Goal: Task Accomplishment & Management: Use online tool/utility

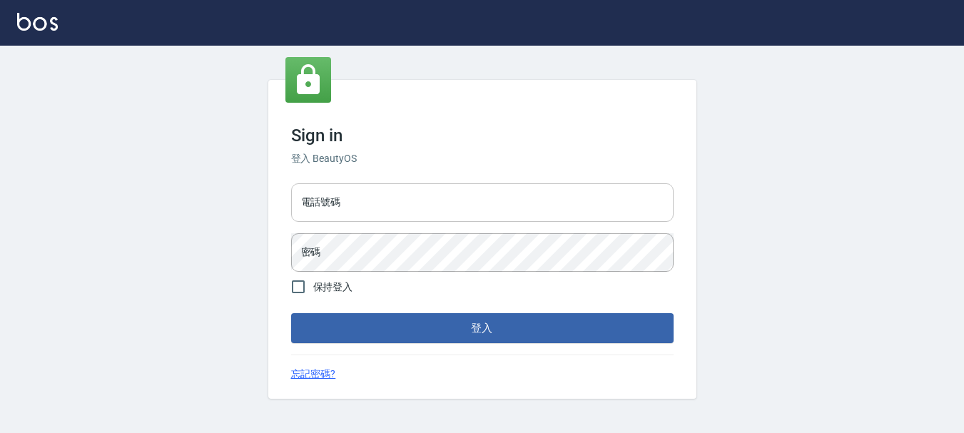
click at [407, 192] on input "電話號碼" at bounding box center [482, 202] width 382 height 39
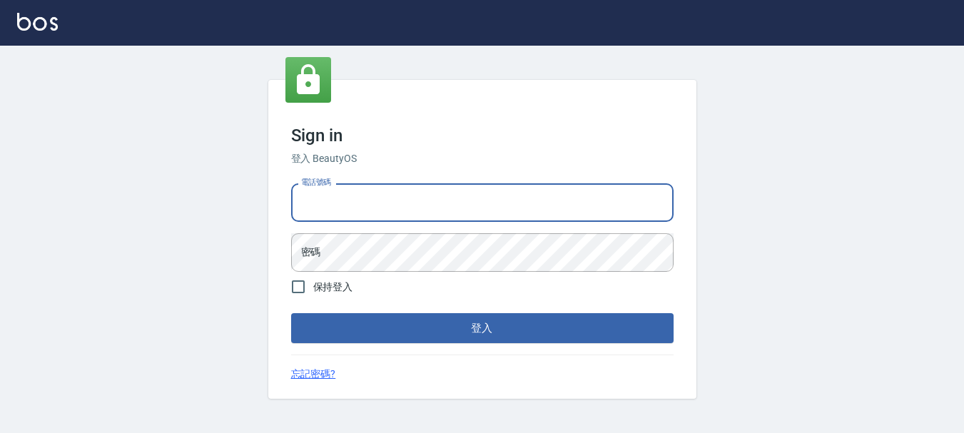
type input "0989239739"
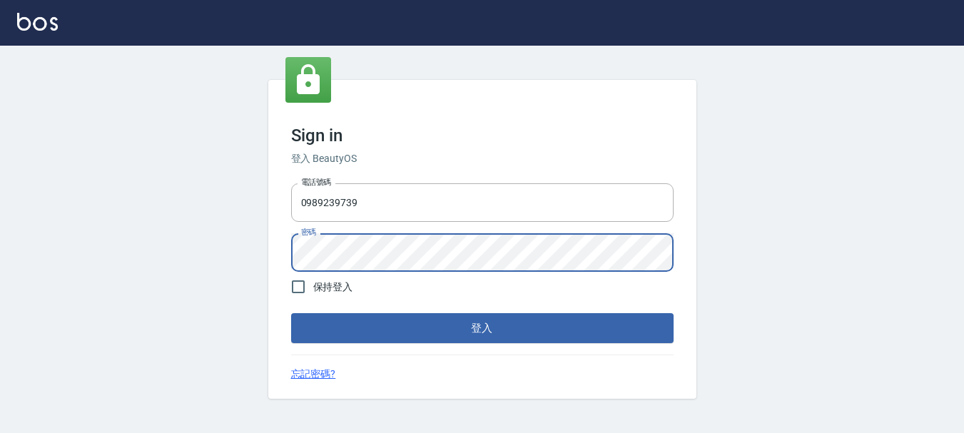
click at [291, 313] on button "登入" at bounding box center [482, 328] width 382 height 30
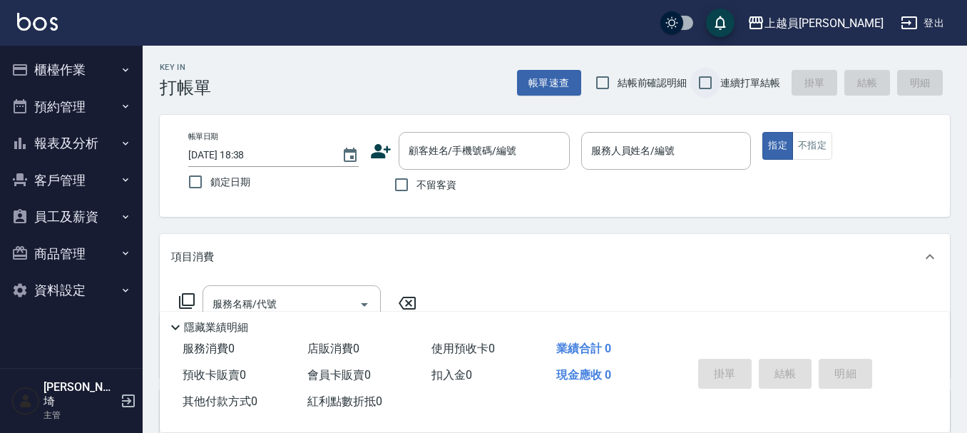
click at [692, 90] on div "帳單速查 結帳前確認明細 連續打單結帳 掛單 結帳 明細" at bounding box center [733, 83] width 433 height 30
click at [695, 83] on input "連續打單結帳" at bounding box center [706, 83] width 30 height 30
checkbox input "true"
click at [408, 180] on input "不留客資" at bounding box center [402, 185] width 30 height 30
checkbox input "true"
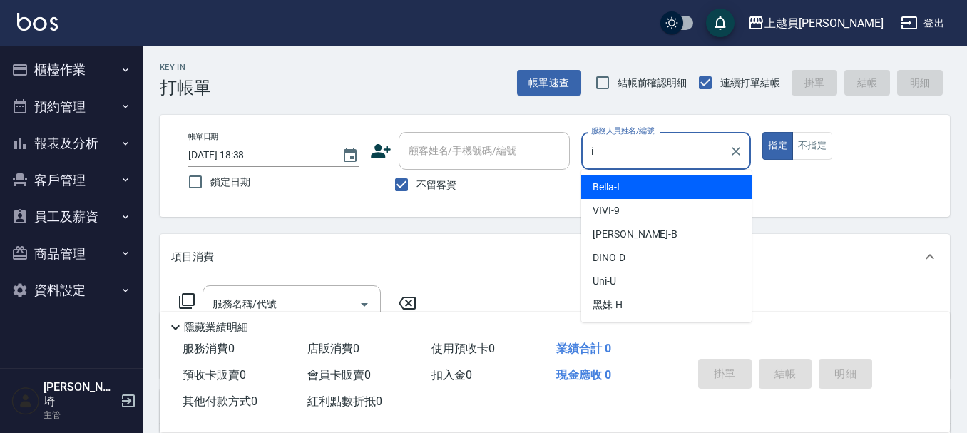
type input "Bella-I"
type button "true"
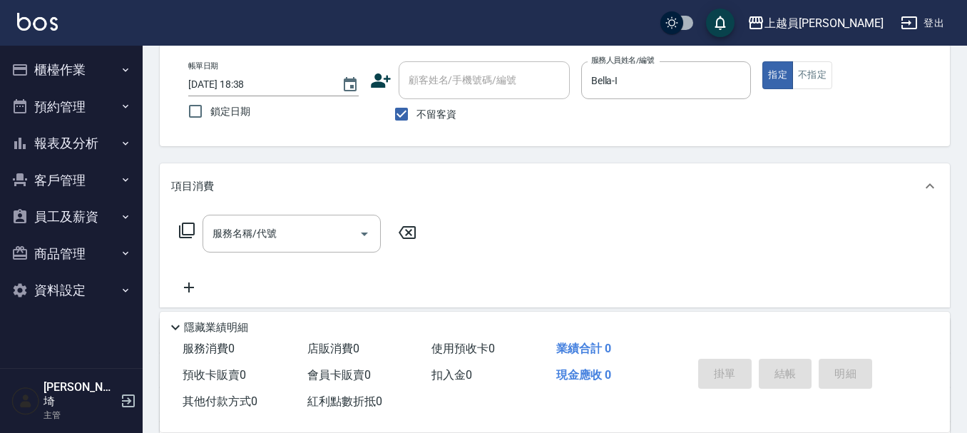
scroll to position [71, 0]
click at [290, 238] on input "服務名稱/代號" at bounding box center [281, 232] width 144 height 25
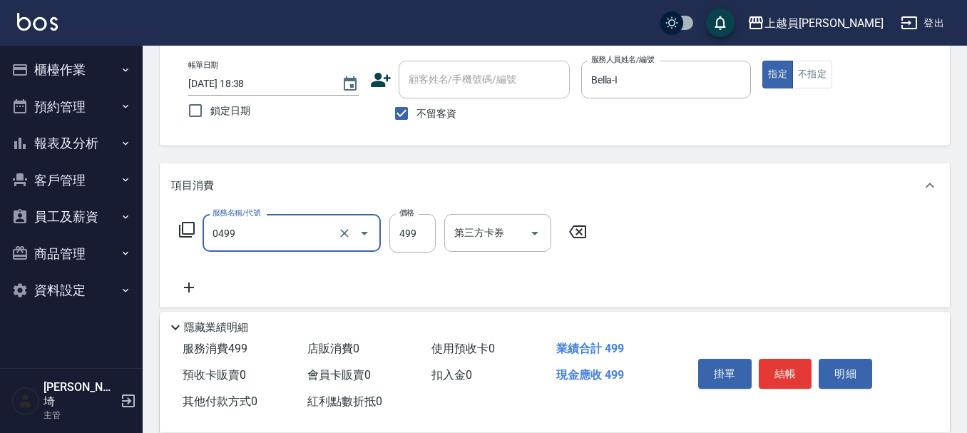
type input "去角質洗髮(0499)"
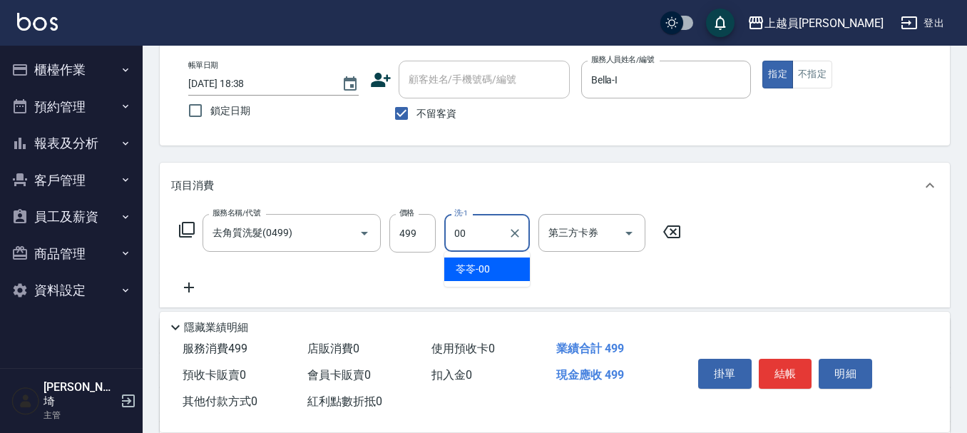
type input "苓苓-00"
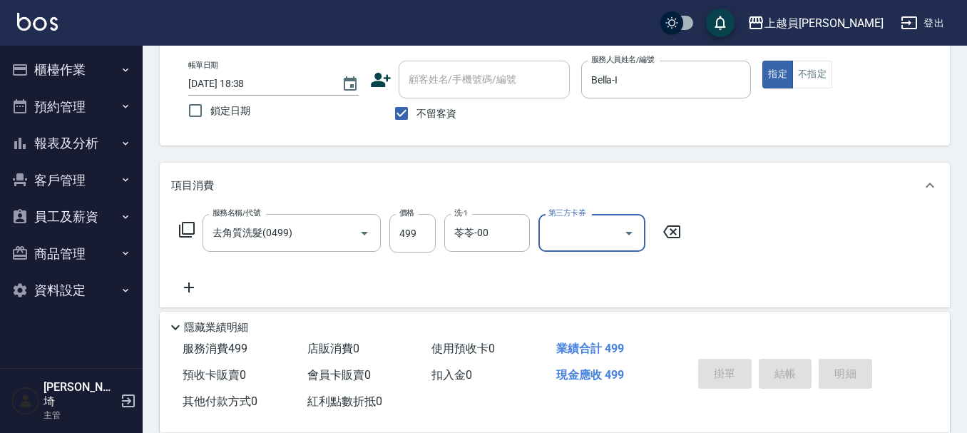
type input "[DATE] 18:42"
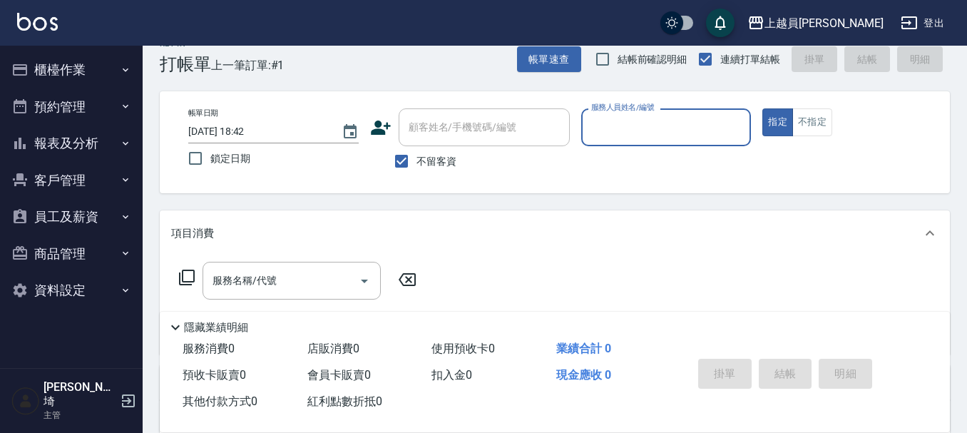
scroll to position [0, 0]
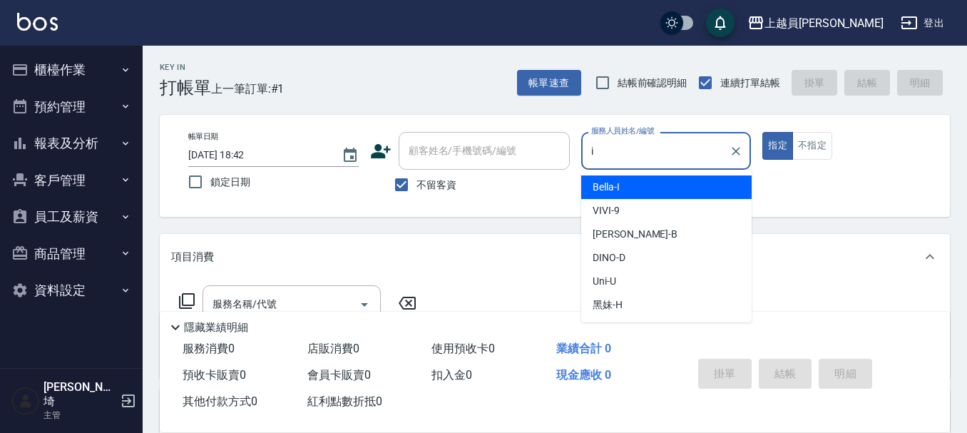
type input "Bella-I"
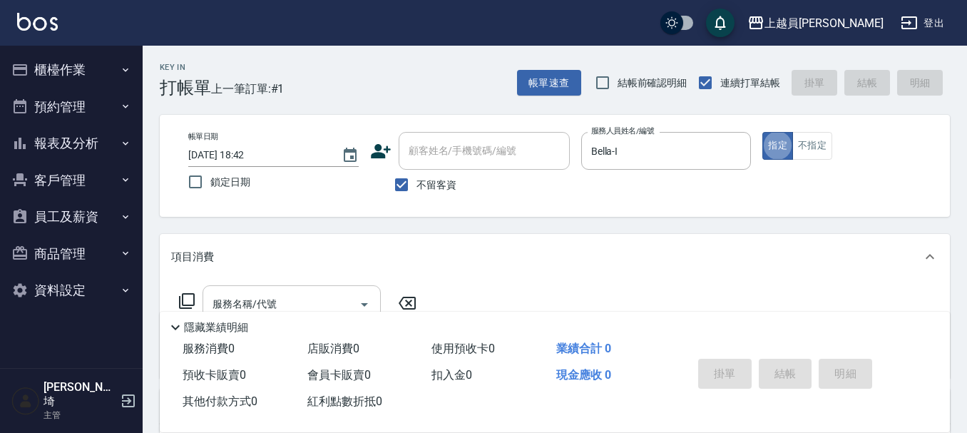
click at [311, 288] on div "服務名稱/代號" at bounding box center [292, 304] width 178 height 38
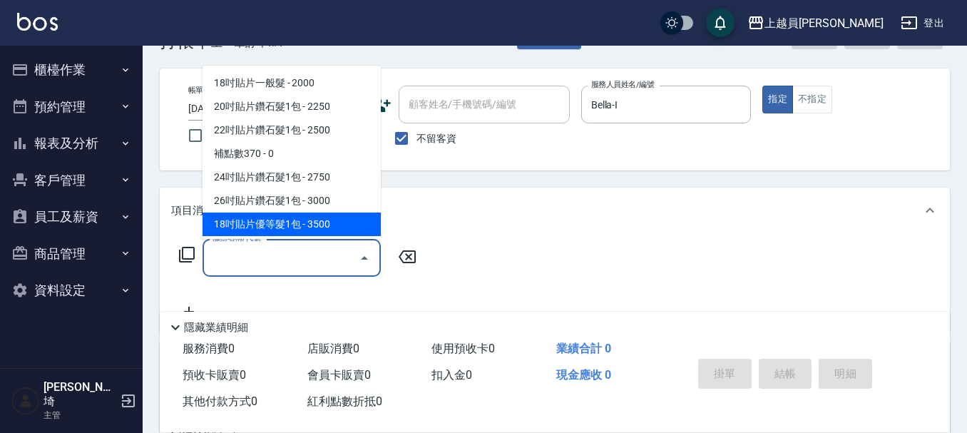
scroll to position [71, 0]
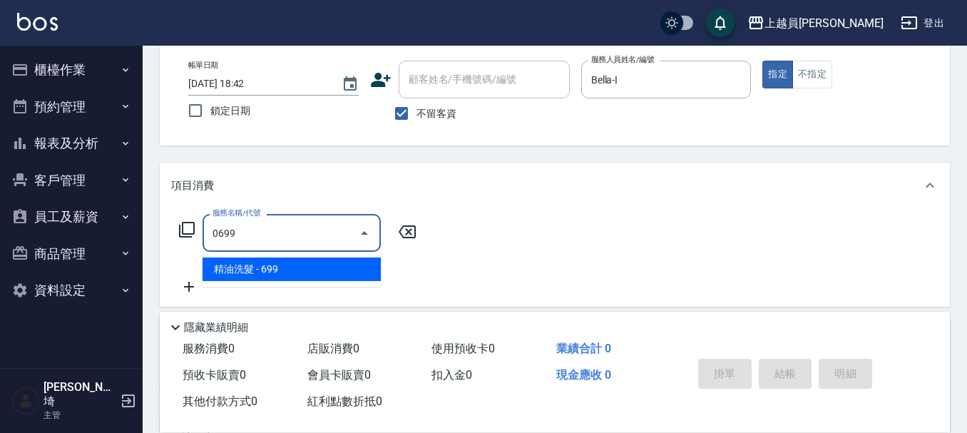
type input "精油洗髮(0699)"
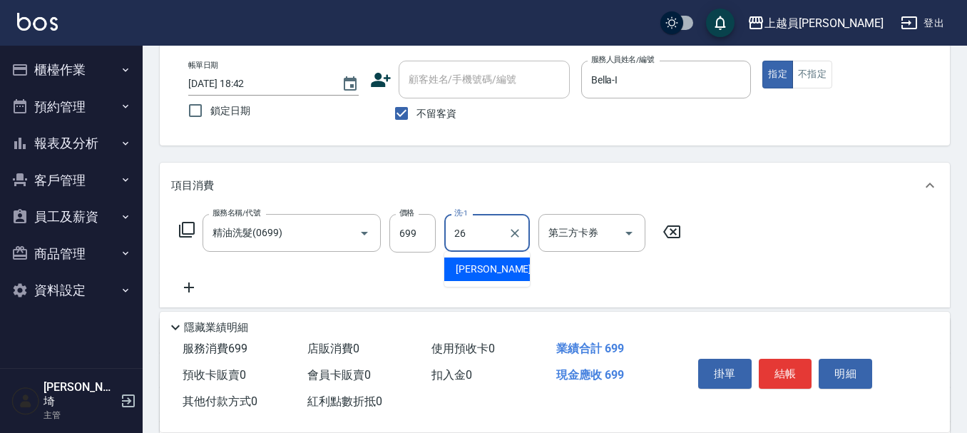
type input "[PERSON_NAME]-26"
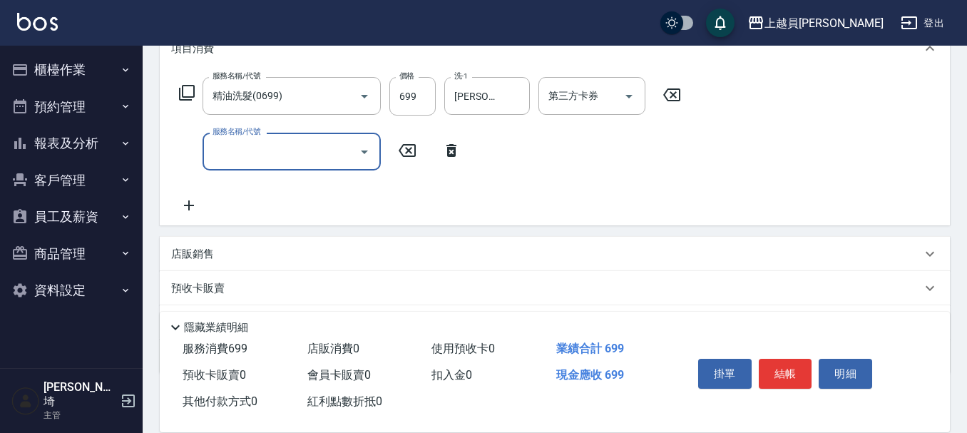
scroll to position [214, 0]
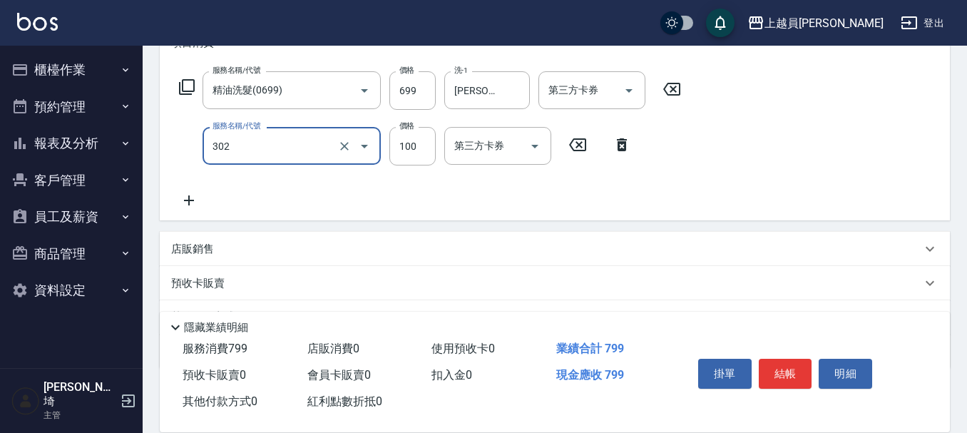
type input "剪髮(302)"
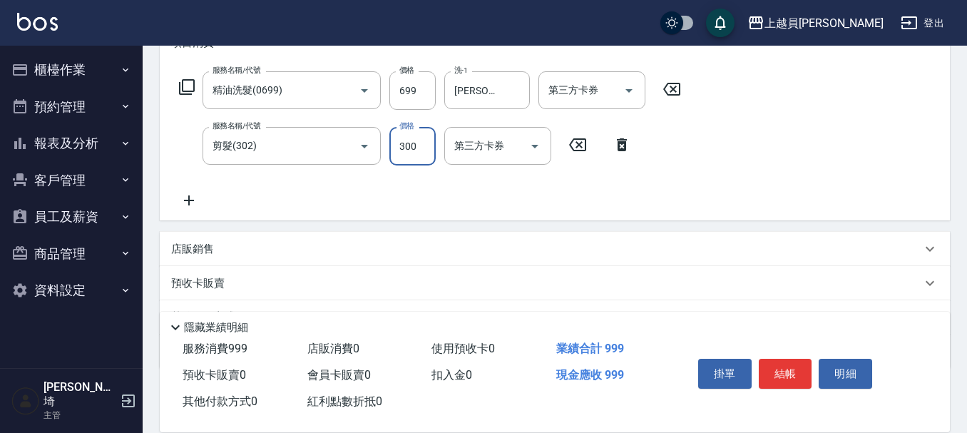
type input "300"
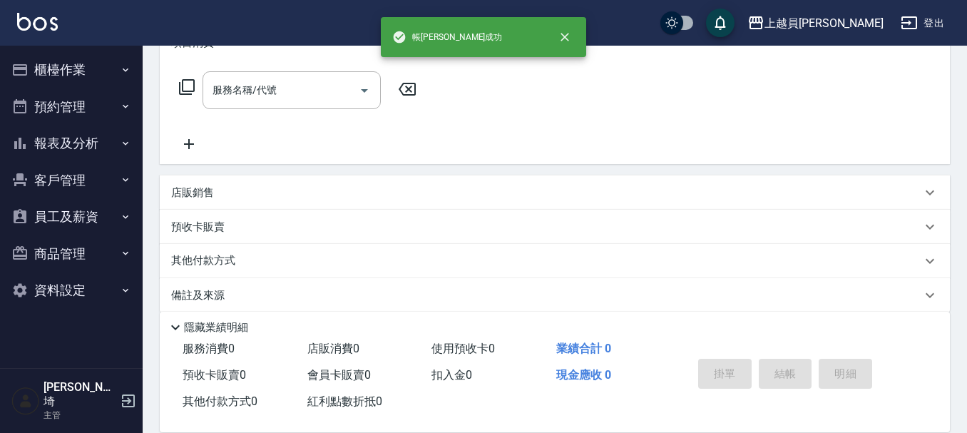
scroll to position [0, 0]
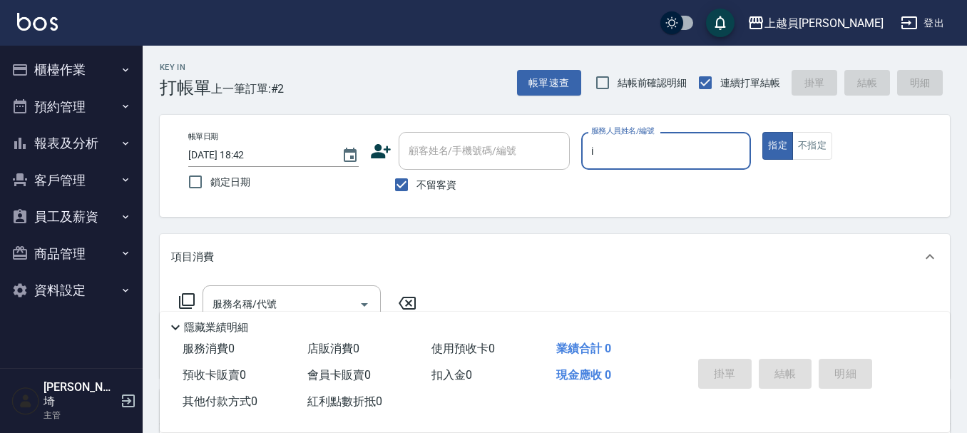
type input "Bella-I"
click at [297, 295] on input "服務名稱/代號" at bounding box center [281, 304] width 144 height 25
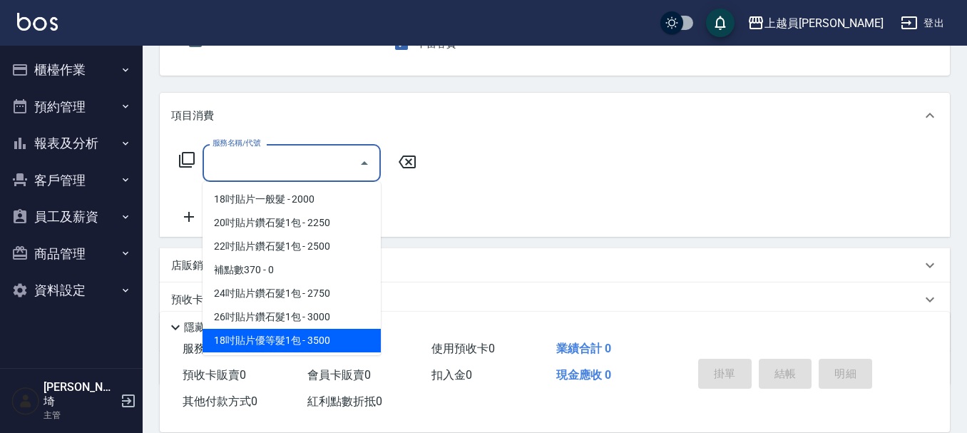
scroll to position [143, 0]
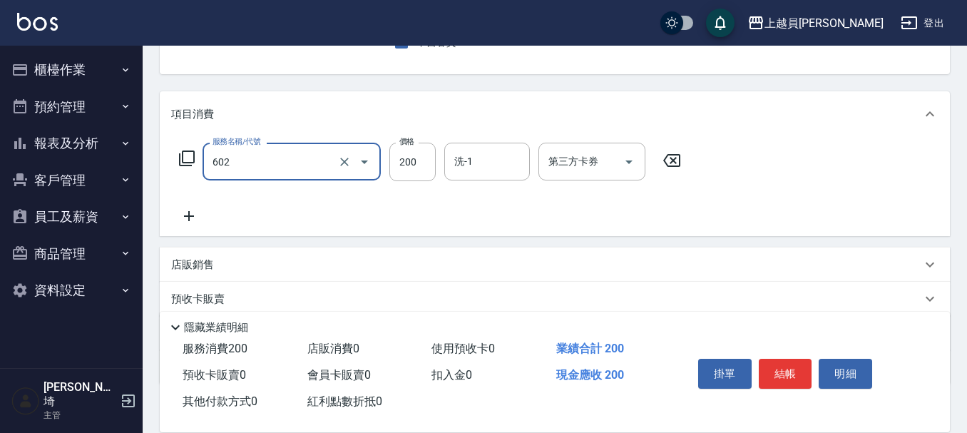
type input "一般洗髮(602)"
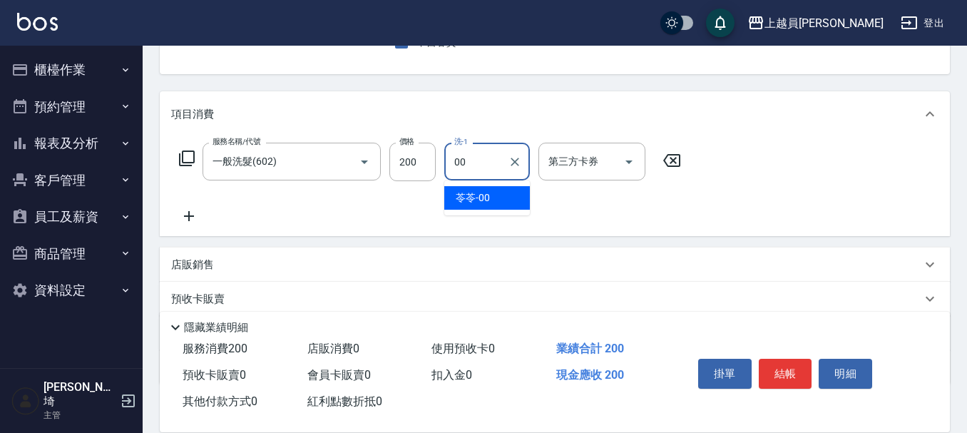
type input "苓苓-00"
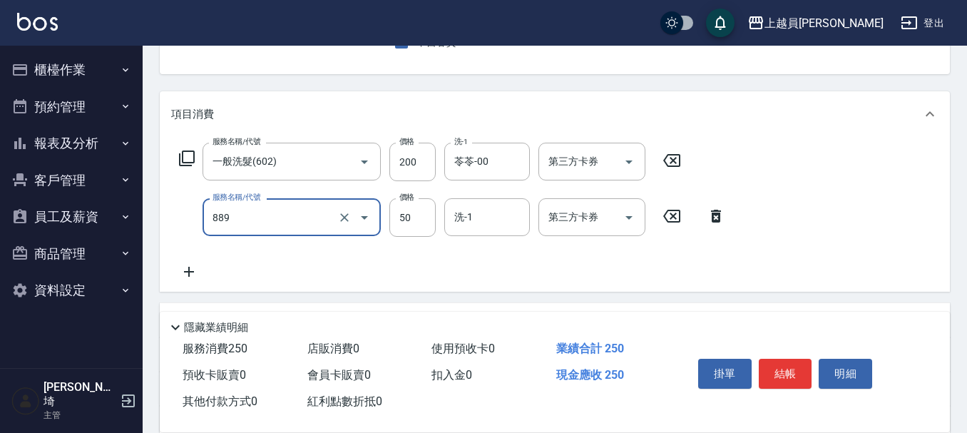
type input "精油(889)"
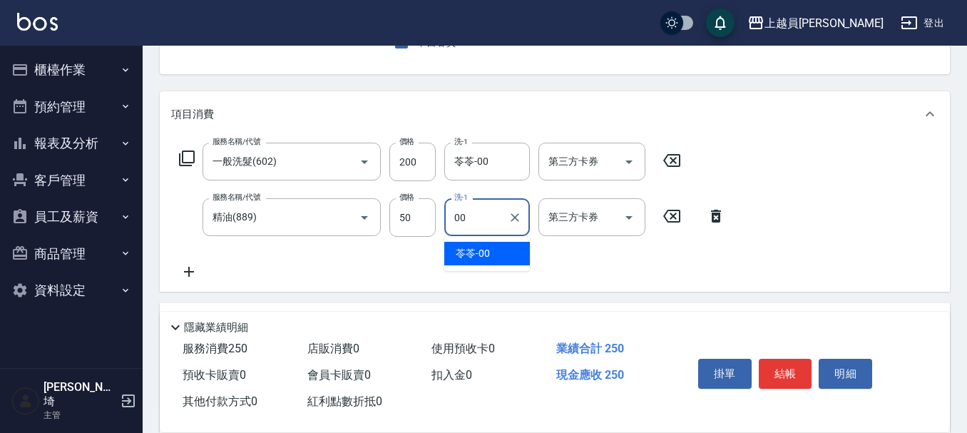
type input "苓苓-00"
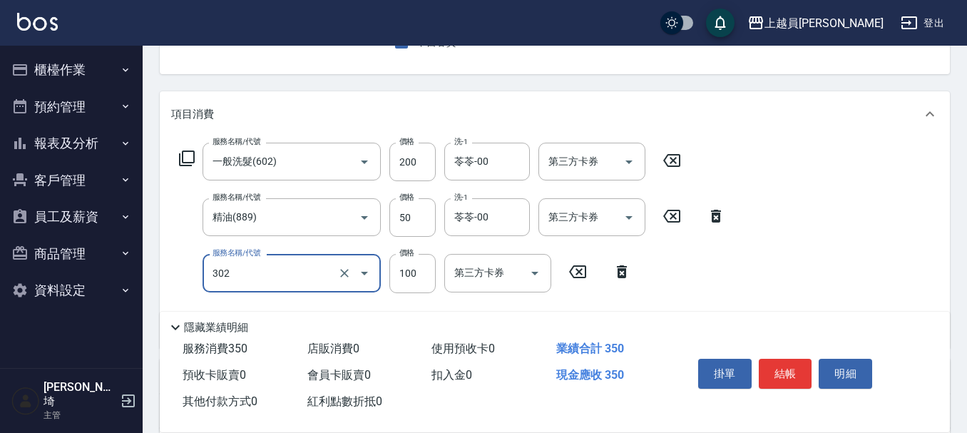
type input "剪髮(302)"
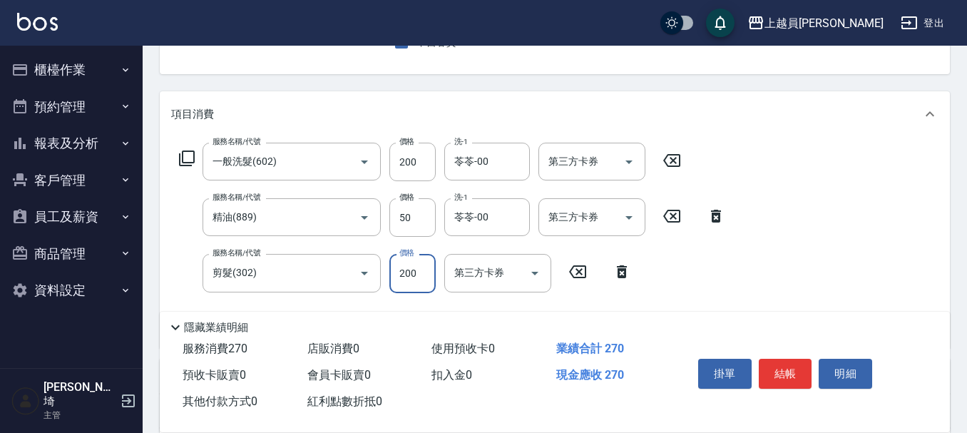
type input "200"
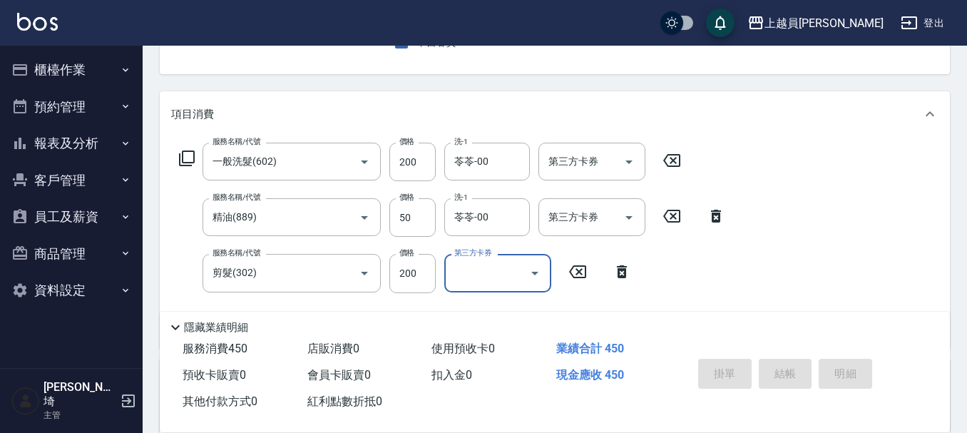
type input "[DATE] 18:43"
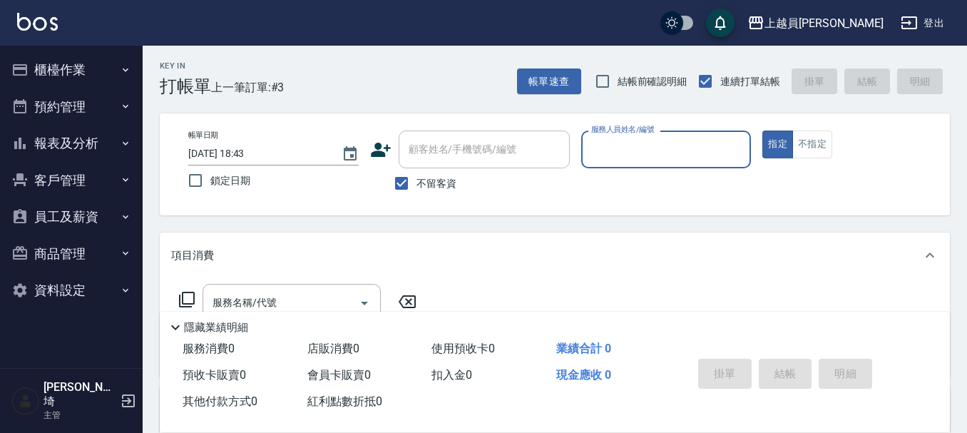
scroll to position [0, 0]
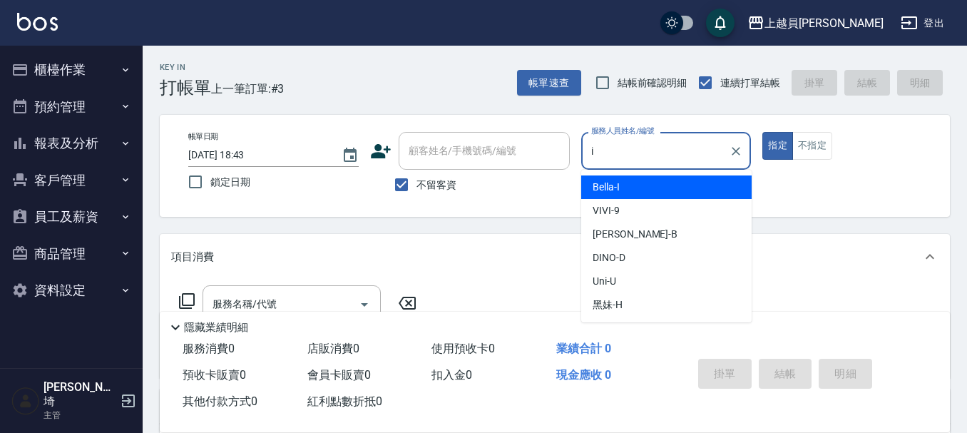
type input "Bella-I"
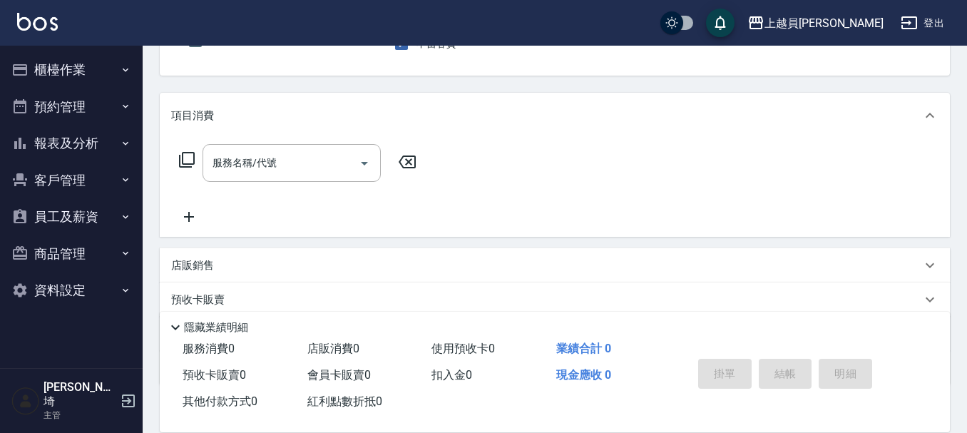
scroll to position [143, 0]
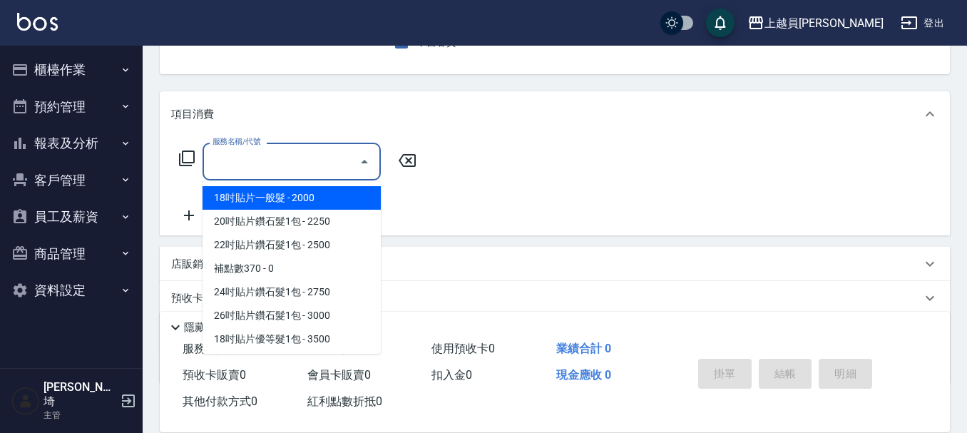
click at [263, 174] on input "服務名稱/代號" at bounding box center [281, 161] width 144 height 25
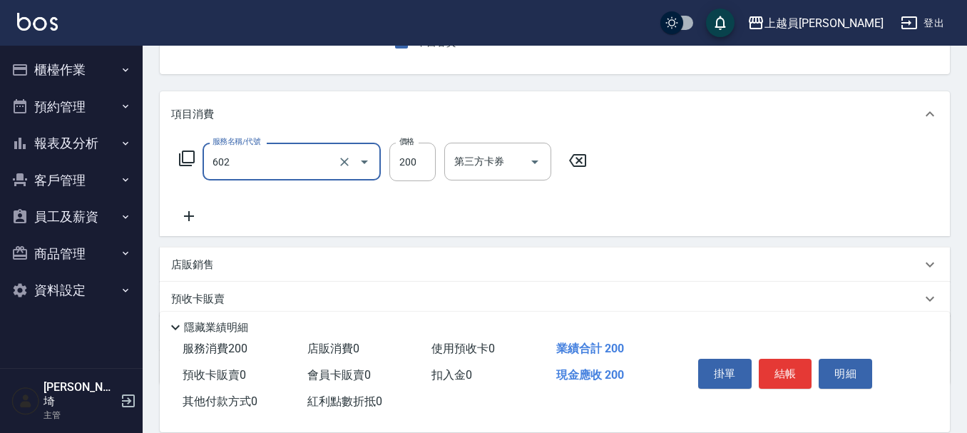
type input "一般洗髮(602)"
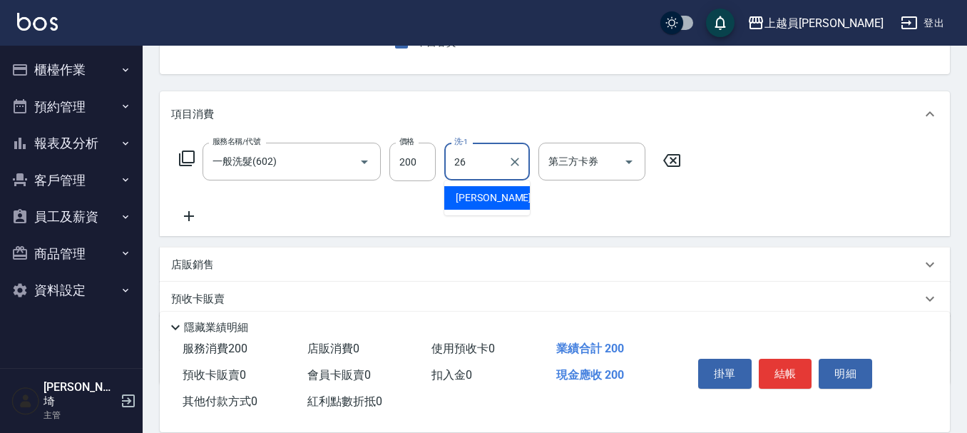
type input "[PERSON_NAME]-26"
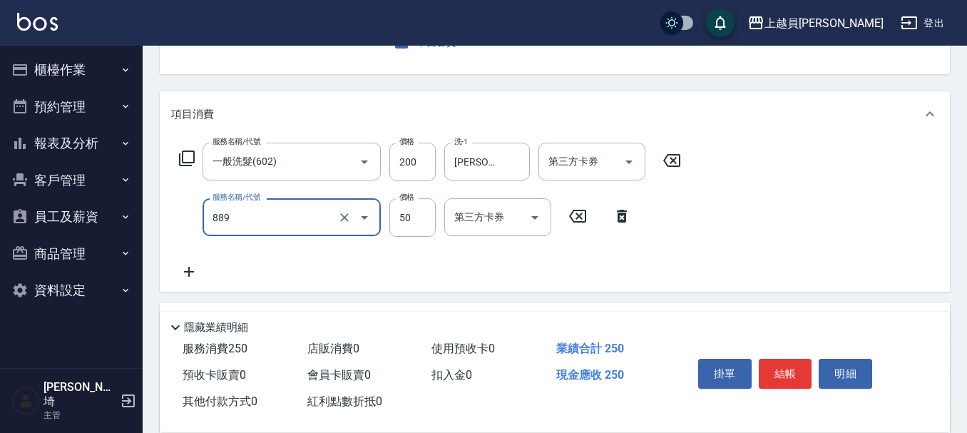
type input "精油(889)"
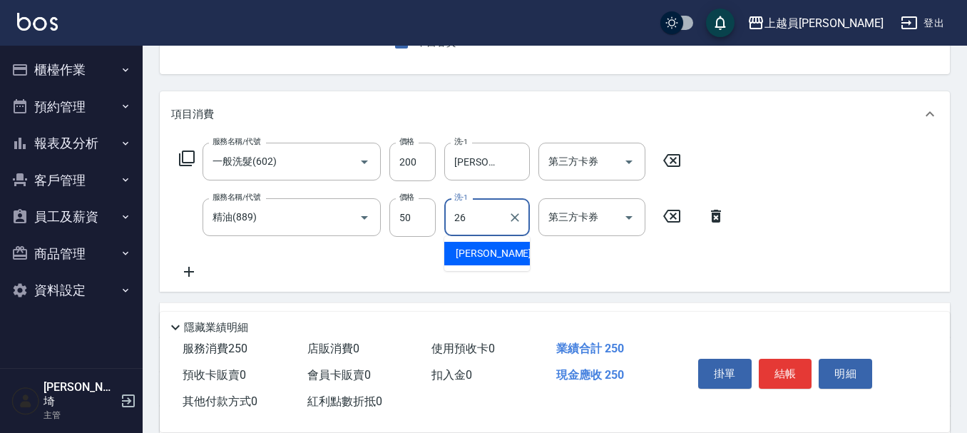
type input "[PERSON_NAME]-26"
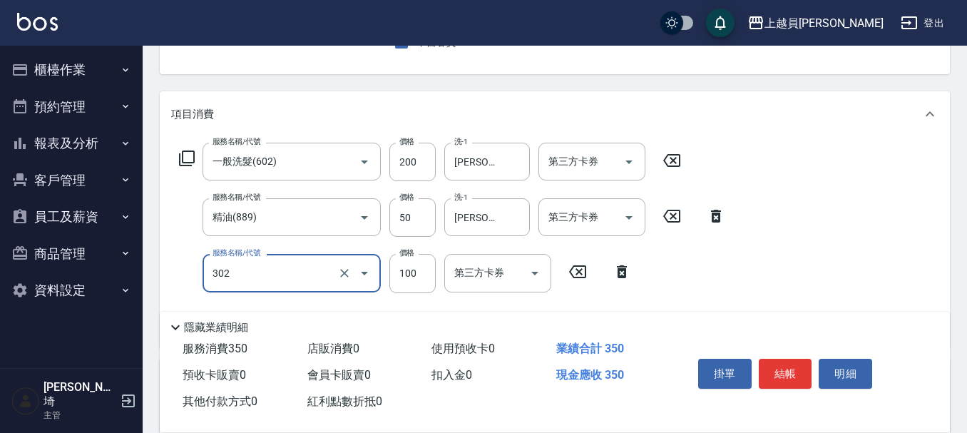
type input "剪髮(302)"
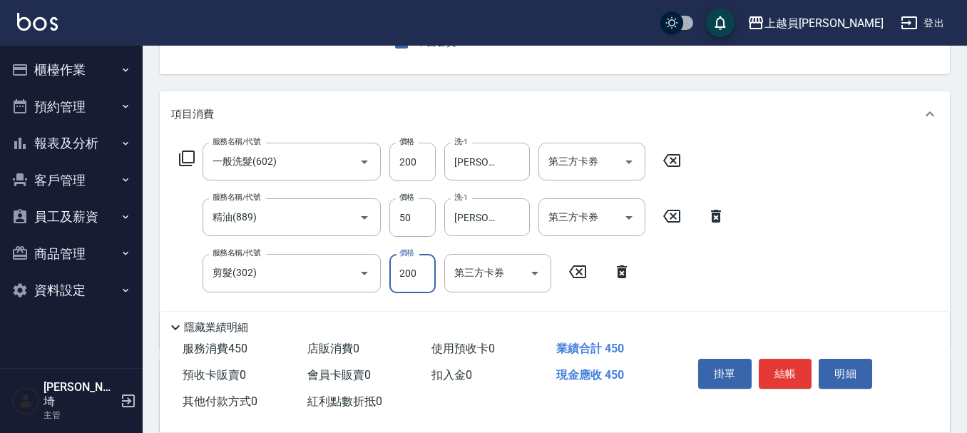
type input "200"
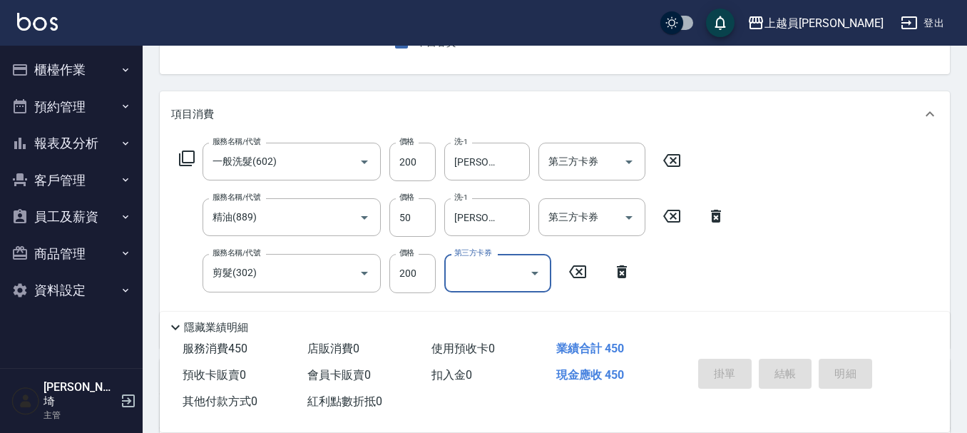
type input "[DATE] 18:44"
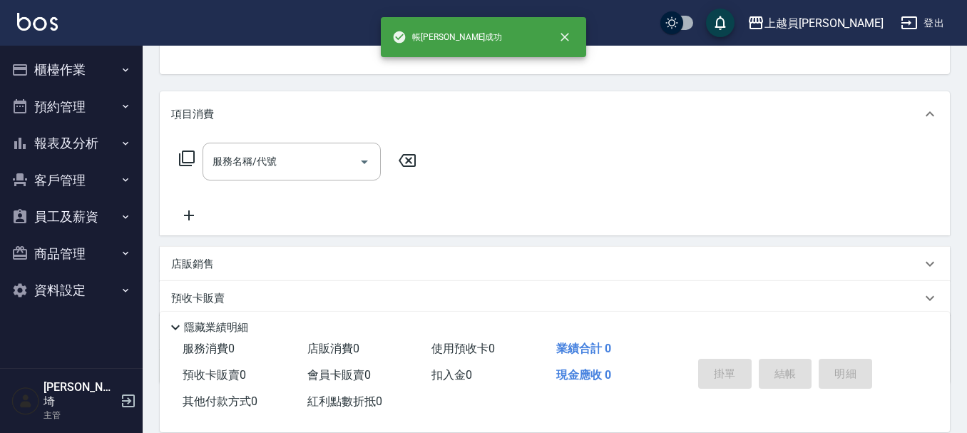
scroll to position [138, 0]
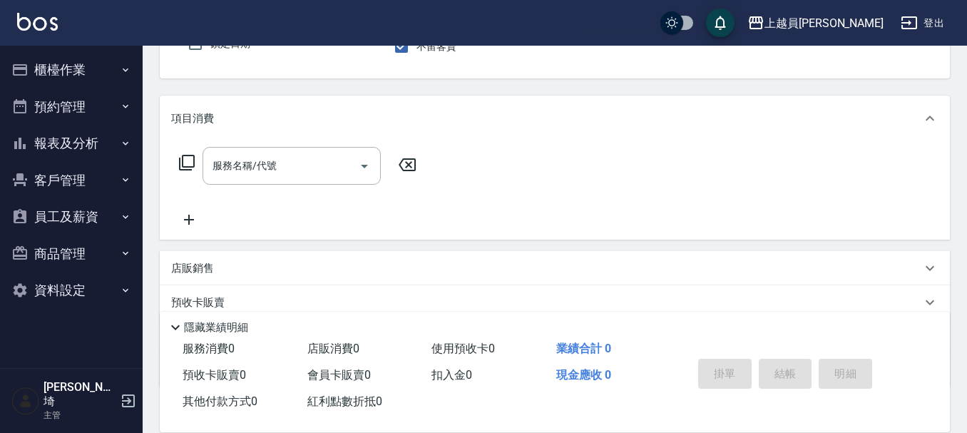
type input "ji"
click at [763, 0] on button "指定" at bounding box center [778, 8] width 31 height 28
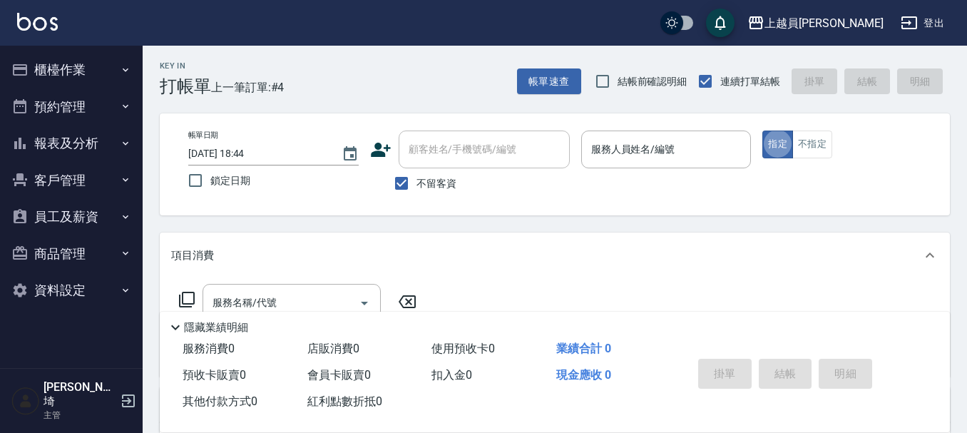
scroll to position [0, 0]
click at [661, 153] on div "服務人員姓名/編號 服務人員姓名/編號" at bounding box center [666, 151] width 171 height 38
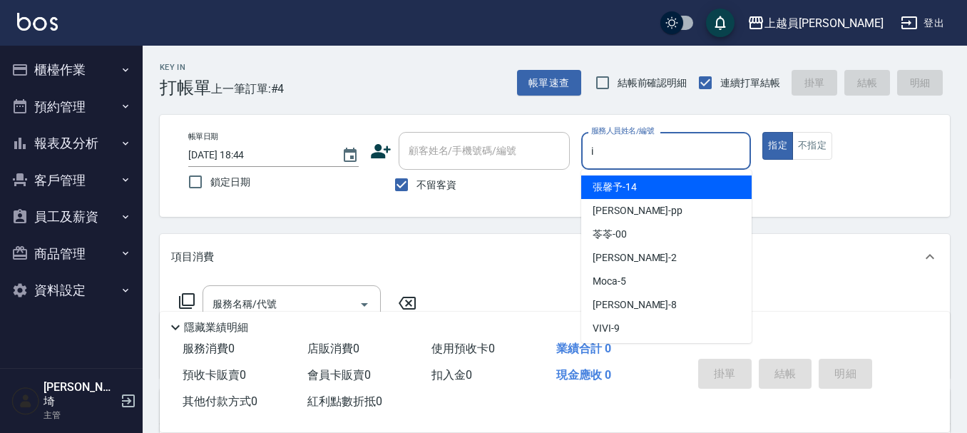
type input "Bella-I"
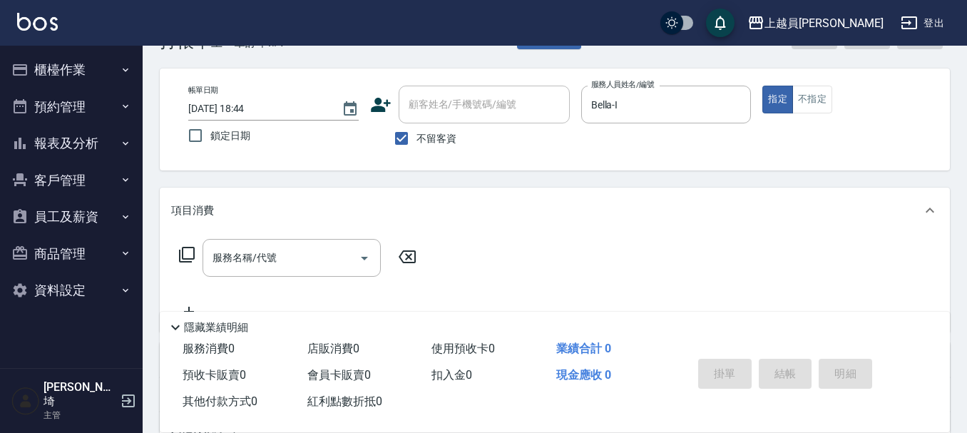
scroll to position [71, 0]
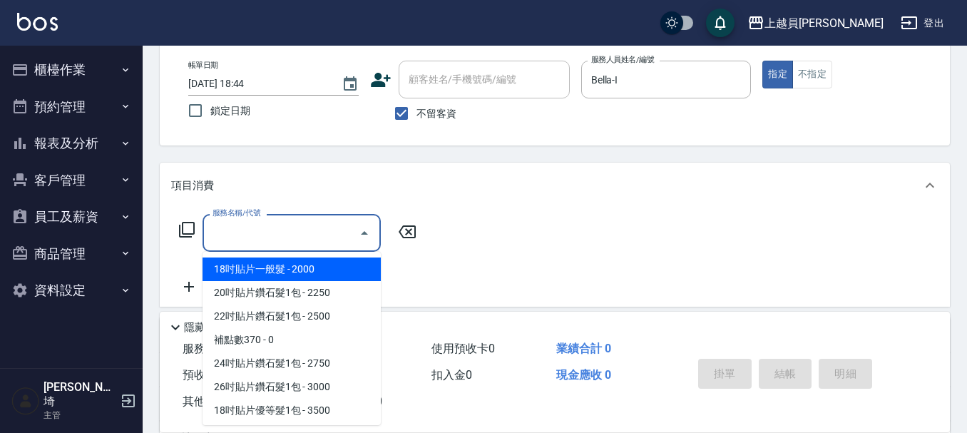
click at [255, 235] on input "服務名稱/代號" at bounding box center [281, 232] width 144 height 25
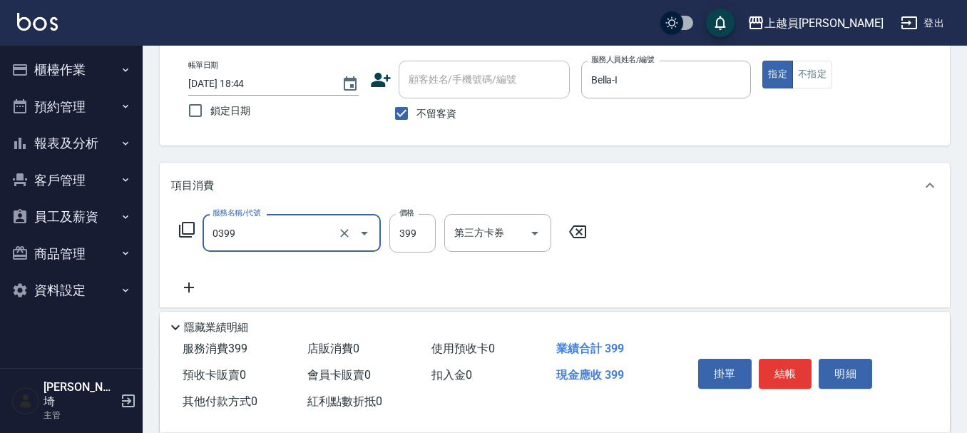
type input "海鹽SPA(0399)"
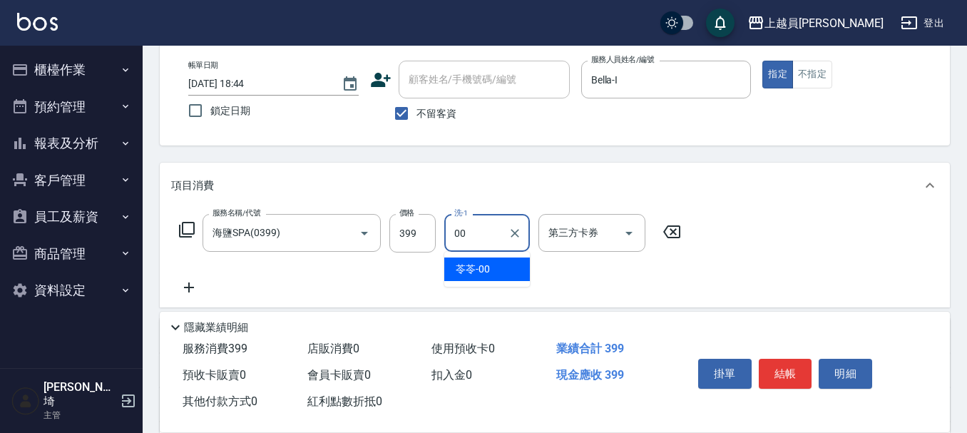
type input "苓苓-00"
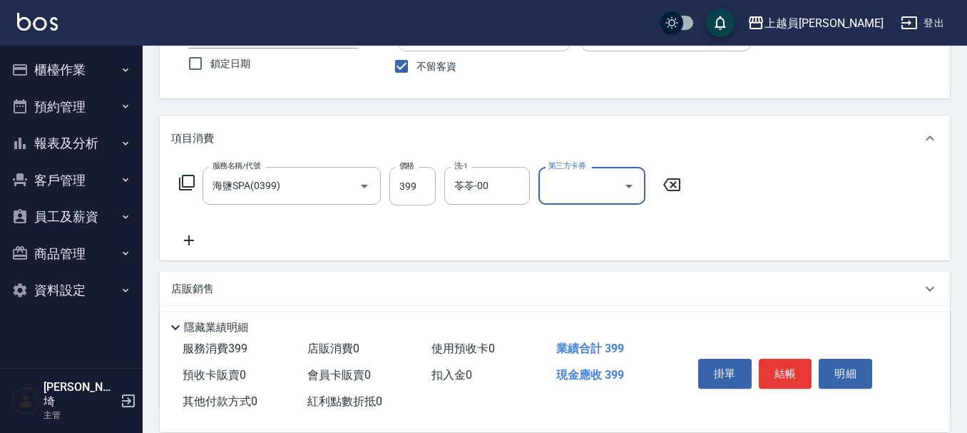
scroll to position [143, 0]
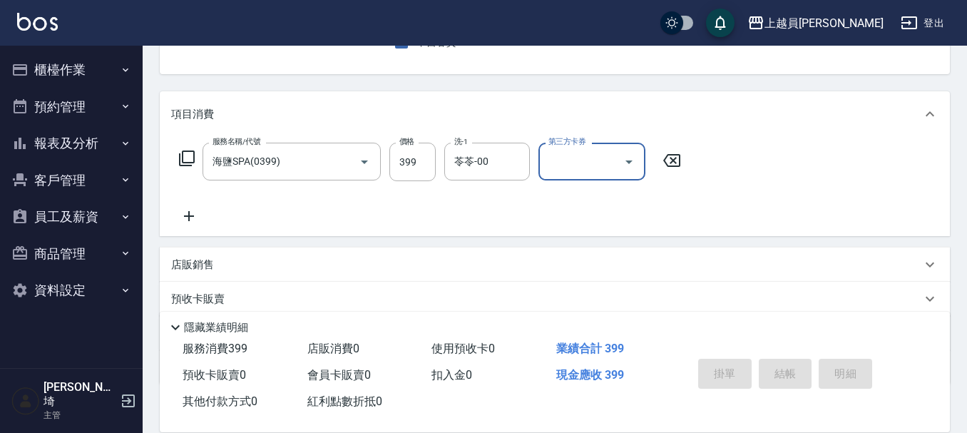
type input "[DATE] 18:46"
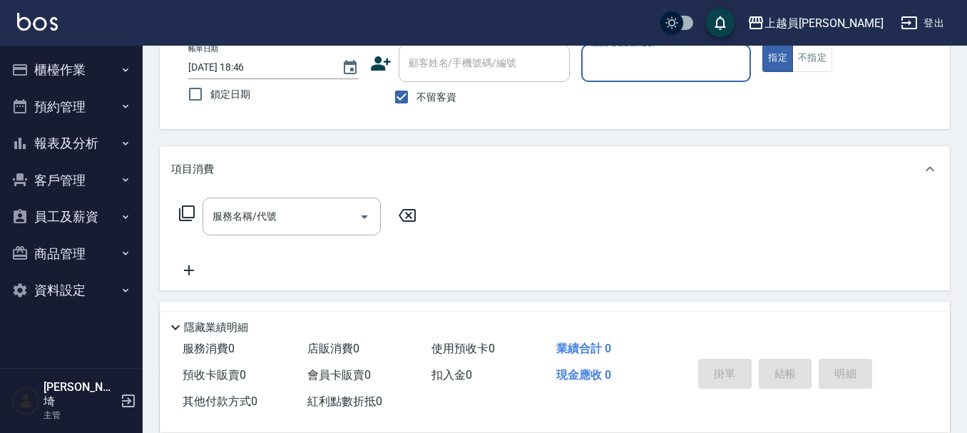
scroll to position [67, 0]
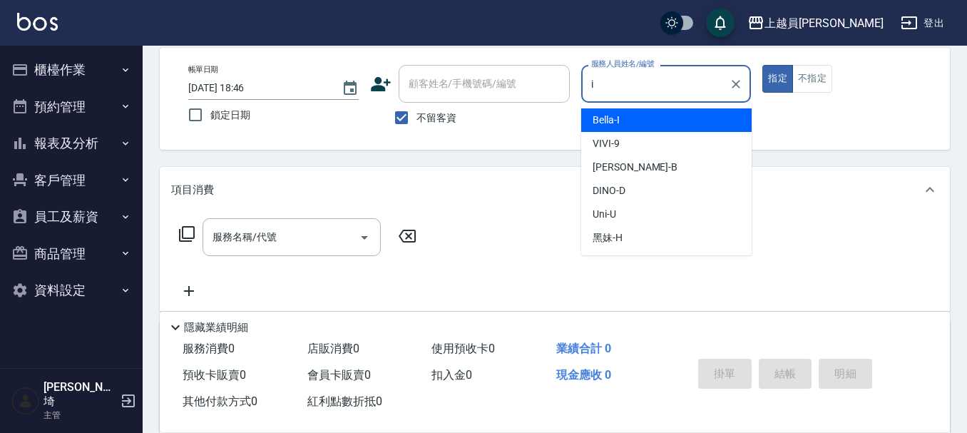
type input "Bella-I"
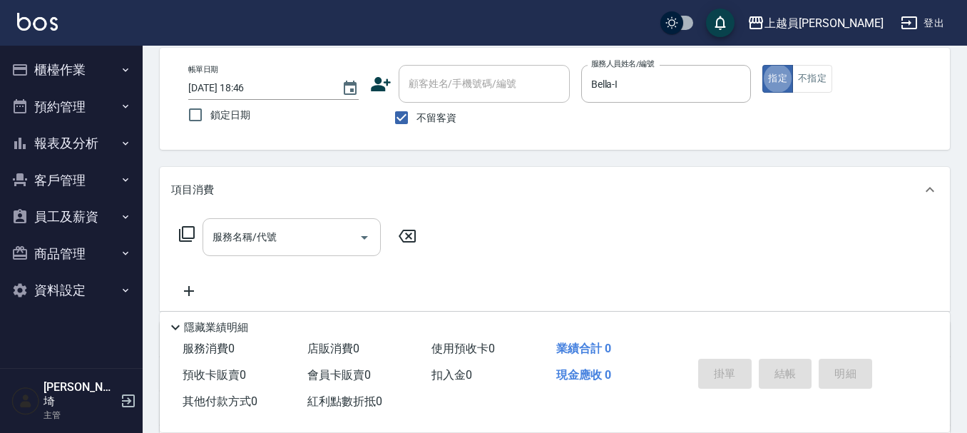
click at [317, 241] on input "服務名稱/代號" at bounding box center [281, 237] width 144 height 25
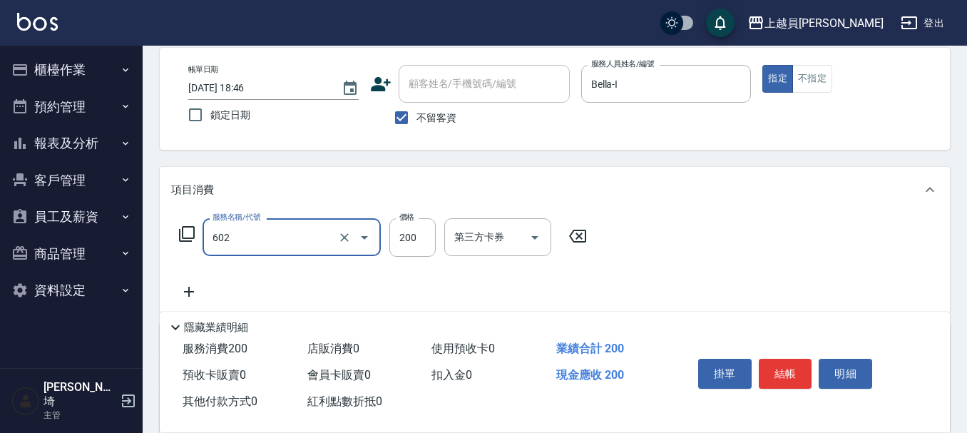
type input "一般洗髮(602)"
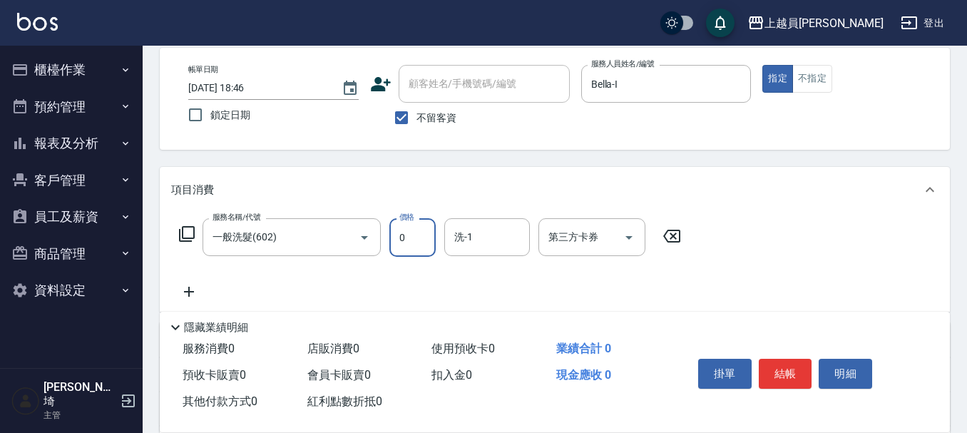
type input "0"
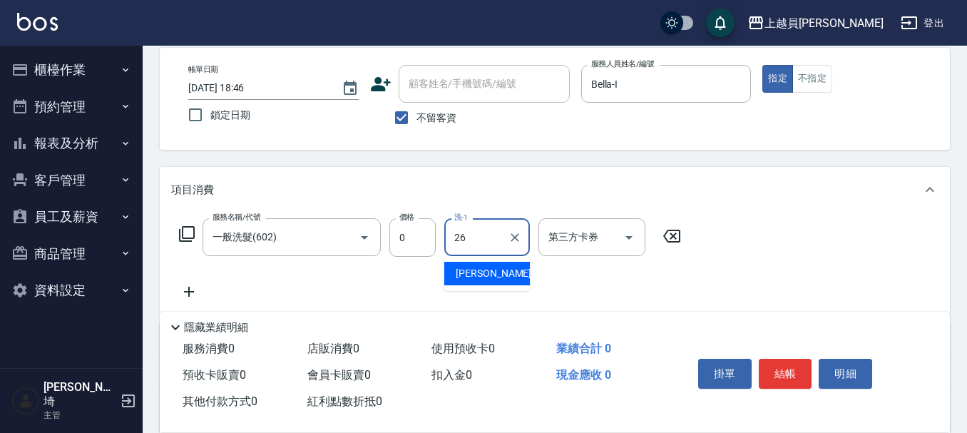
type input "[PERSON_NAME]-26"
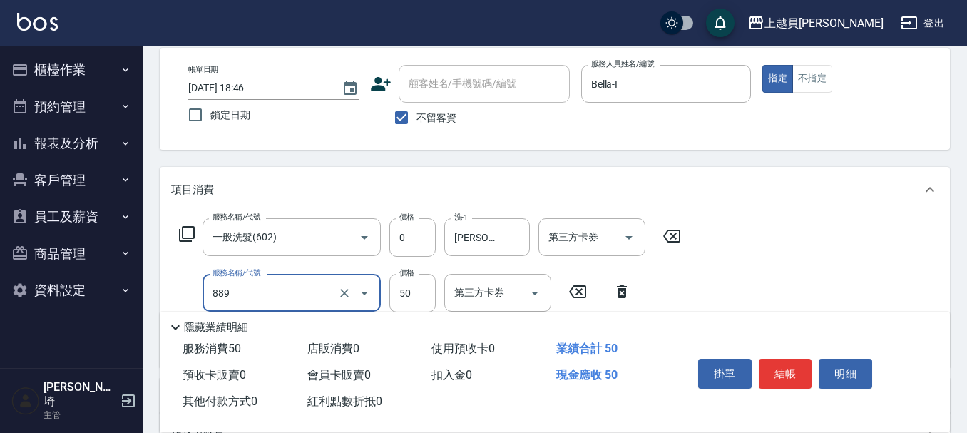
type input "精油(889)"
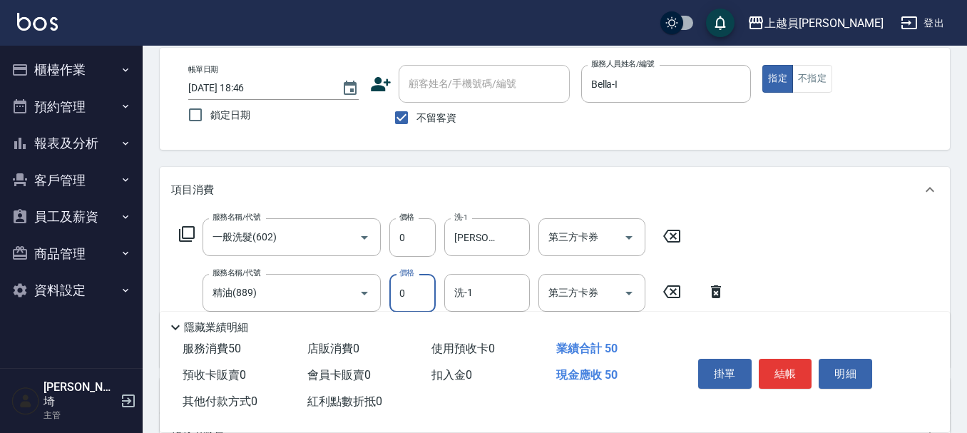
type input "0"
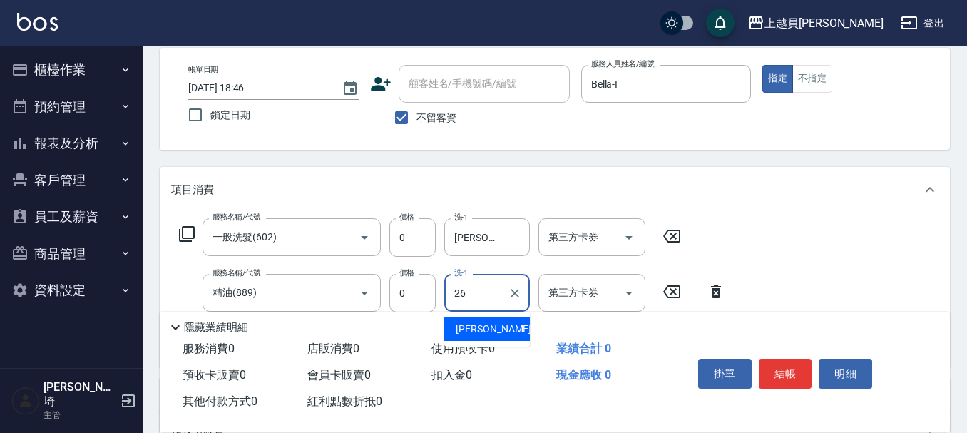
type input "[PERSON_NAME]-26"
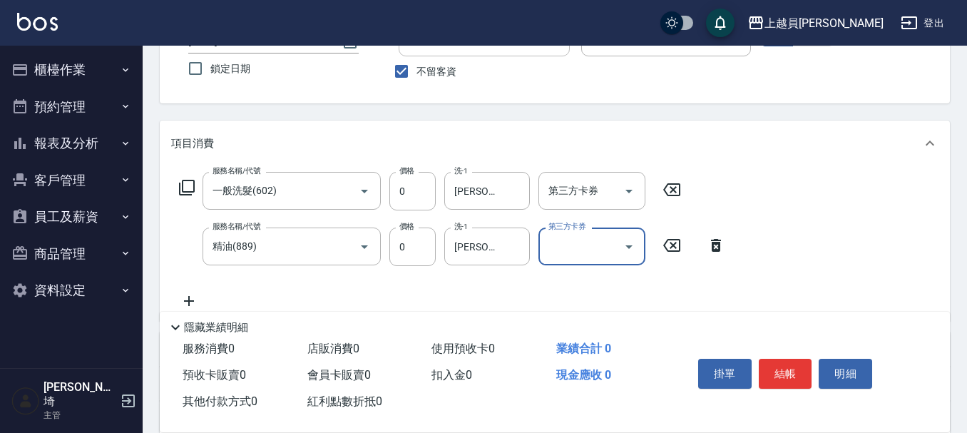
scroll to position [138, 0]
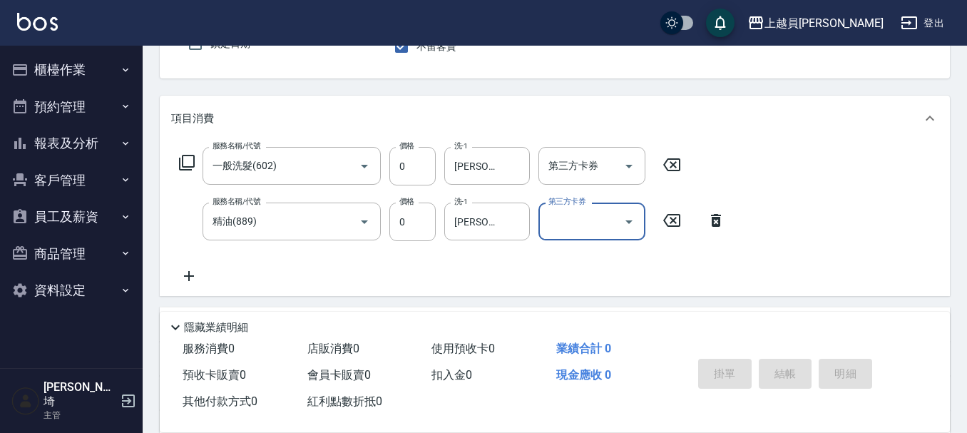
type input "[DATE] 18:48"
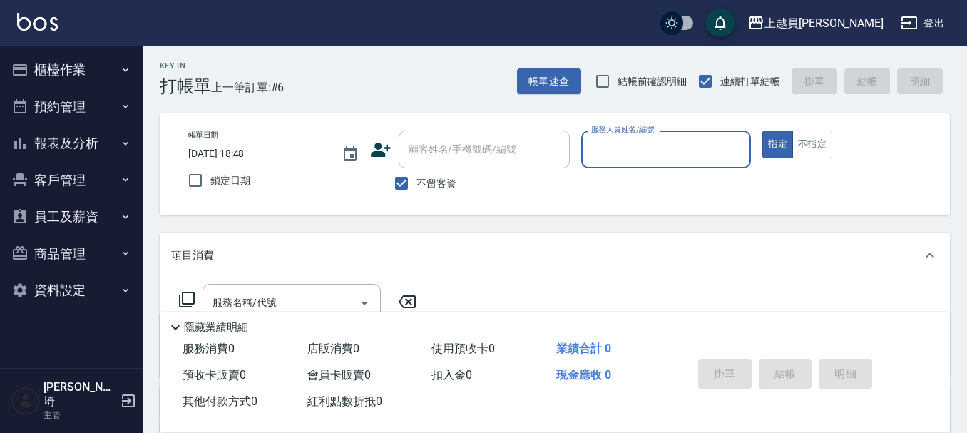
scroll to position [0, 0]
type input "Bella-I"
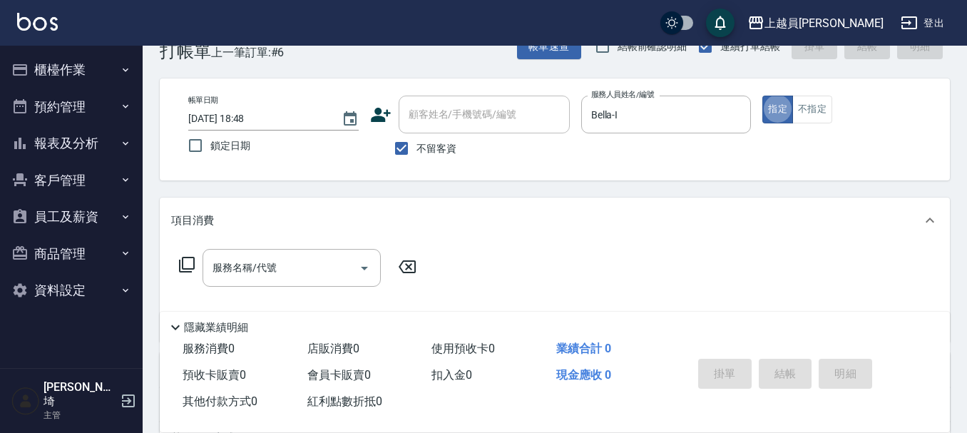
scroll to position [71, 0]
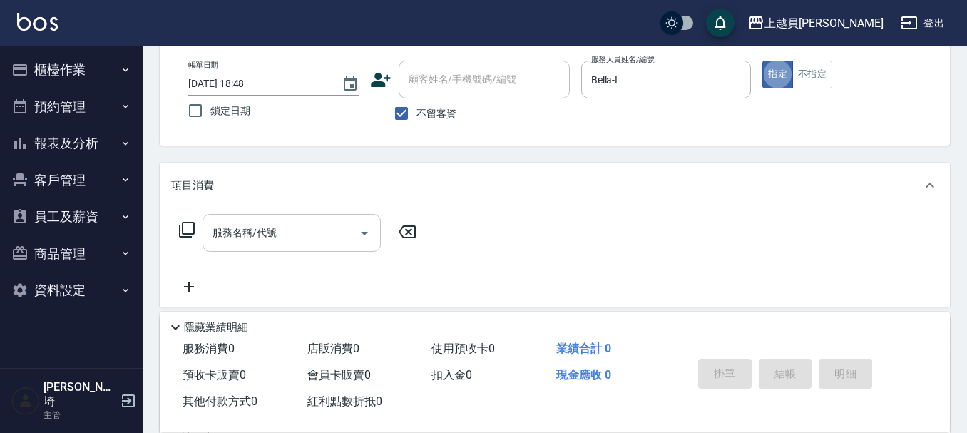
drag, startPoint x: 266, startPoint y: 238, endPoint x: 314, endPoint y: 213, distance: 53.9
click at [270, 235] on div "服務名稱/代號 服務名稱/代號" at bounding box center [292, 233] width 178 height 38
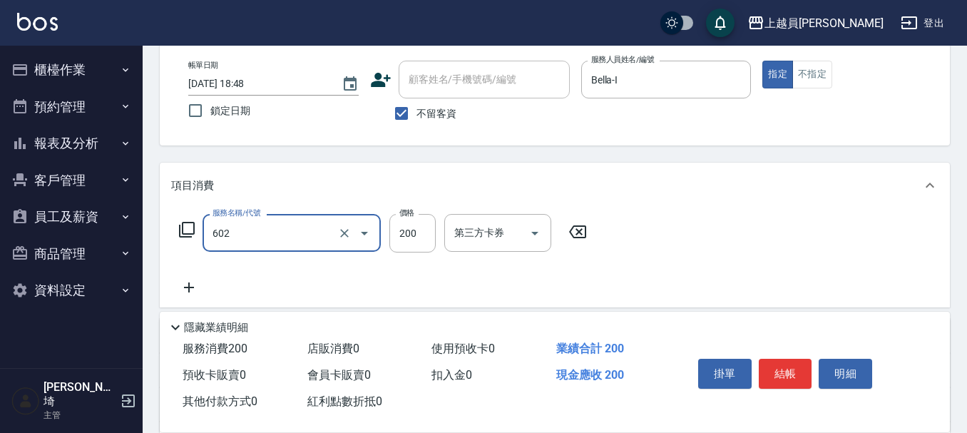
type input "一般洗髮(602)"
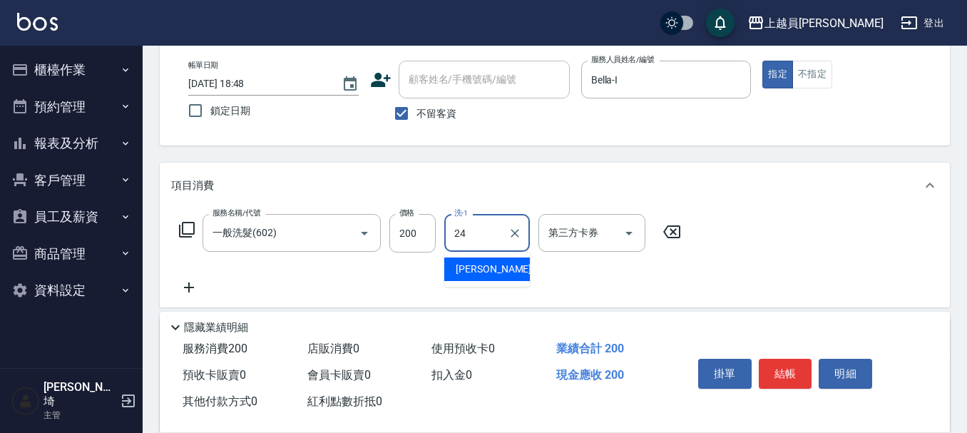
type input "[PERSON_NAME]-24"
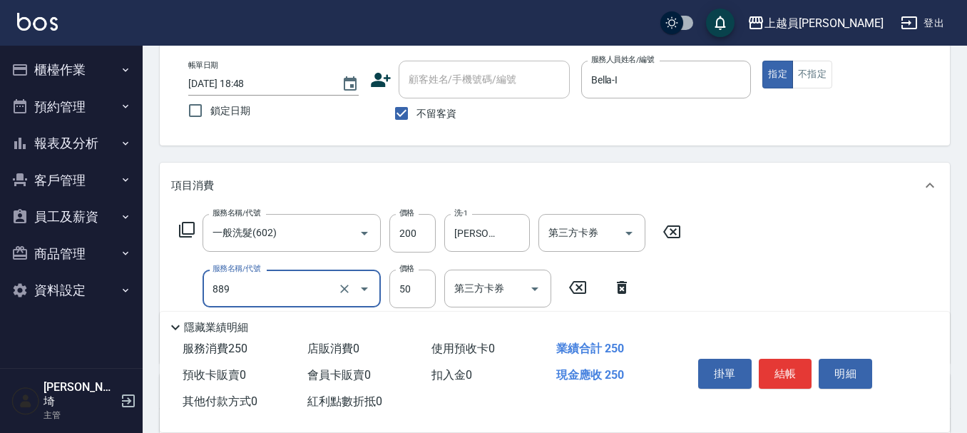
type input "精油(889)"
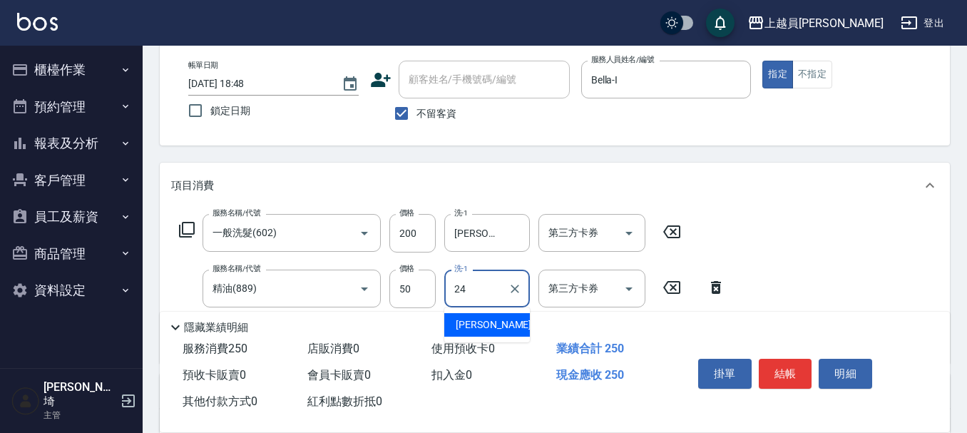
type input "[PERSON_NAME]-24"
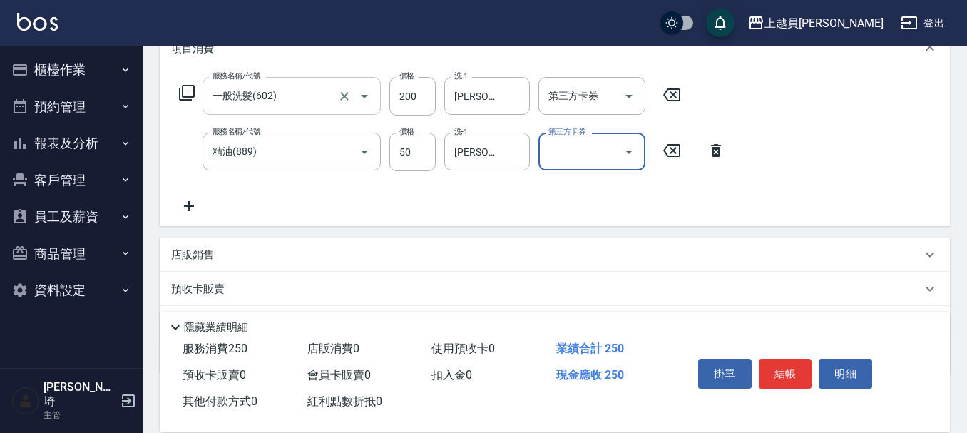
scroll to position [214, 0]
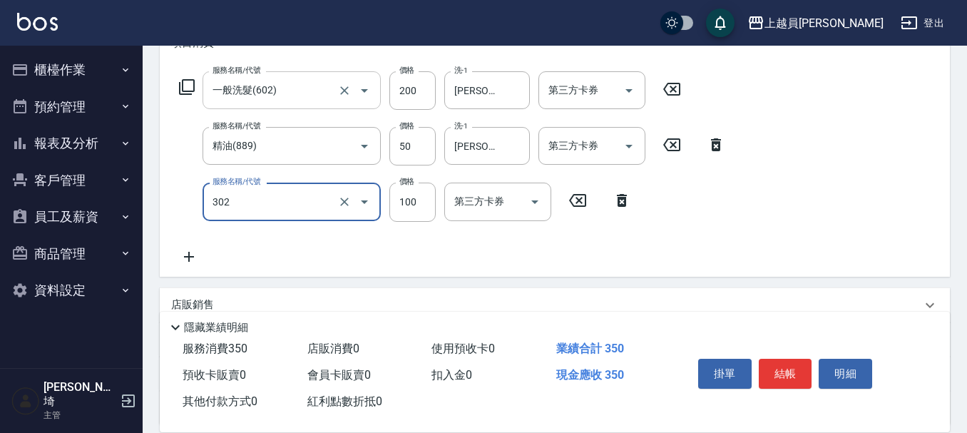
type input "剪髮(302)"
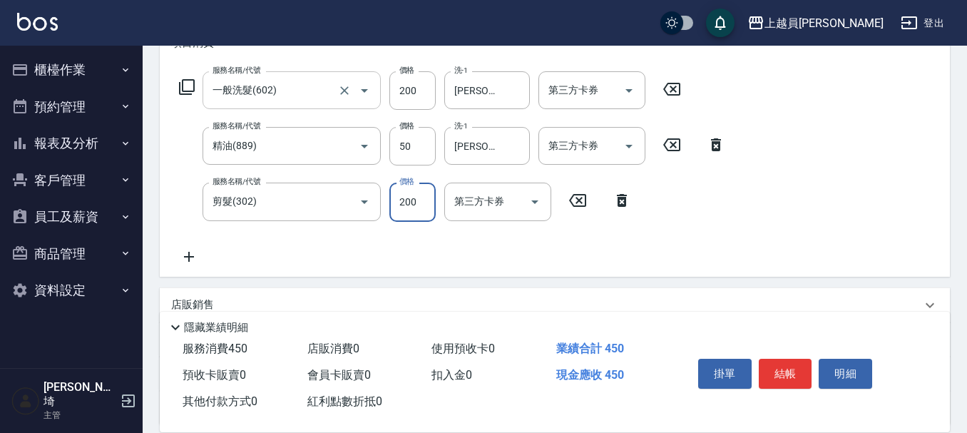
type input "200"
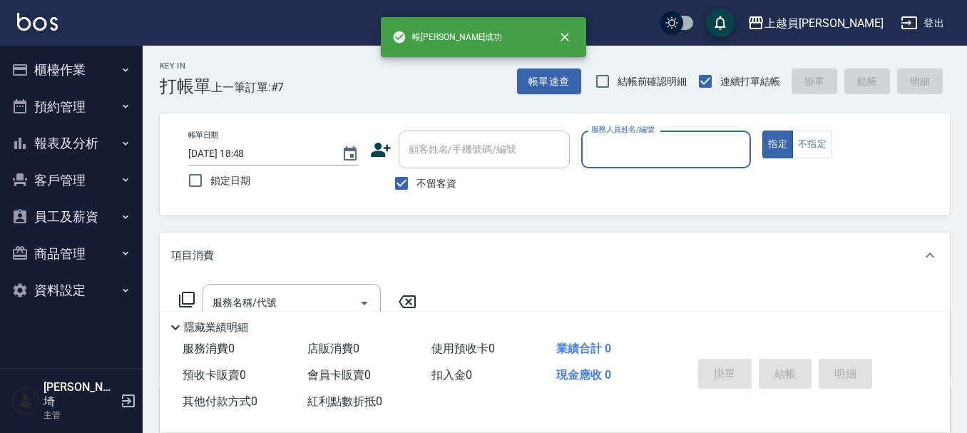
scroll to position [0, 0]
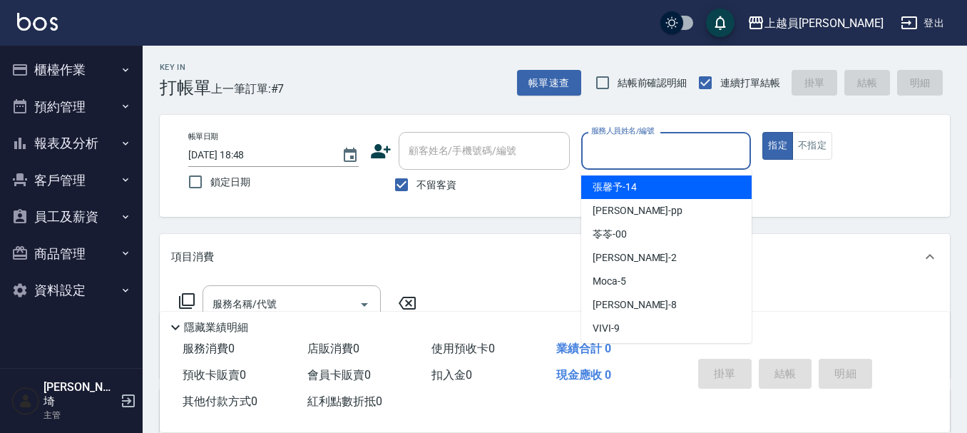
click at [609, 143] on input "服務人員姓名/編號" at bounding box center [667, 150] width 158 height 25
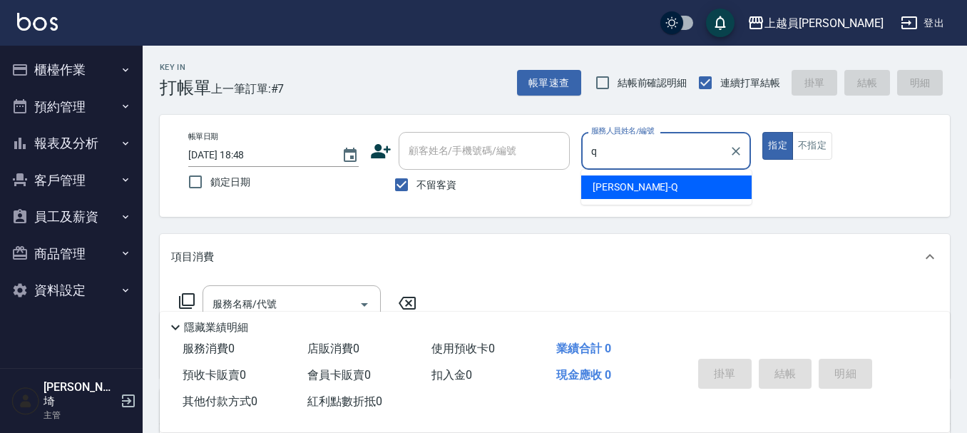
type input "[PERSON_NAME]"
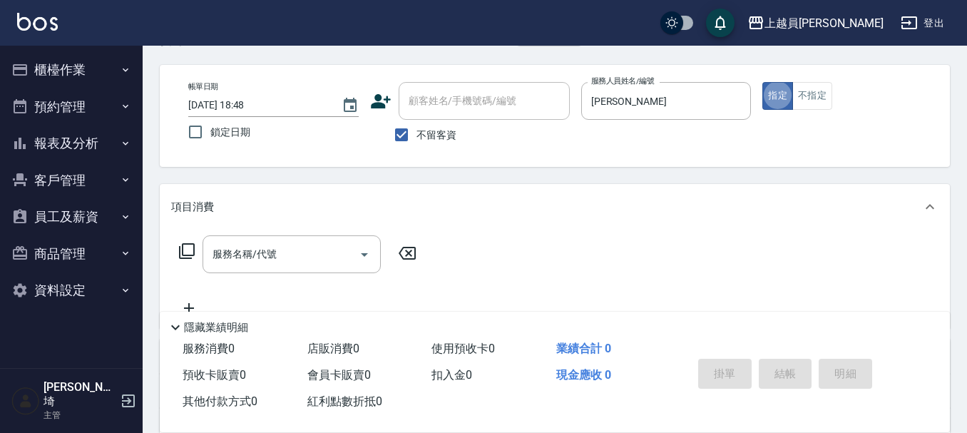
scroll to position [143, 0]
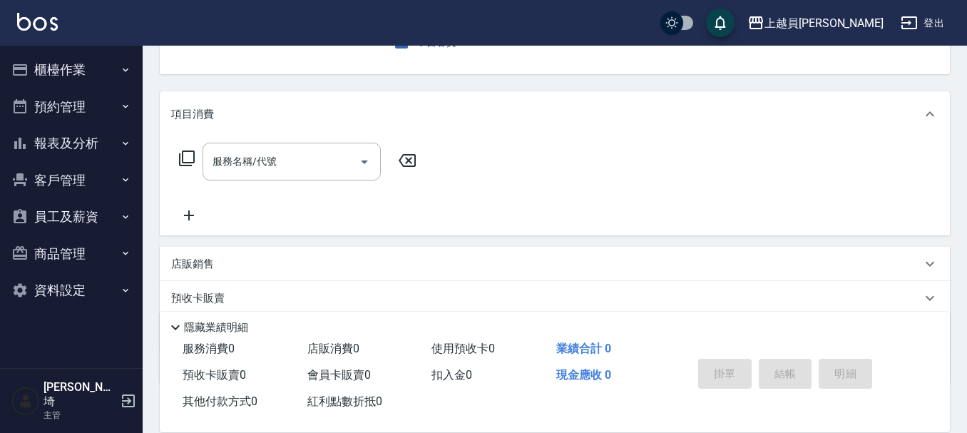
click at [255, 259] on div "店販銷售" at bounding box center [546, 264] width 750 height 15
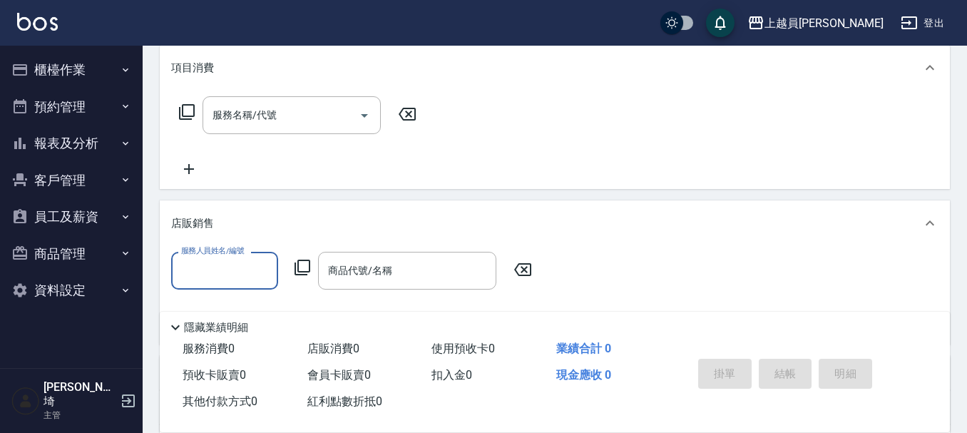
scroll to position [214, 0]
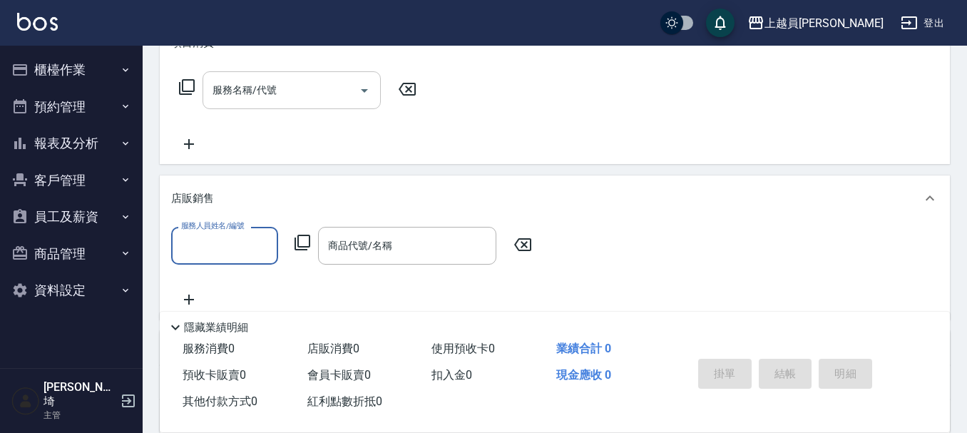
click at [320, 98] on input "服務名稱/代號" at bounding box center [281, 90] width 144 height 25
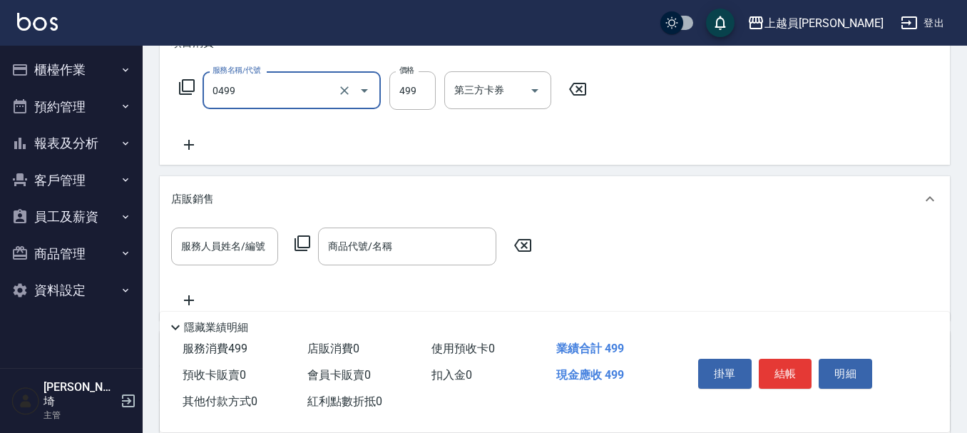
type input "去角質洗髮(0499)"
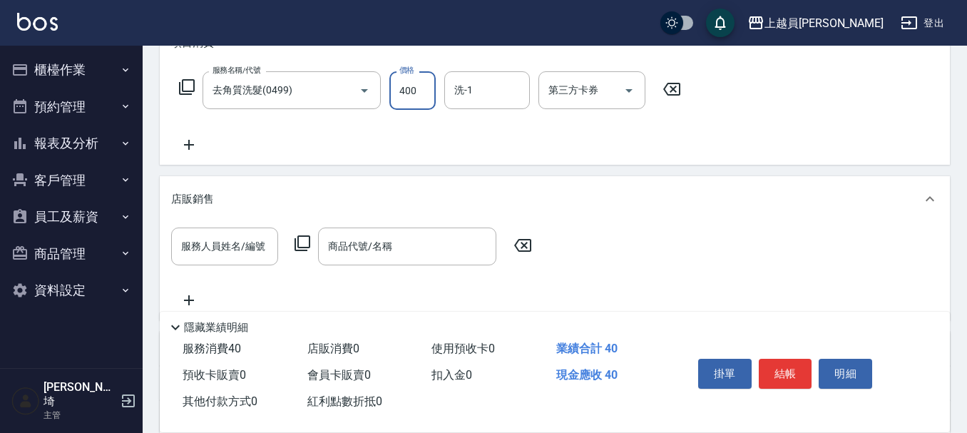
type input "400"
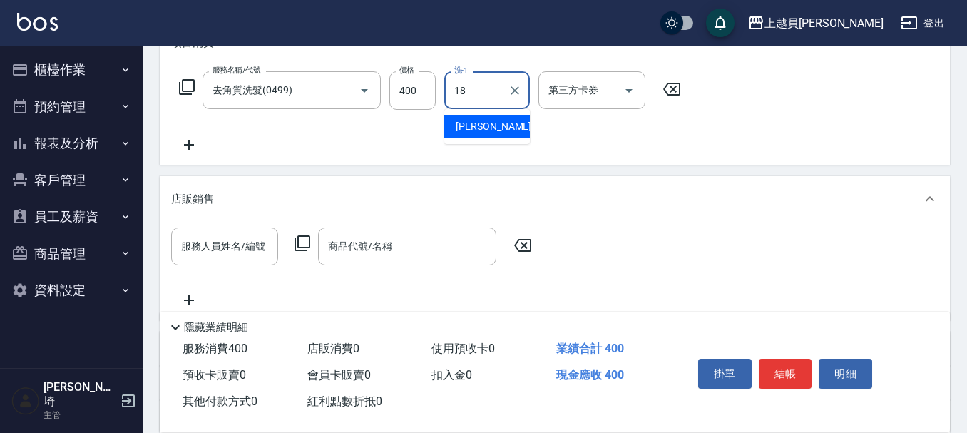
type input "[PERSON_NAME]-18"
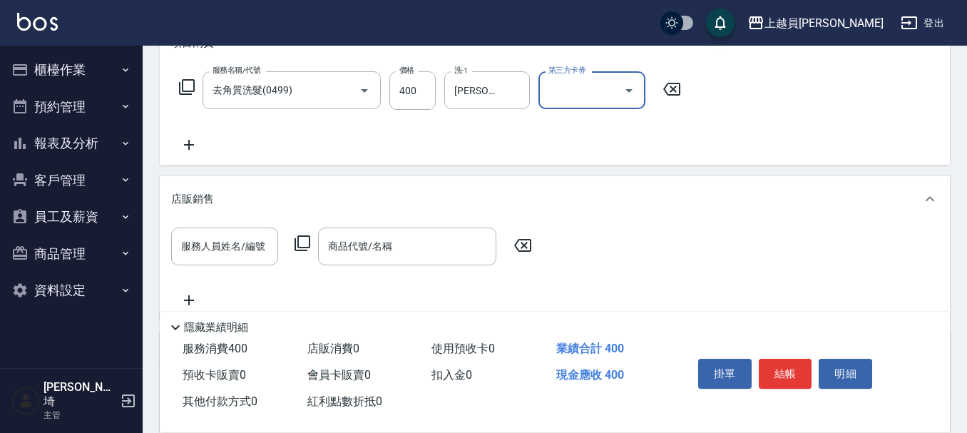
scroll to position [71, 0]
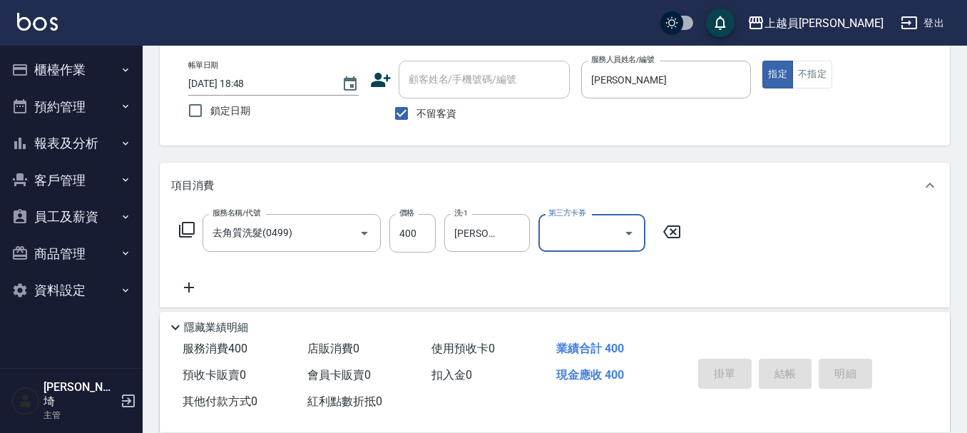
type input "[DATE] 18:49"
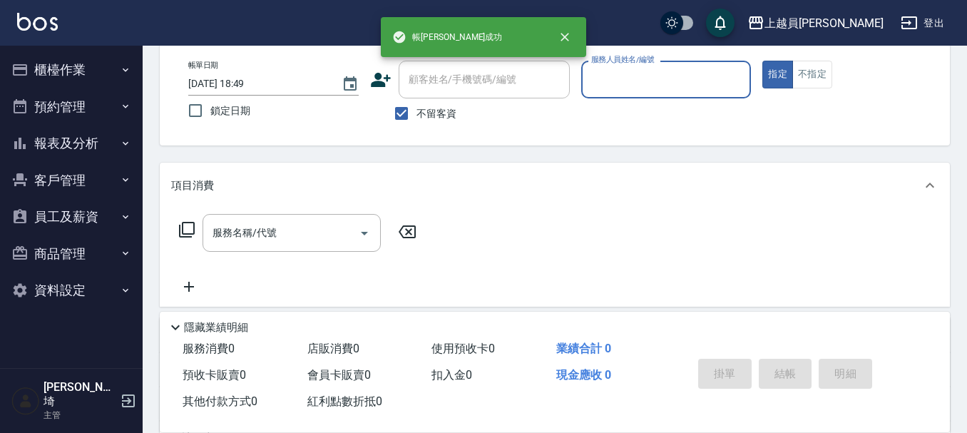
scroll to position [0, 0]
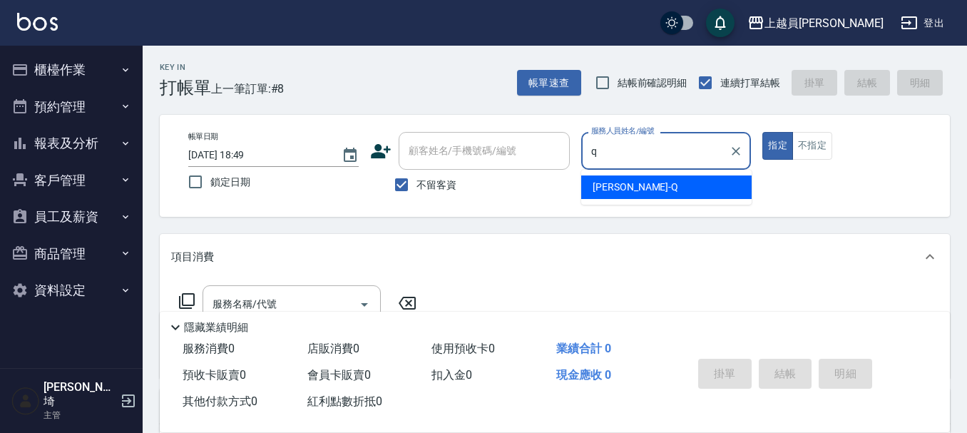
type input "[PERSON_NAME]"
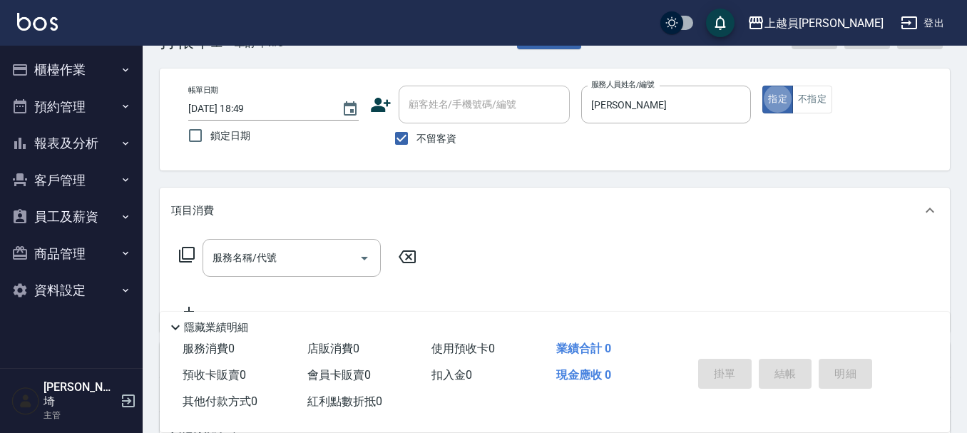
scroll to position [71, 0]
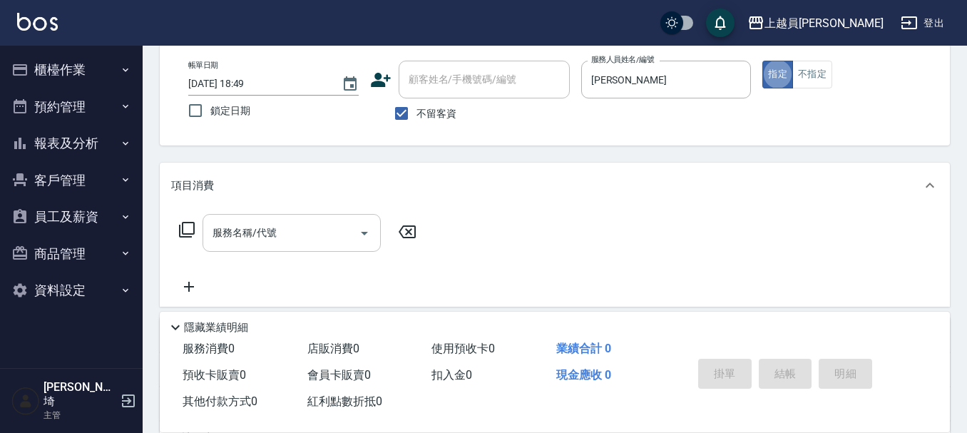
click at [263, 244] on input "服務名稱/代號" at bounding box center [281, 232] width 144 height 25
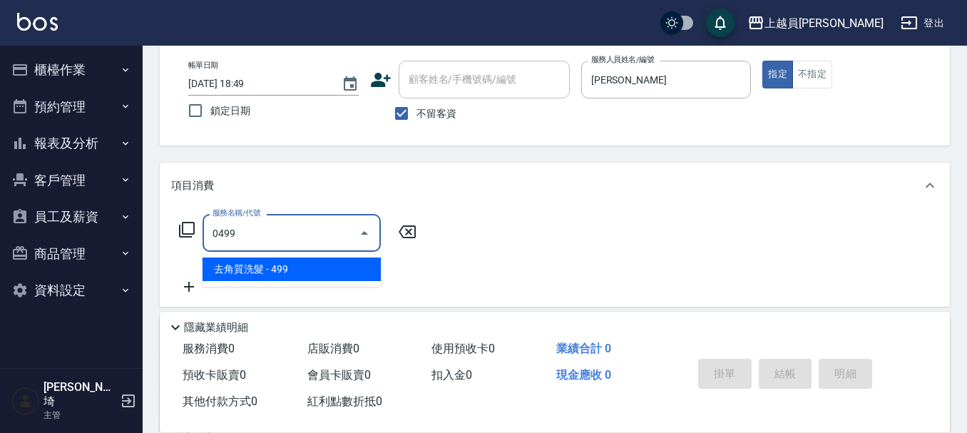
type input "去角質洗髮(0499)"
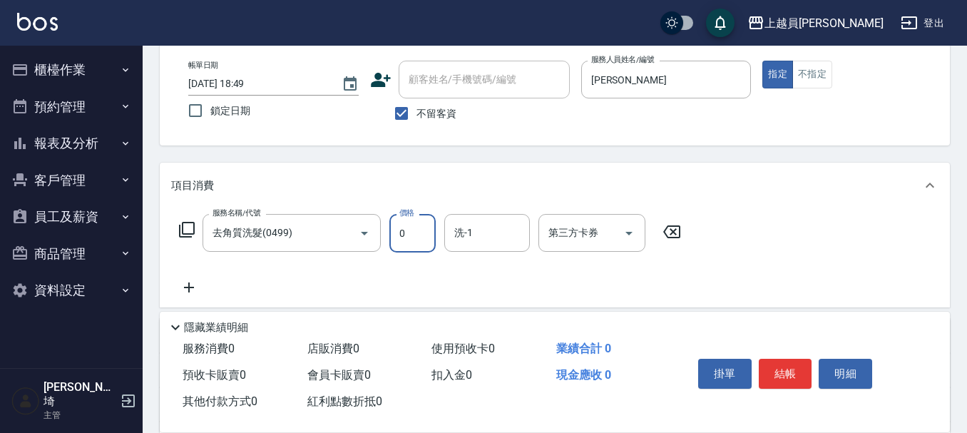
click at [402, 235] on input "0" at bounding box center [413, 233] width 46 height 39
type input "400"
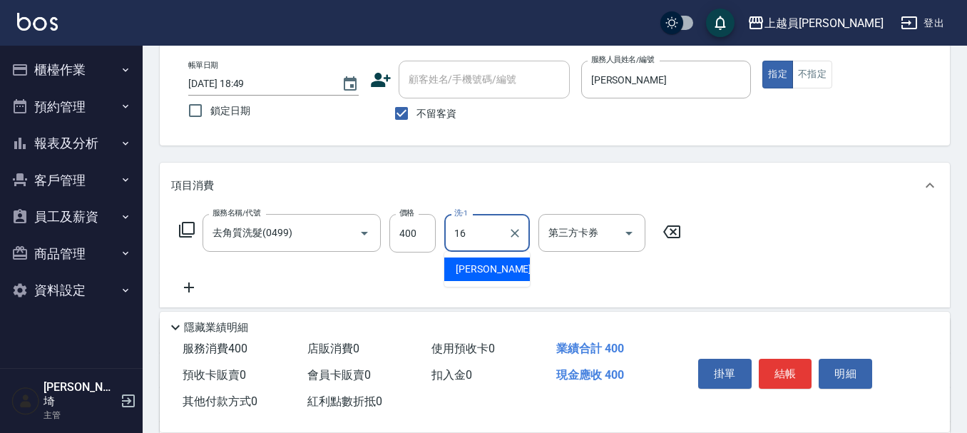
type input "[PERSON_NAME]-16"
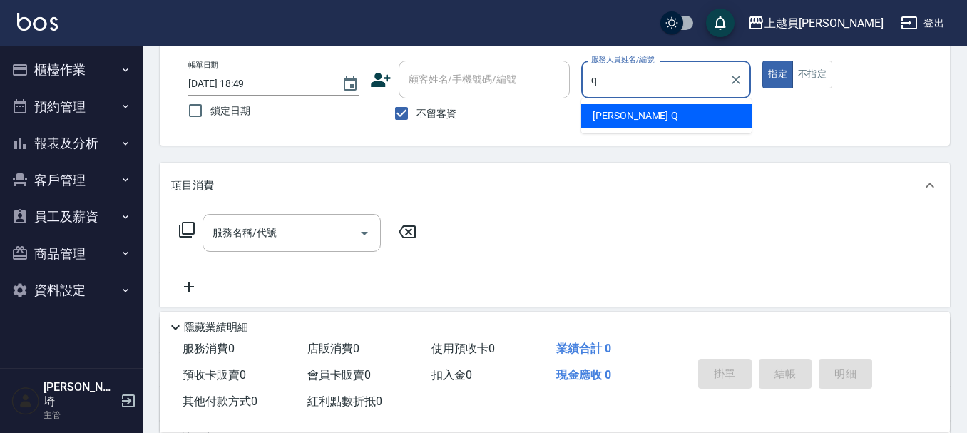
type input "[PERSON_NAME]"
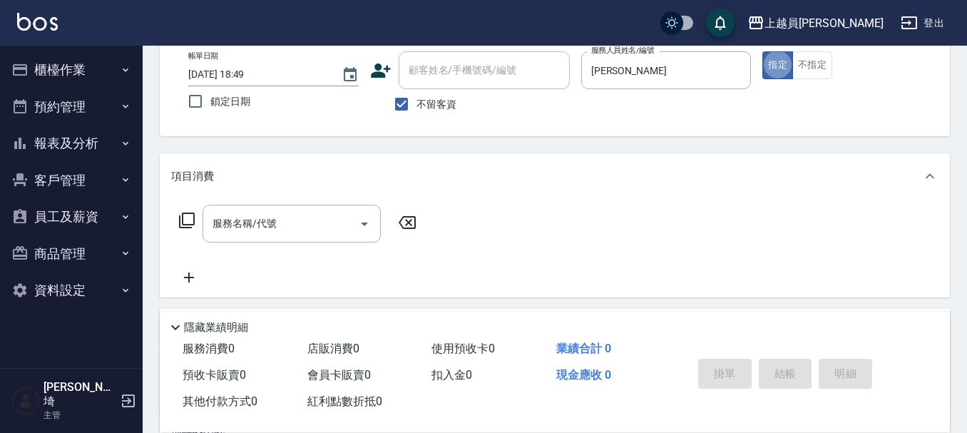
scroll to position [143, 0]
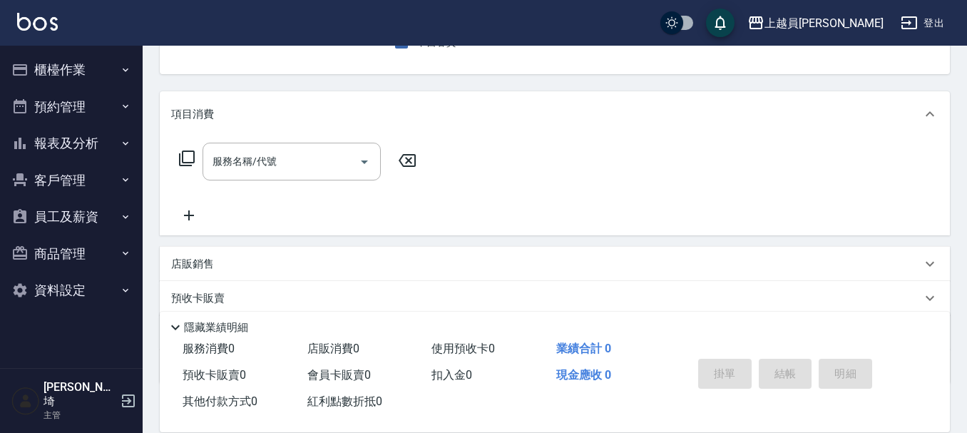
click at [322, 138] on div "服務名稱/代號 服務名稱/代號" at bounding box center [555, 186] width 790 height 98
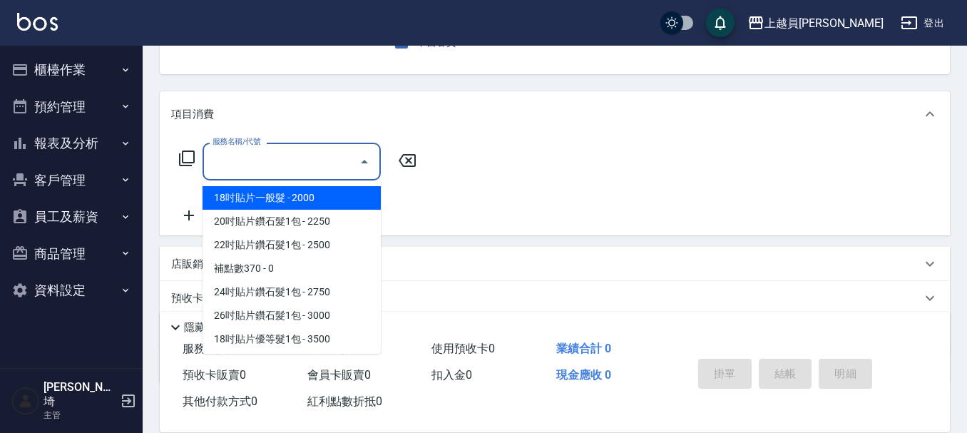
click at [325, 149] on input "服務名稱/代號" at bounding box center [281, 161] width 144 height 25
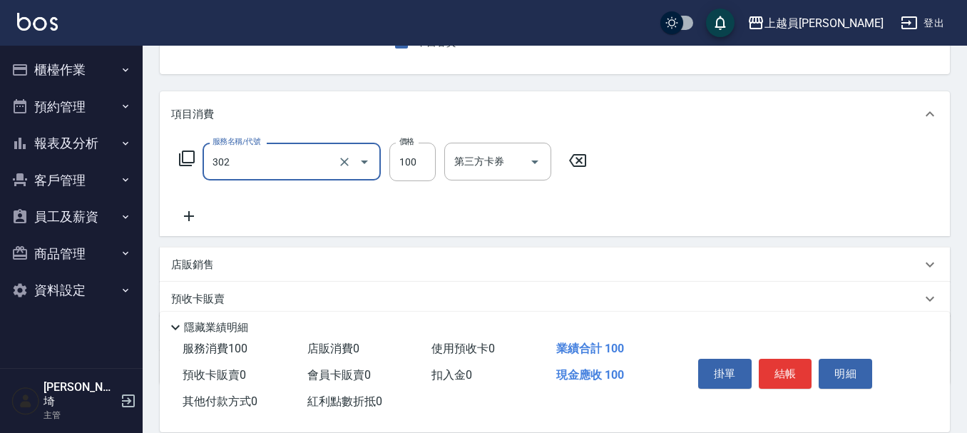
type input "剪髮(302)"
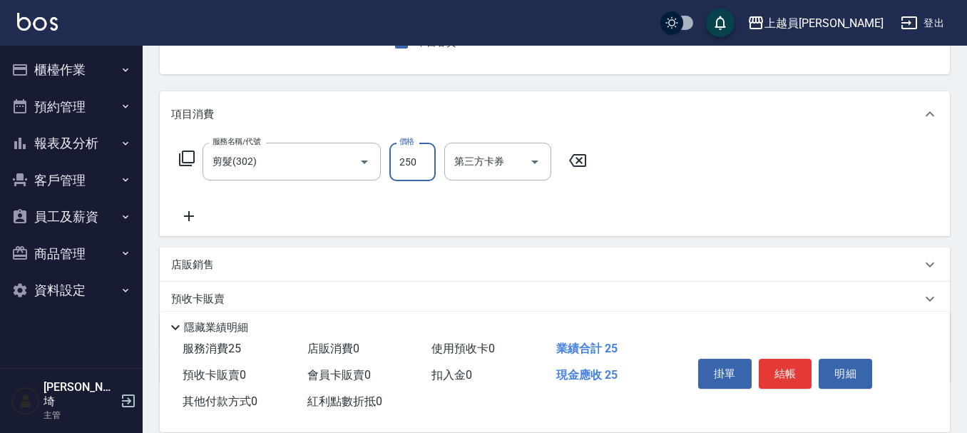
type input "250"
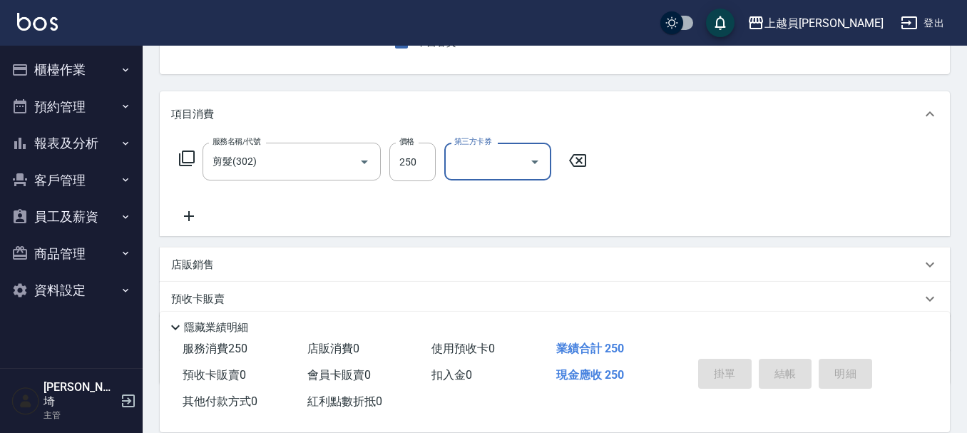
type input "[DATE] 18:50"
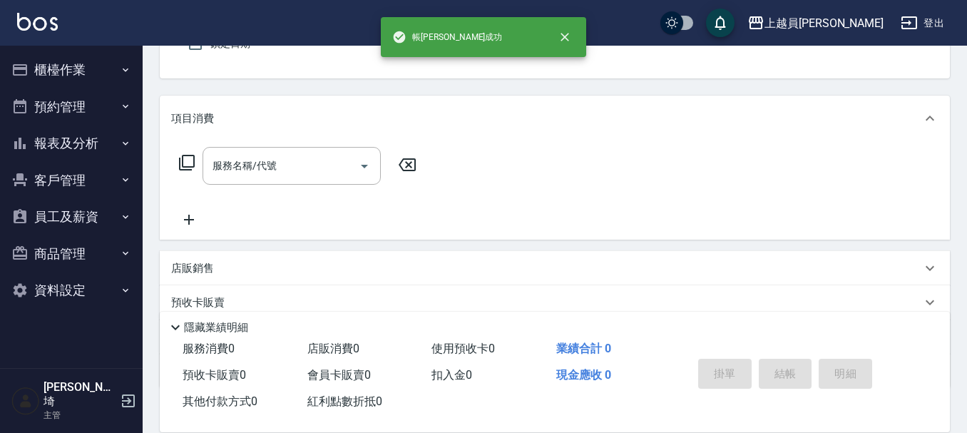
type input "[PERSON_NAME]"
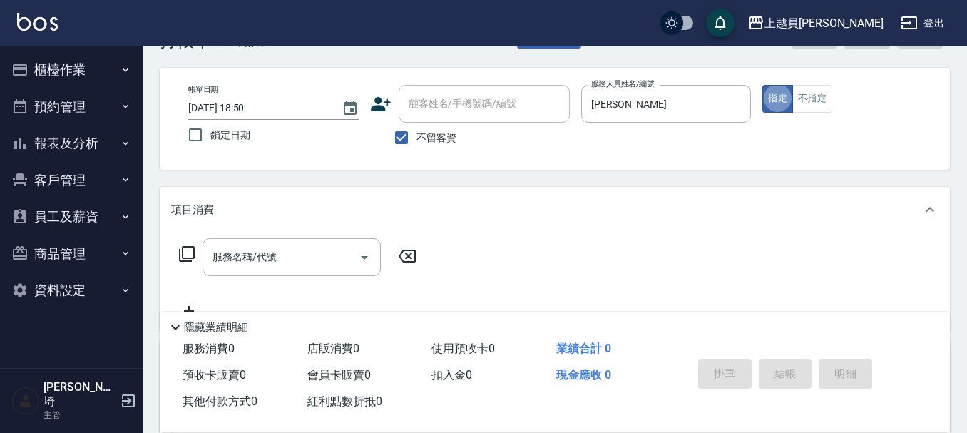
scroll to position [71, 0]
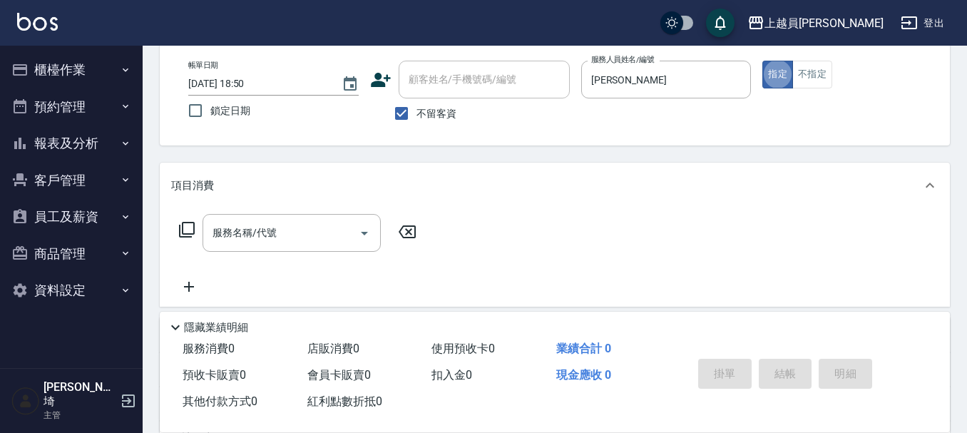
click at [338, 205] on div "項目消費" at bounding box center [555, 186] width 790 height 46
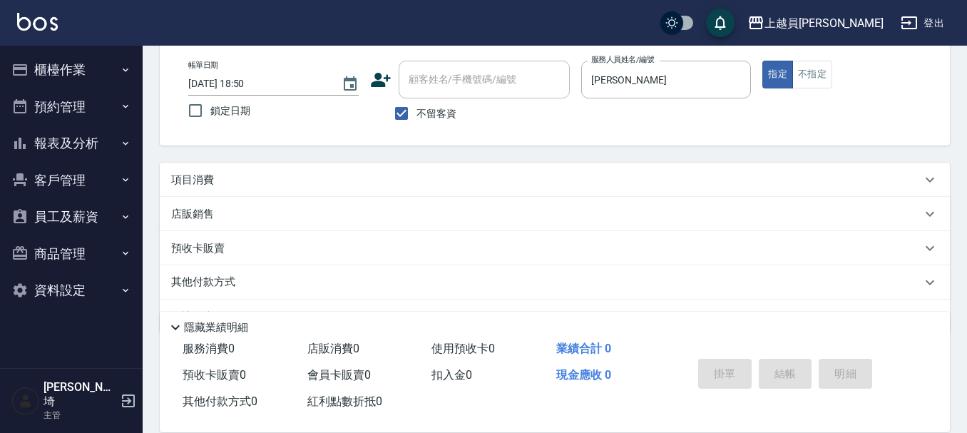
click at [332, 179] on div "項目消費" at bounding box center [546, 180] width 750 height 15
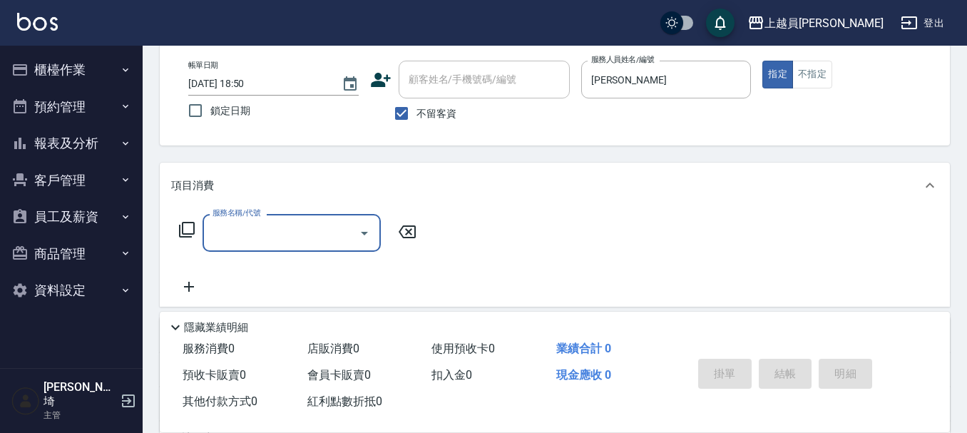
scroll to position [0, 0]
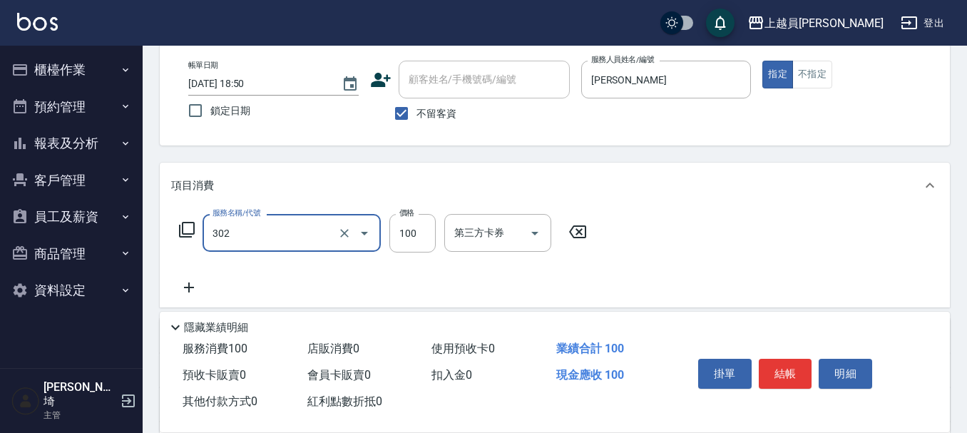
type input "剪髮(302)"
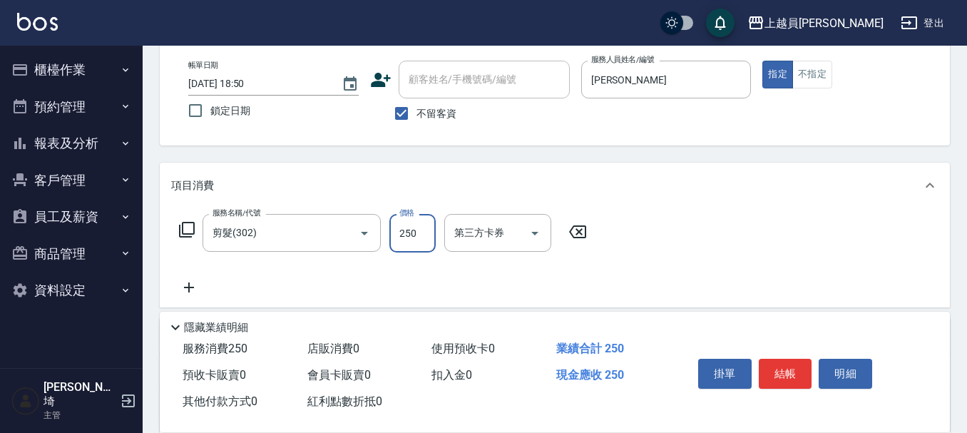
type input "250"
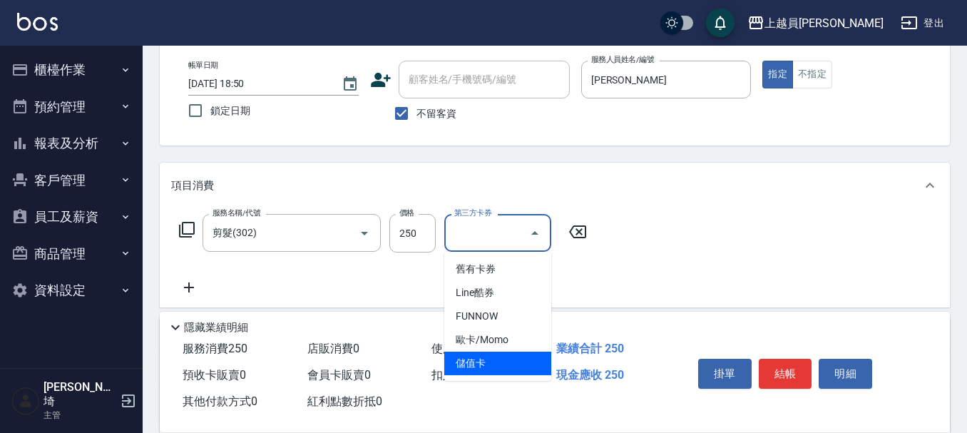
type input "儲值卡"
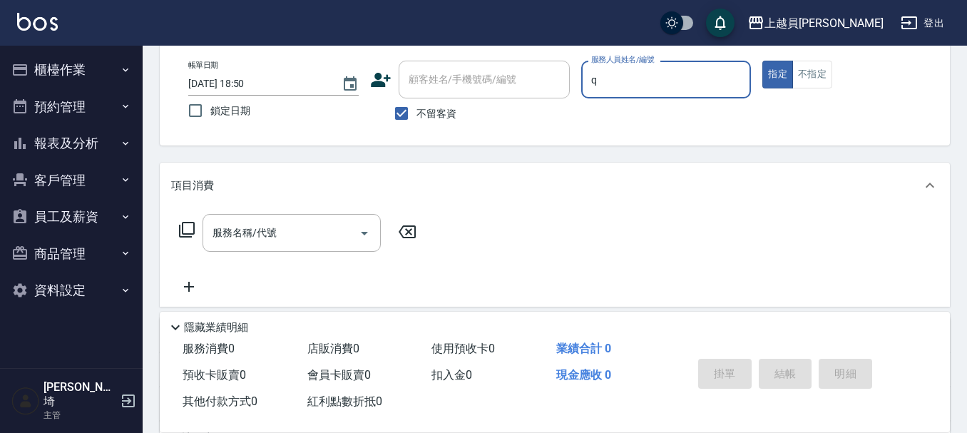
type input "[PERSON_NAME]"
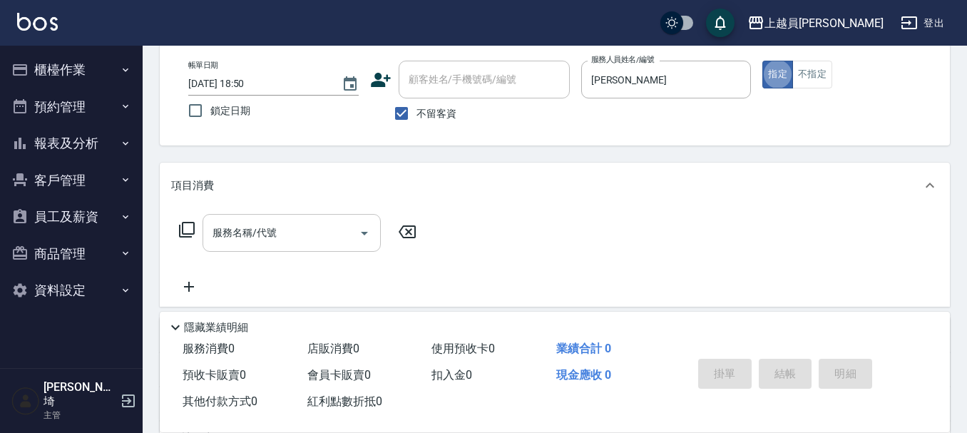
click at [319, 238] on input "服務名稱/代號" at bounding box center [281, 232] width 144 height 25
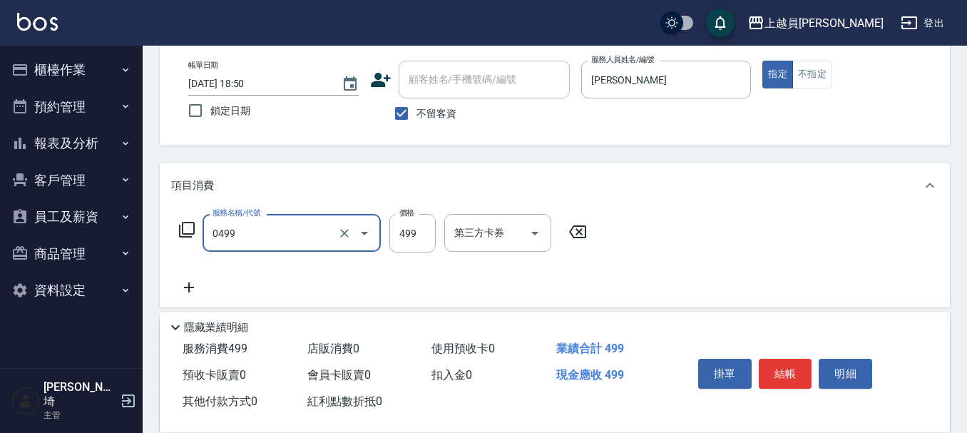
type input "去角質洗髮(0499)"
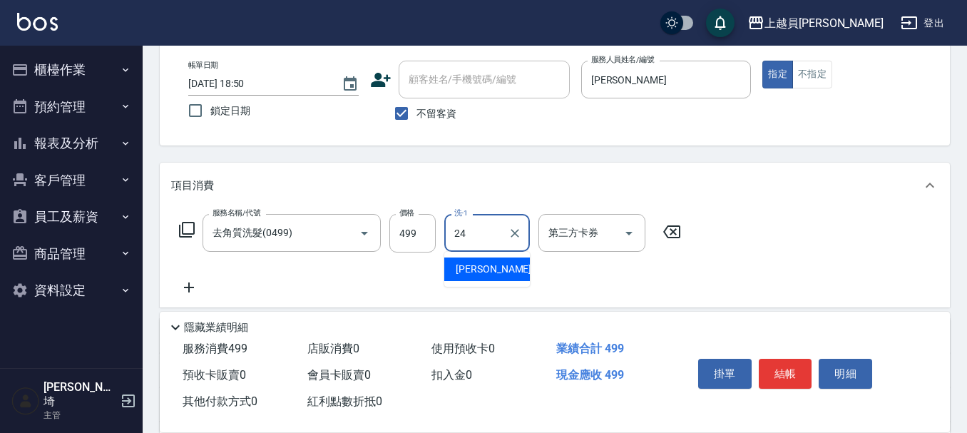
type input "[PERSON_NAME]-24"
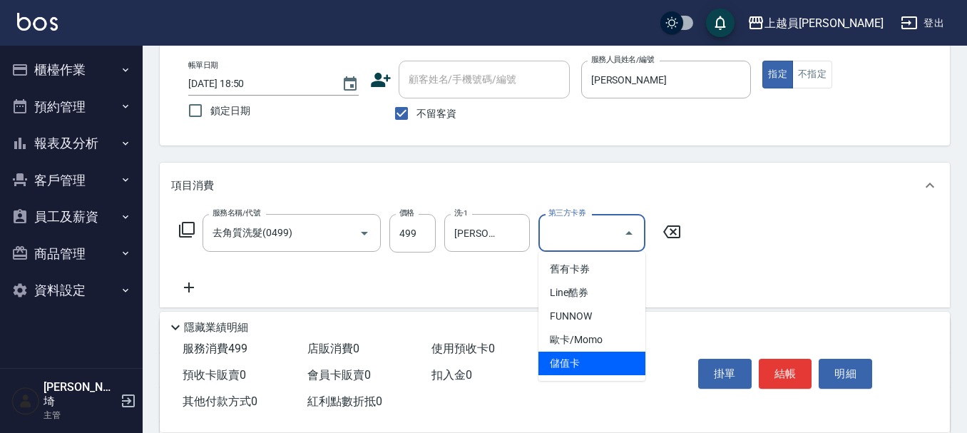
type input "儲值卡"
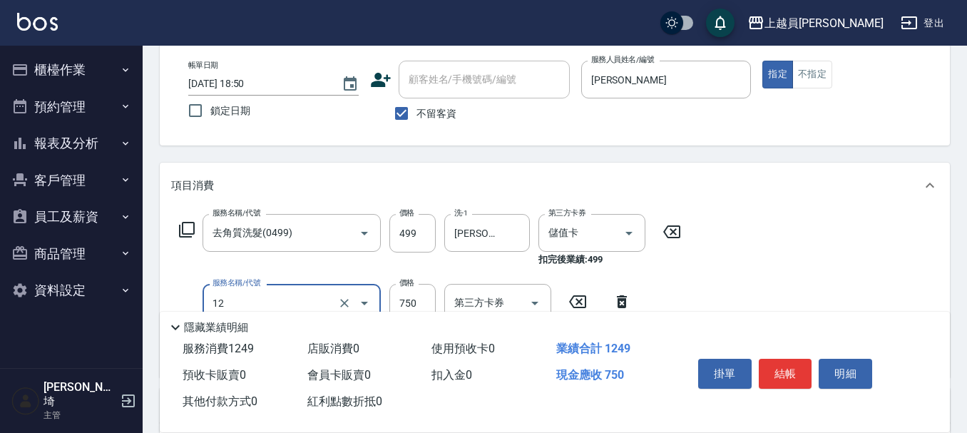
type input "日本精漾護髮(12)"
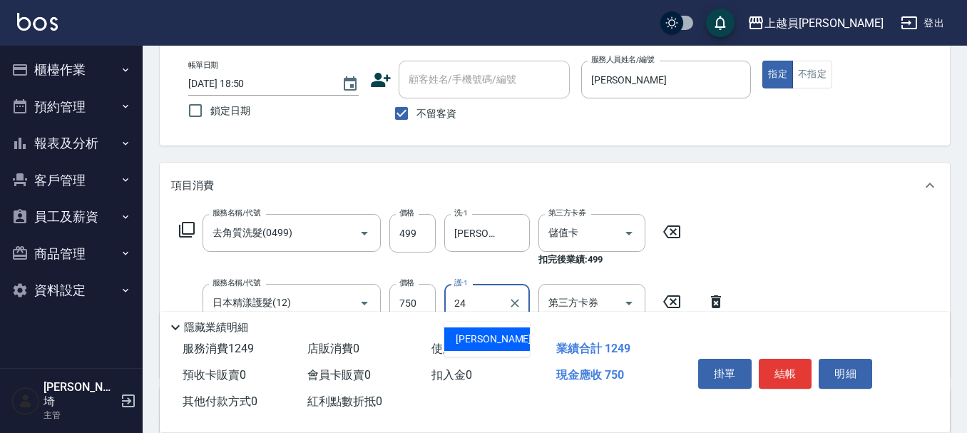
type input "[PERSON_NAME]-24"
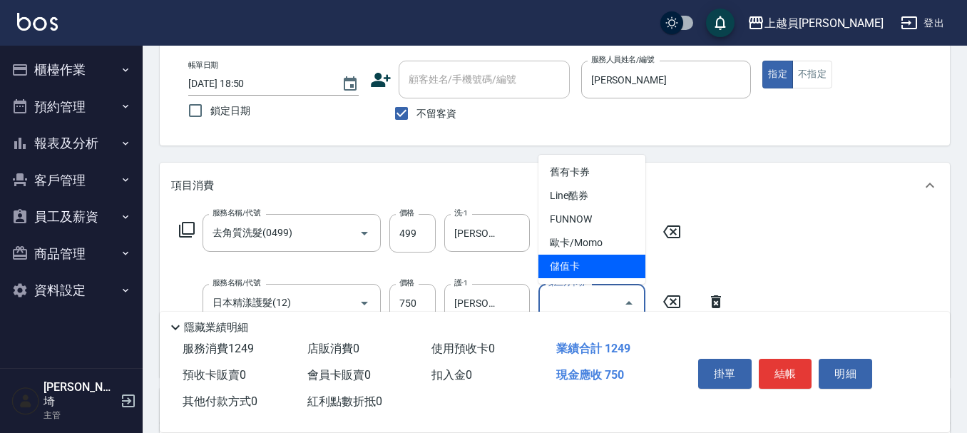
type input "儲值卡"
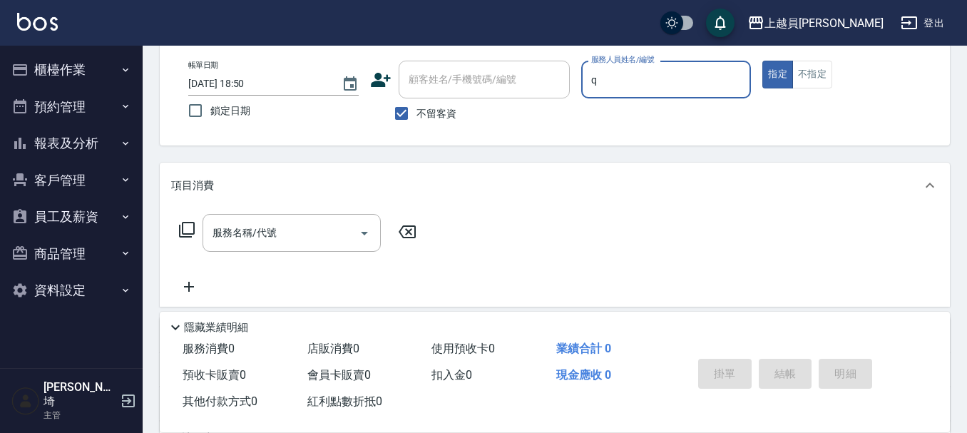
type input "[PERSON_NAME]"
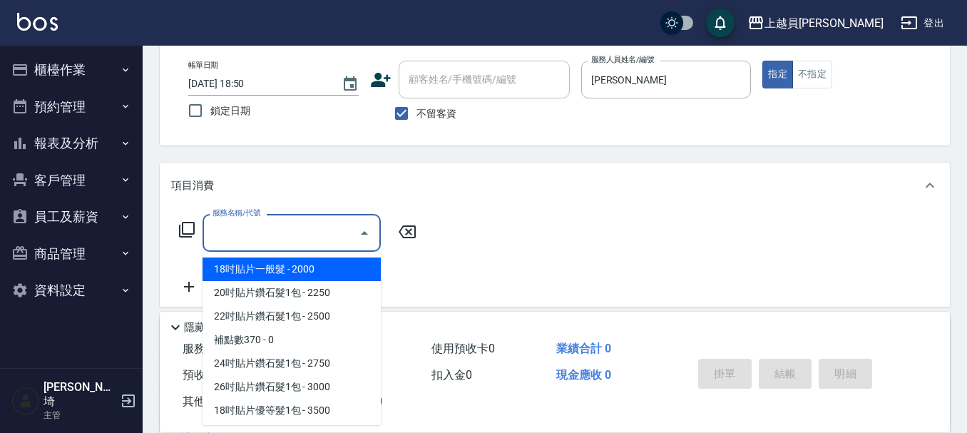
click at [246, 225] on div "服務名稱/代號 服務名稱/代號" at bounding box center [292, 233] width 178 height 38
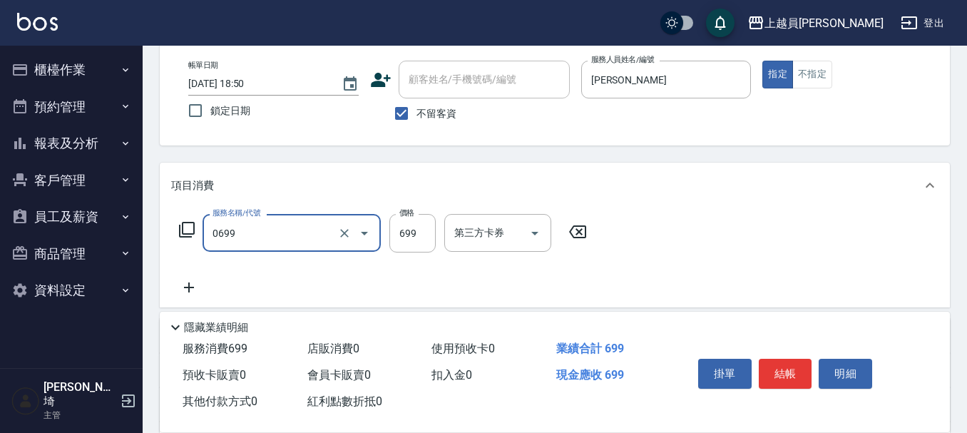
type input "精油洗髮(0699)"
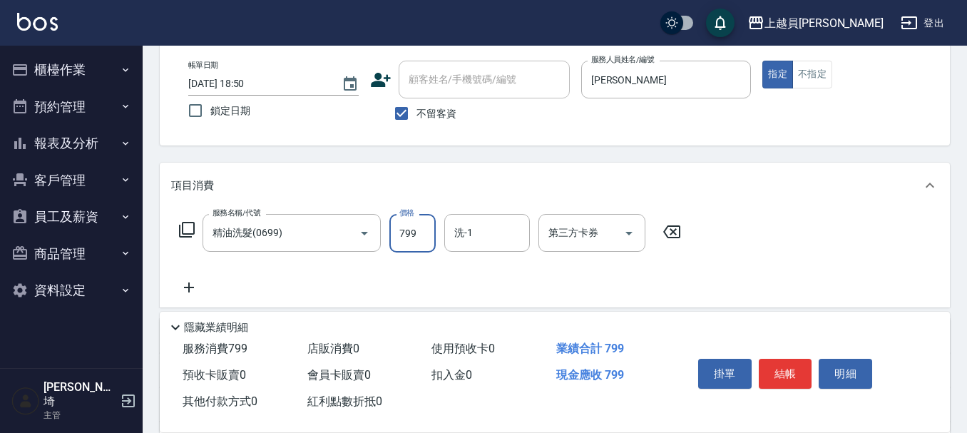
type input "799"
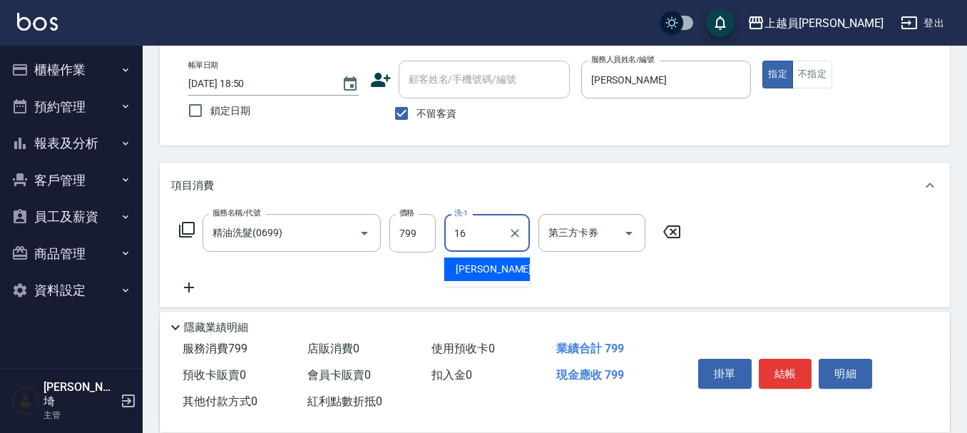
type input "[PERSON_NAME]-16"
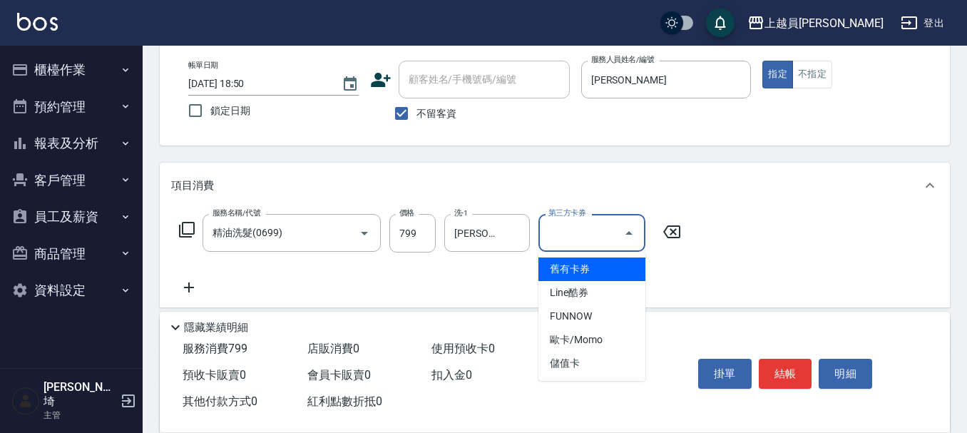
type input "儲值卡"
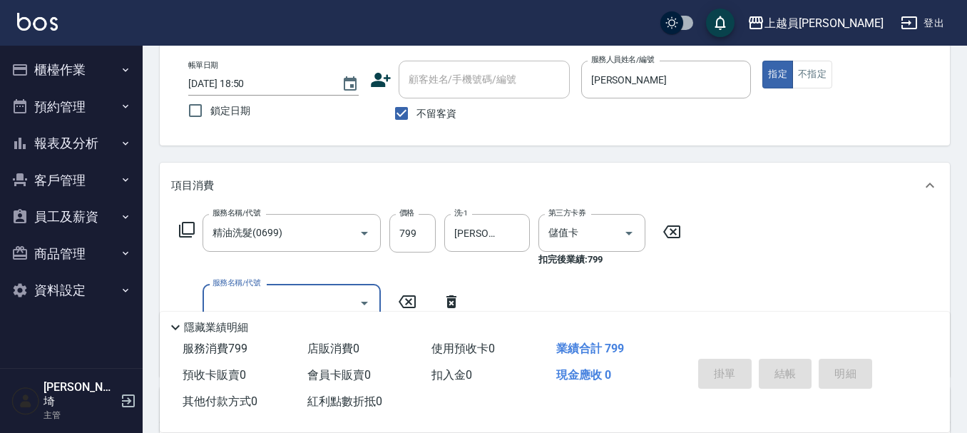
type input "[DATE] 18:51"
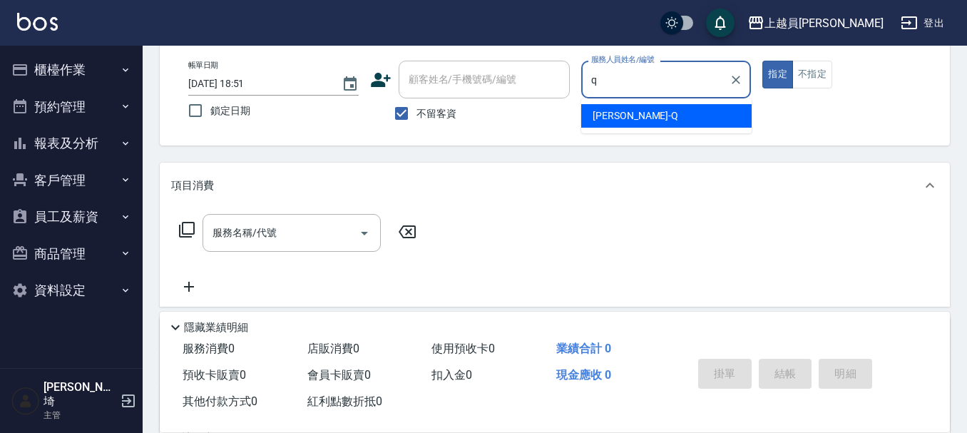
type input "[PERSON_NAME]"
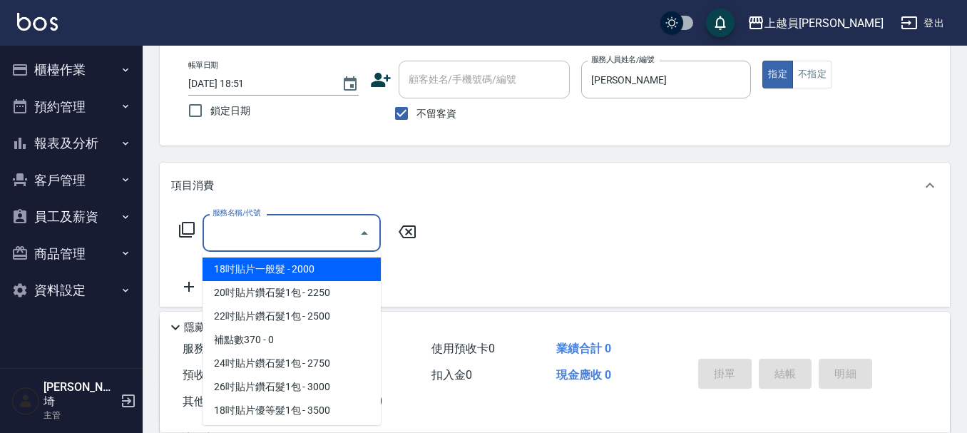
click at [323, 220] on input "服務名稱/代號" at bounding box center [281, 232] width 144 height 25
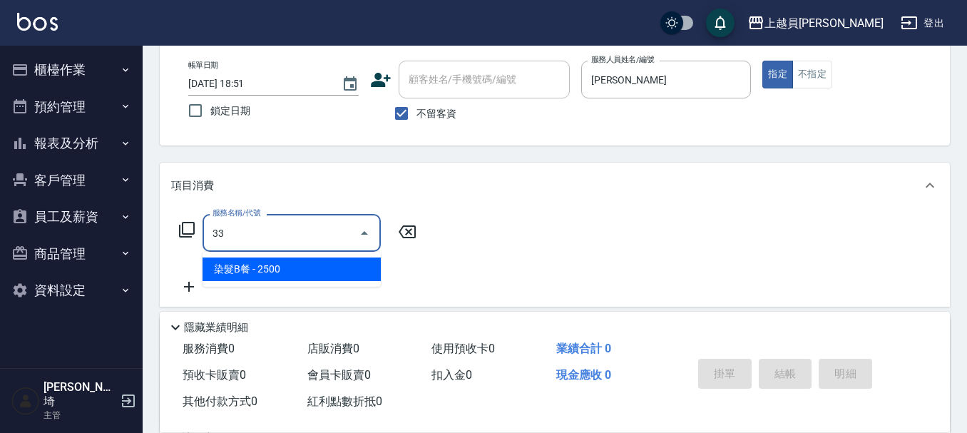
type input "染髮B餐(33)"
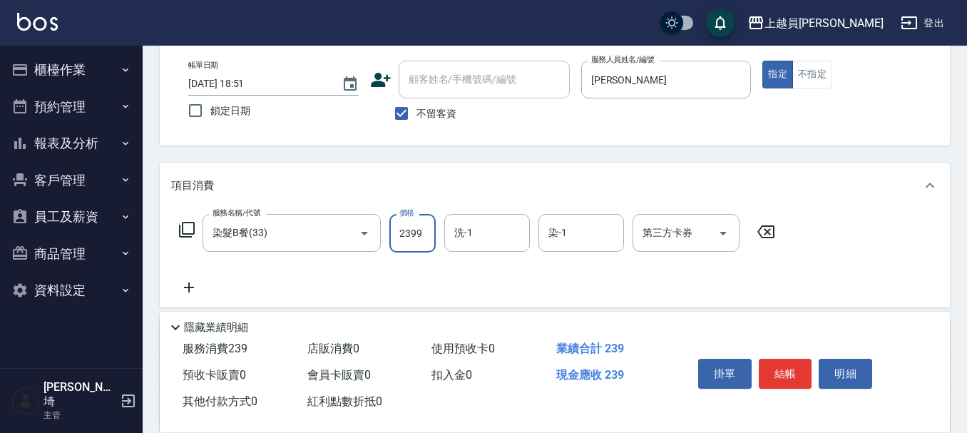
type input "2399"
type input "[PERSON_NAME]-18"
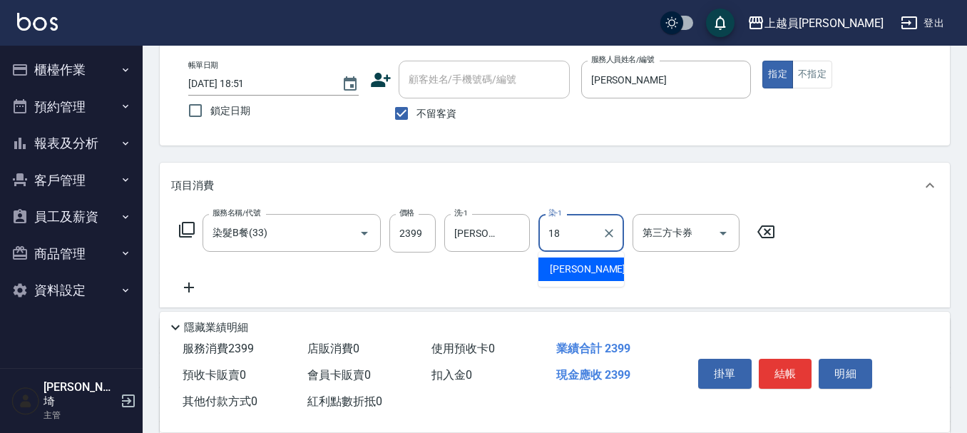
type input "[PERSON_NAME]-18"
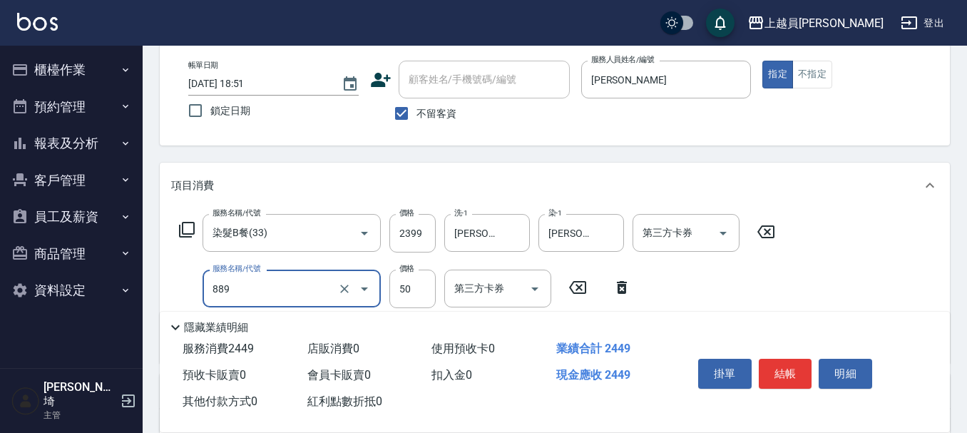
type input "精油(889)"
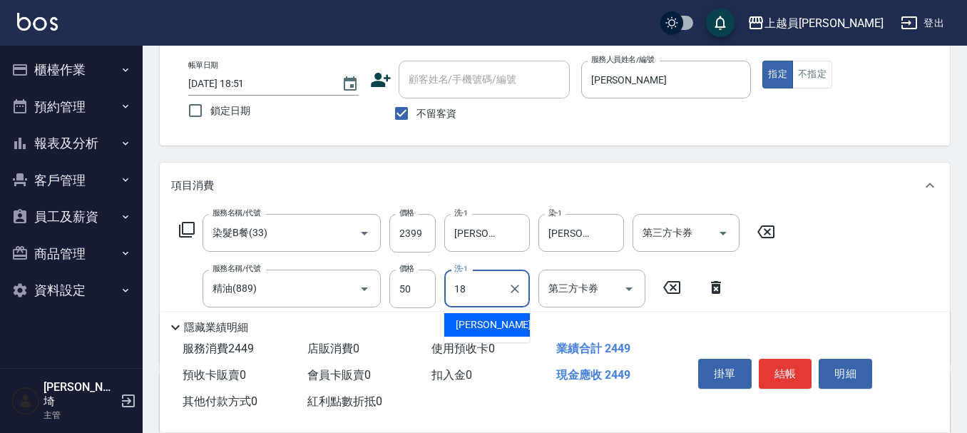
type input "[PERSON_NAME]-18"
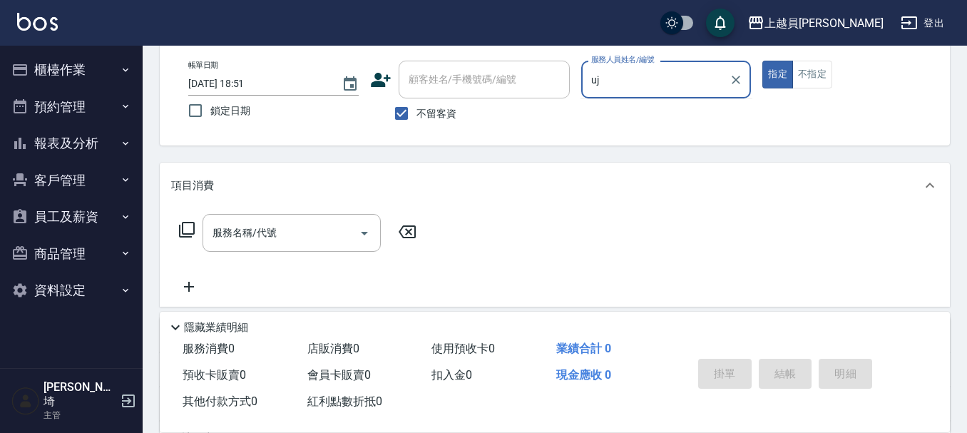
type input "uj"
click at [763, 61] on button "指定" at bounding box center [778, 75] width 31 height 28
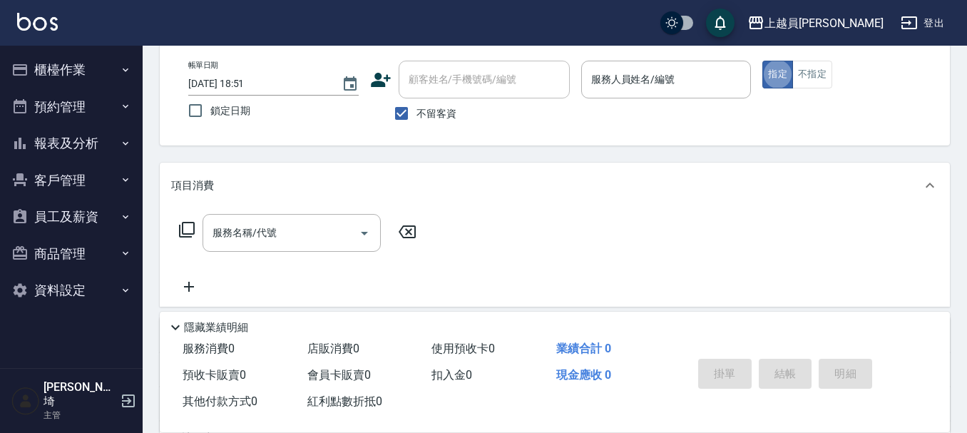
click at [580, 108] on div "帳單日期 [DATE] 18:51 鎖定日期 顧客姓名/手機號碼/編號 顧客姓名/手機號碼/編號 不留客資 服務人員姓名/編號 服務人員姓名/編號 指定 不指定" at bounding box center [555, 95] width 756 height 68
click at [614, 87] on input "服務人員姓名/編號" at bounding box center [667, 79] width 158 height 25
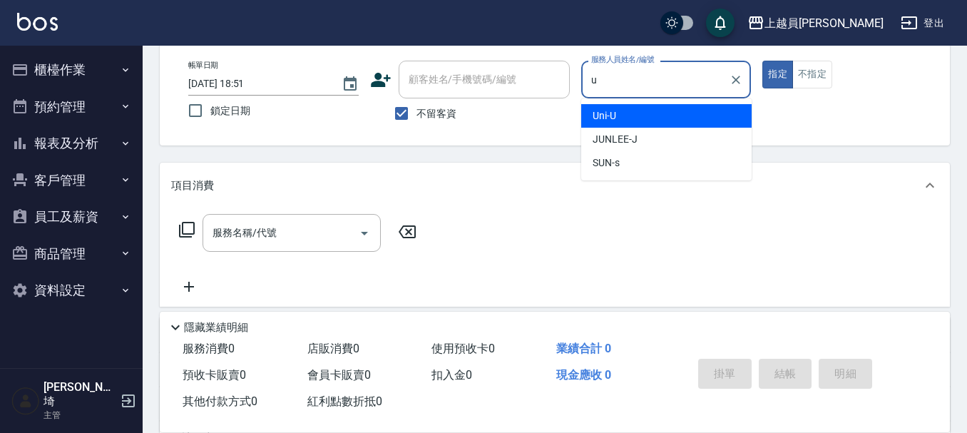
type input "Uni-U"
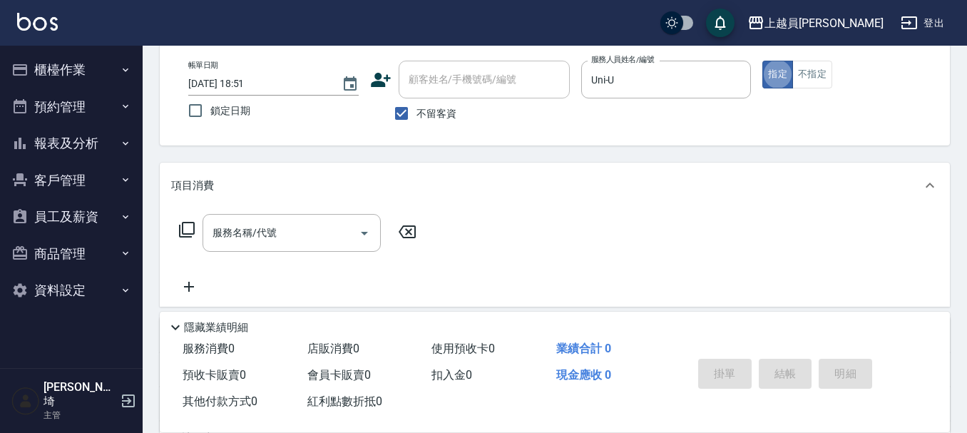
click at [245, 202] on div "項目消費" at bounding box center [555, 186] width 790 height 46
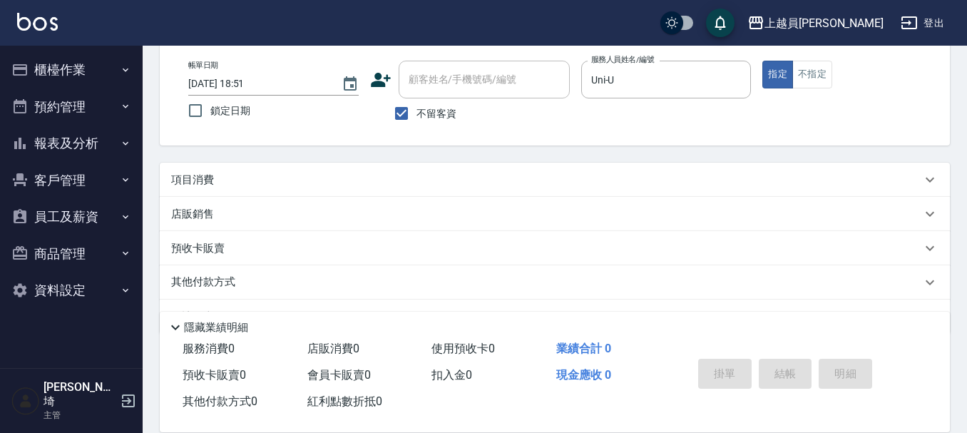
click at [257, 221] on div "店販銷售" at bounding box center [546, 214] width 750 height 15
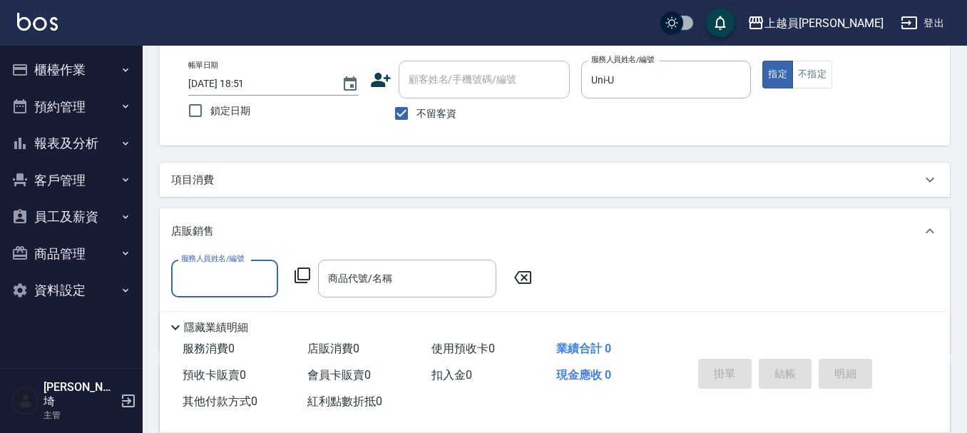
click at [260, 207] on div "項目消費 服務名稱/代號 服務名稱/代號 店販銷售 服務人員姓名/編號 服務人員姓名/編號 商品代號/名稱 商品代號/名稱 預收卡販賣 卡券名稱/代號 卡券名…" at bounding box center [555, 315] width 790 height 304
click at [279, 186] on div "項目消費" at bounding box center [546, 180] width 750 height 15
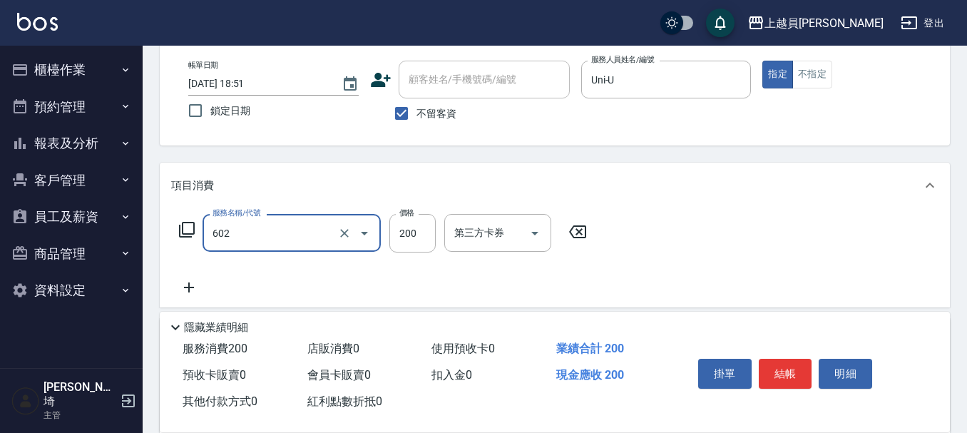
type input "一般洗髮(602)"
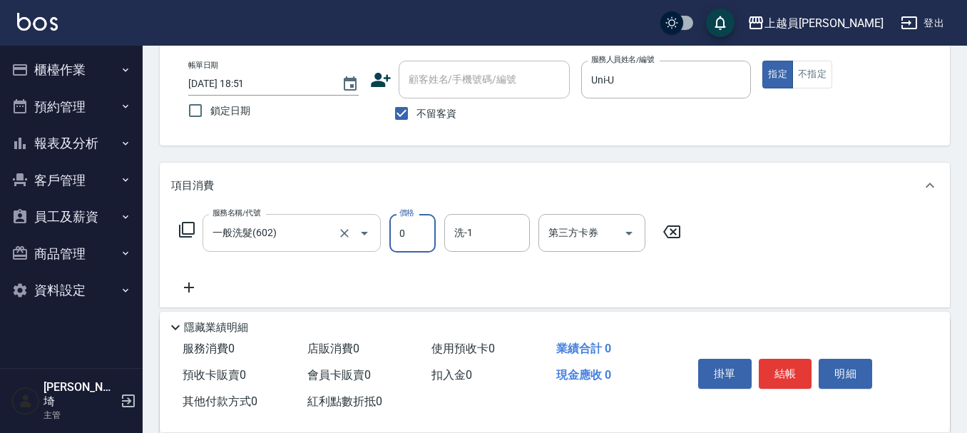
type input "0"
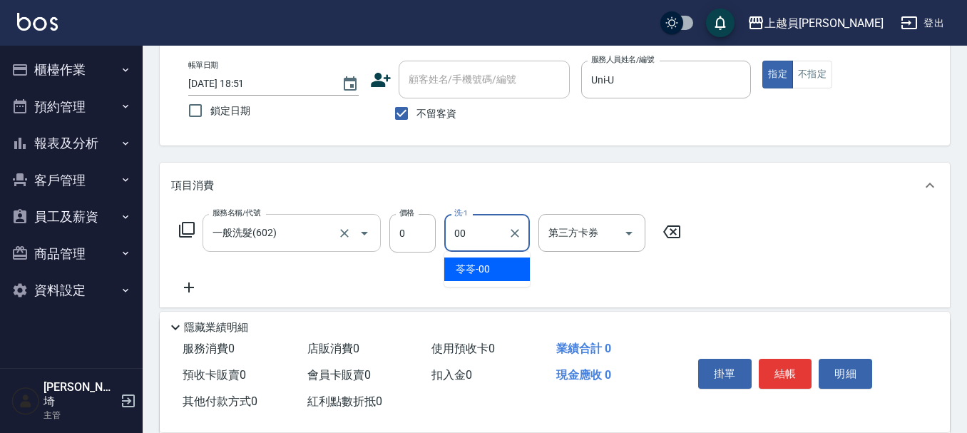
type input "苓苓-00"
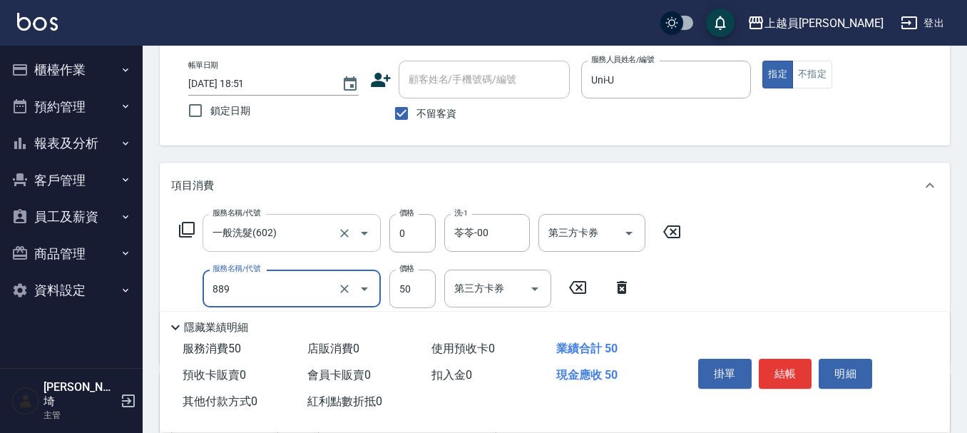
type input "精油(889)"
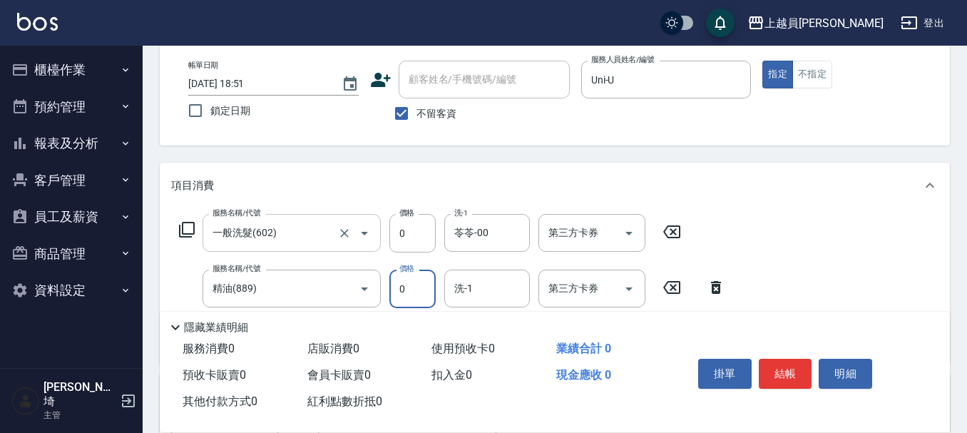
type input "0"
type input "苓苓-00"
type input "瞬間保養(415)"
type input "0"
type input "苓苓-00"
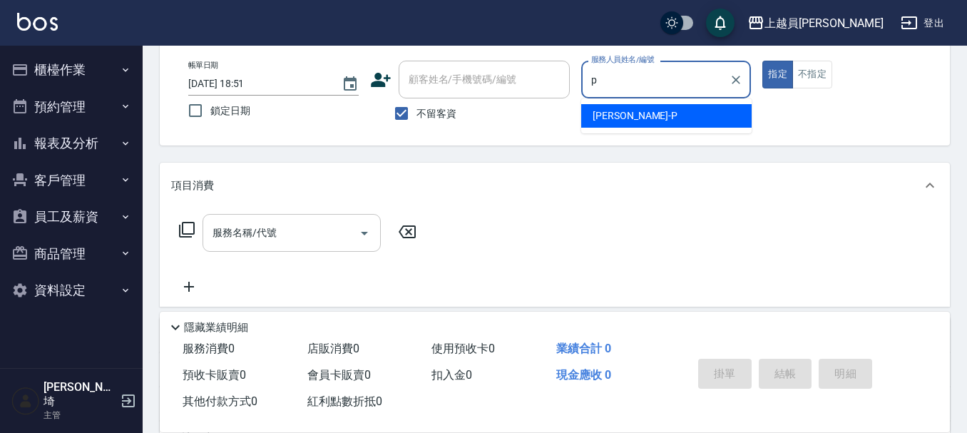
type input "[PERSON_NAME]-P"
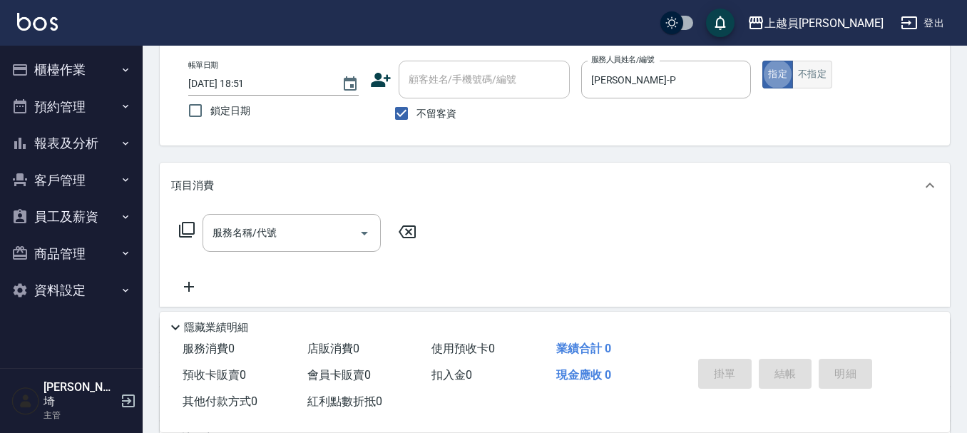
click at [800, 83] on button "不指定" at bounding box center [813, 75] width 40 height 28
click at [258, 243] on input "服務名稱/代號" at bounding box center [281, 232] width 144 height 25
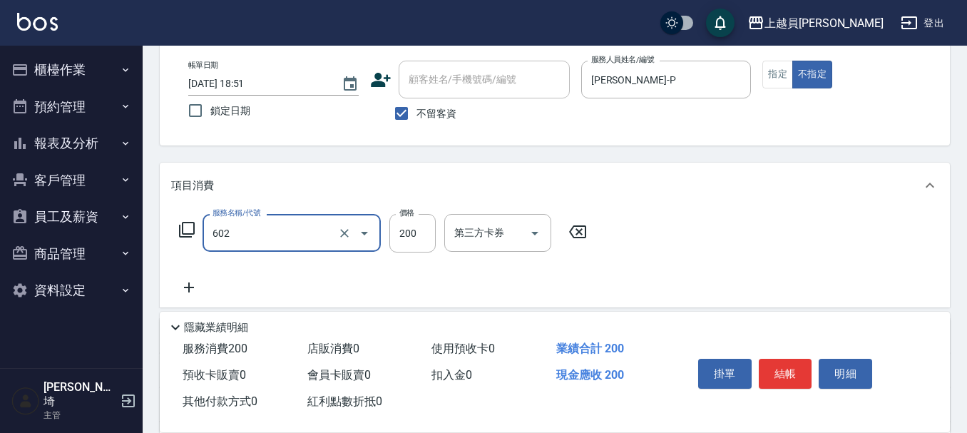
type input "一般洗髮(602)"
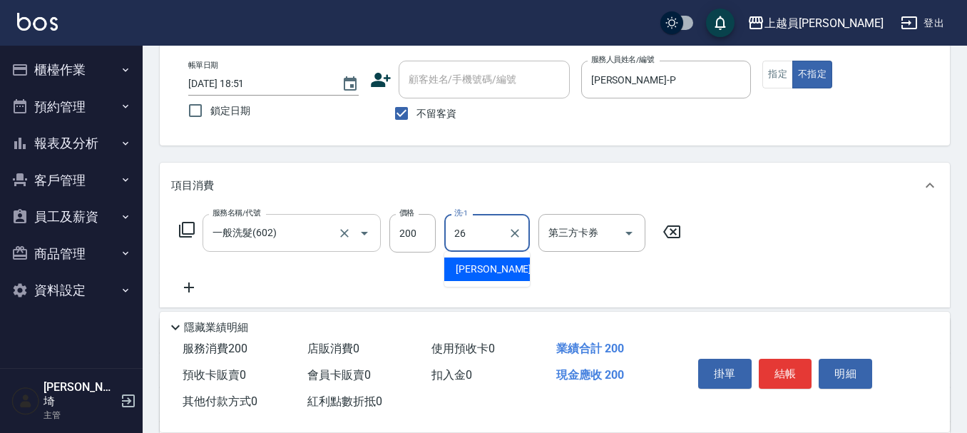
type input "[PERSON_NAME]-26"
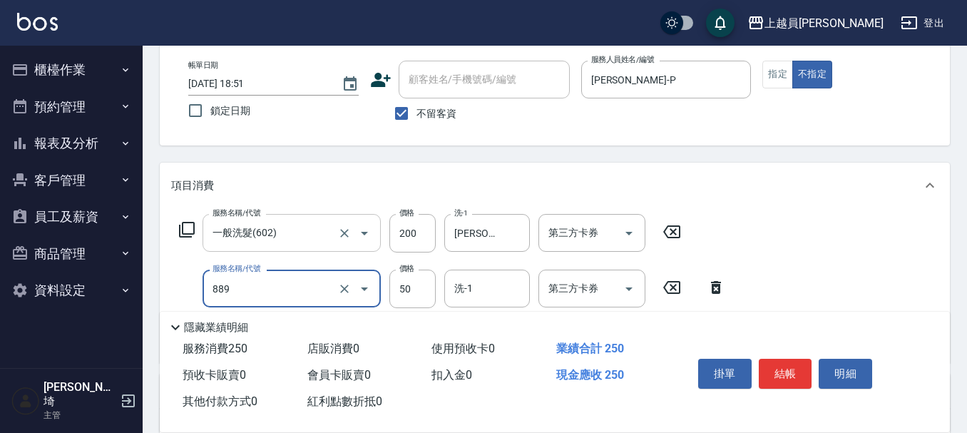
type input "精油(889)"
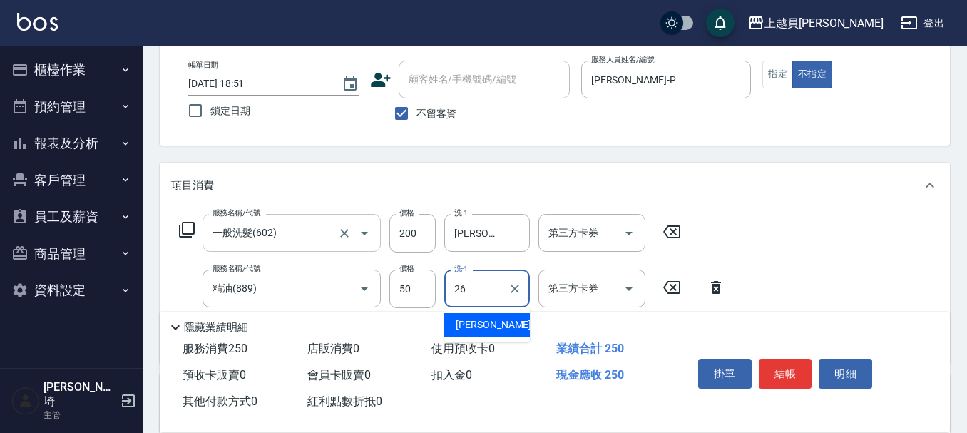
type input "[PERSON_NAME]-26"
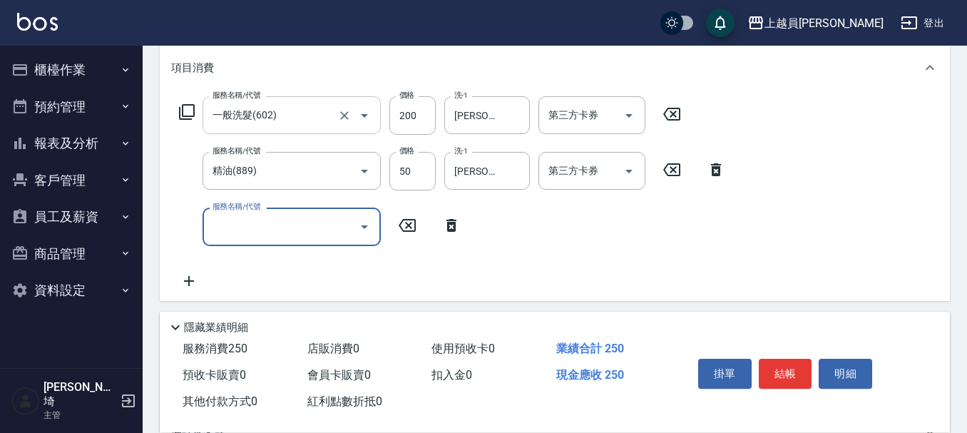
scroll to position [214, 0]
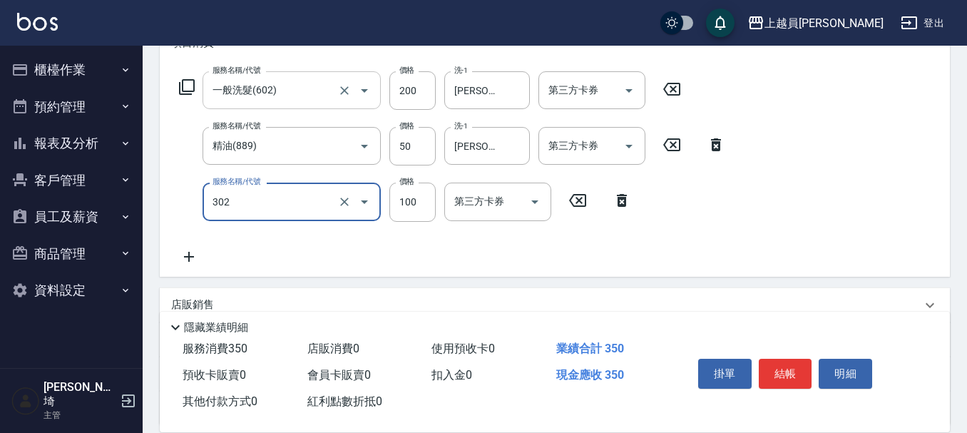
type input "剪髮(302)"
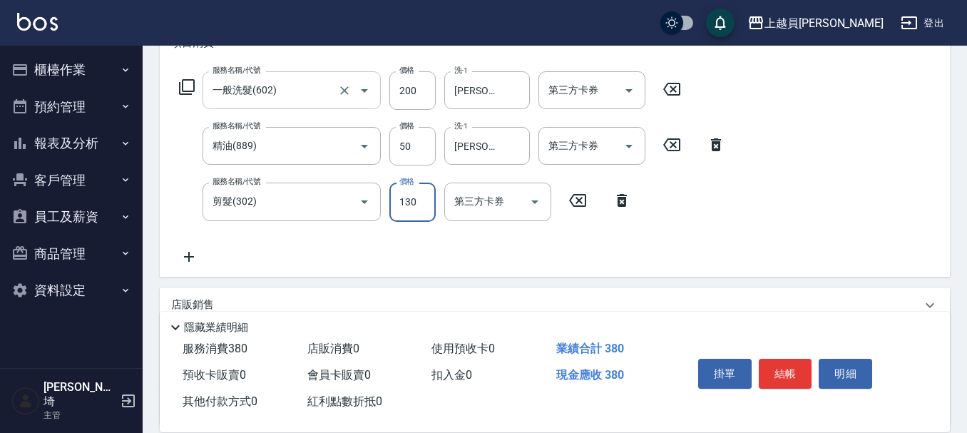
type input "130"
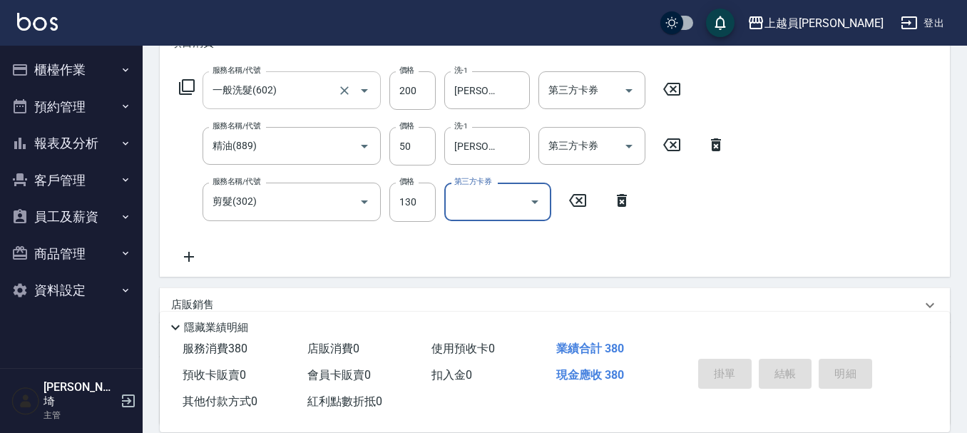
type input "[DATE] 18:52"
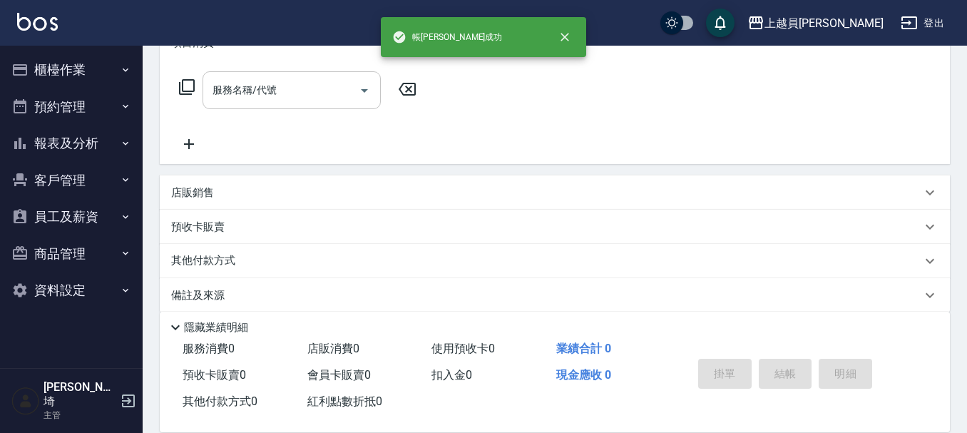
scroll to position [0, 0]
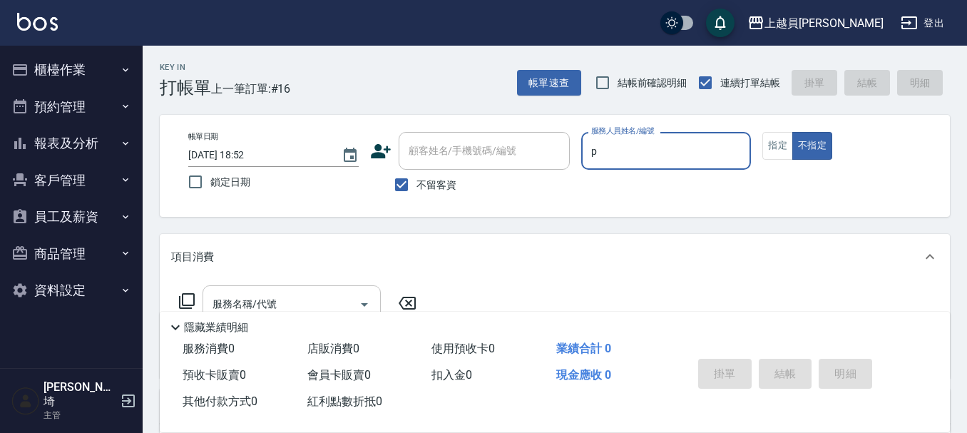
type input "[PERSON_NAME]-P"
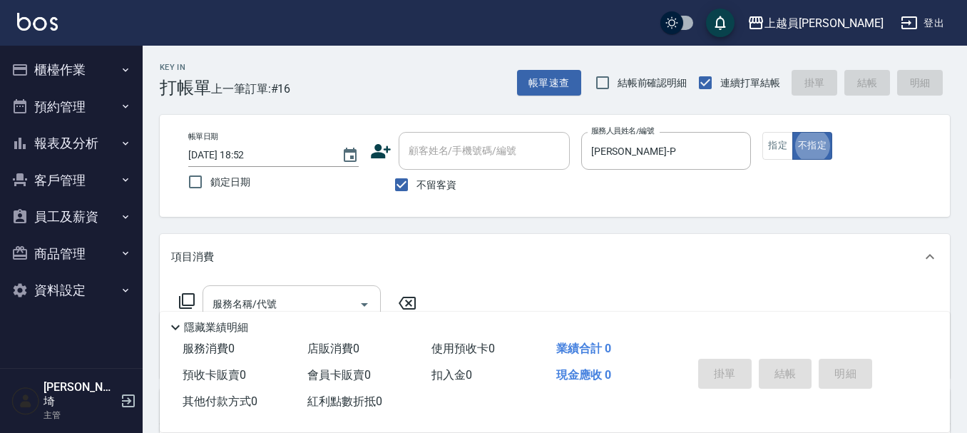
type button "false"
click at [774, 145] on button "指定" at bounding box center [778, 146] width 31 height 28
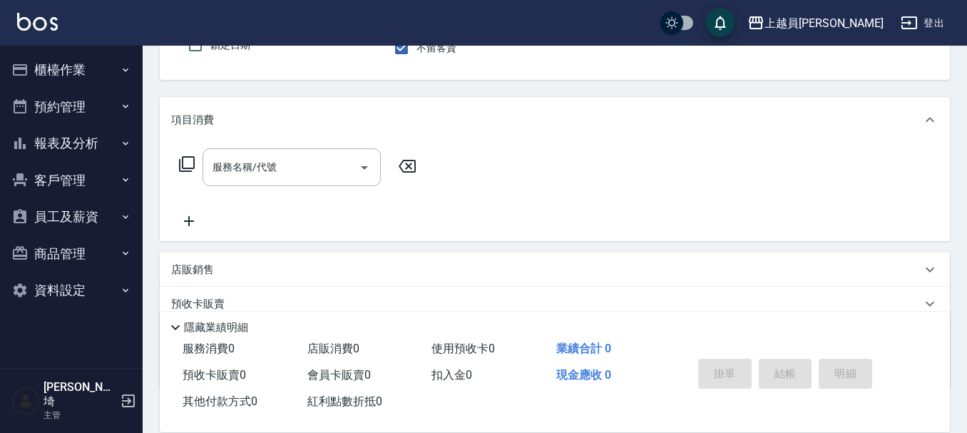
scroll to position [143, 0]
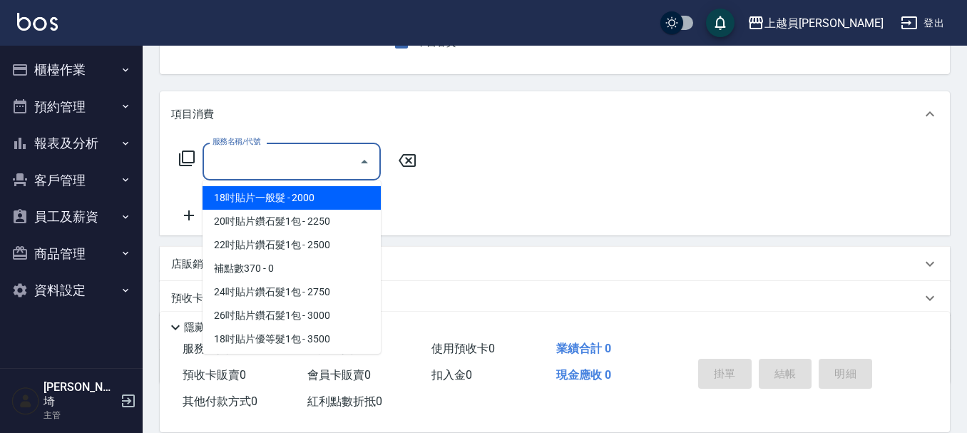
click at [244, 162] on div "服務名稱/代號 服務名稱/代號" at bounding box center [292, 162] width 178 height 38
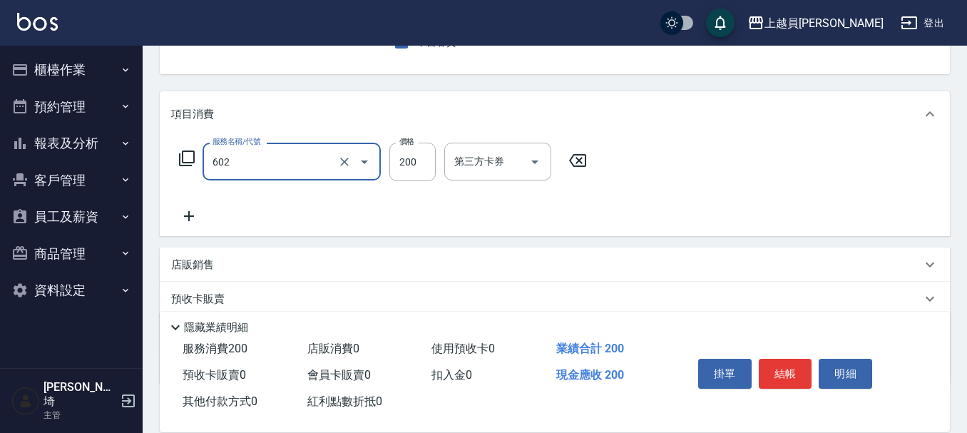
type input "一般洗髮(602)"
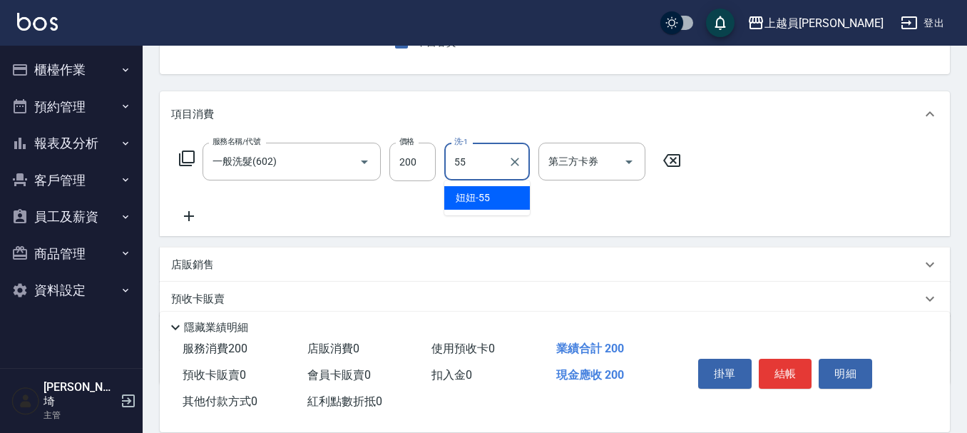
type input "妞妞-55"
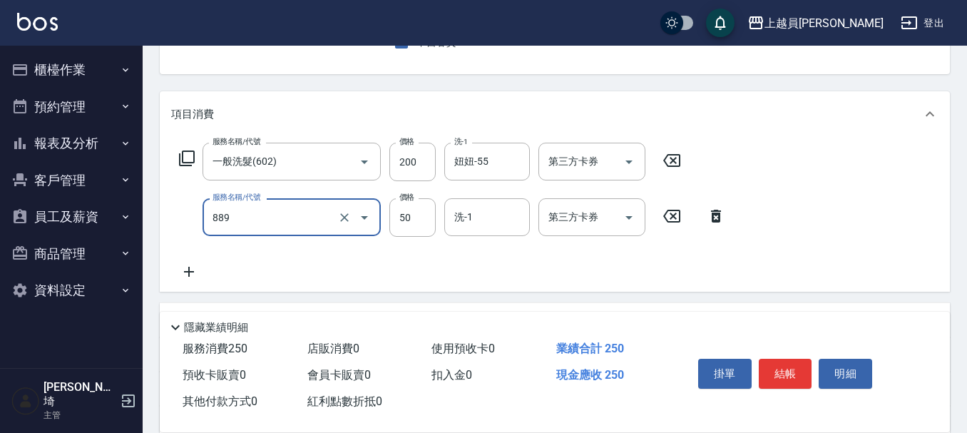
type input "精油(889)"
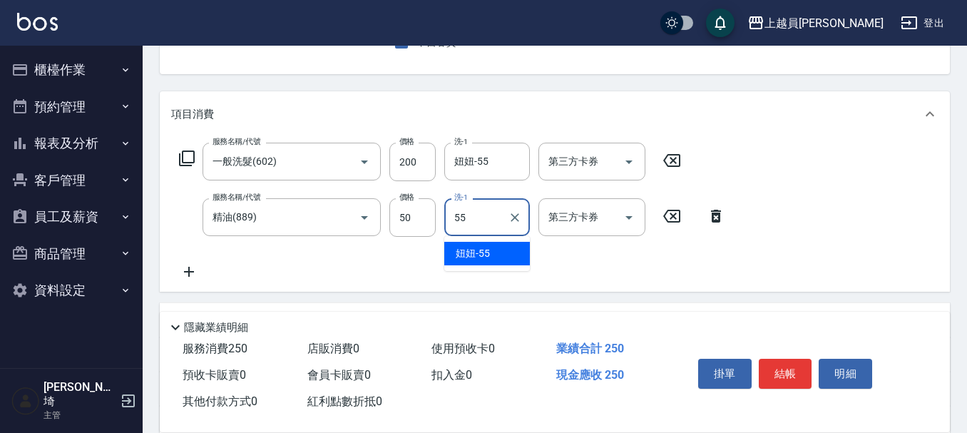
type input "妞妞-55"
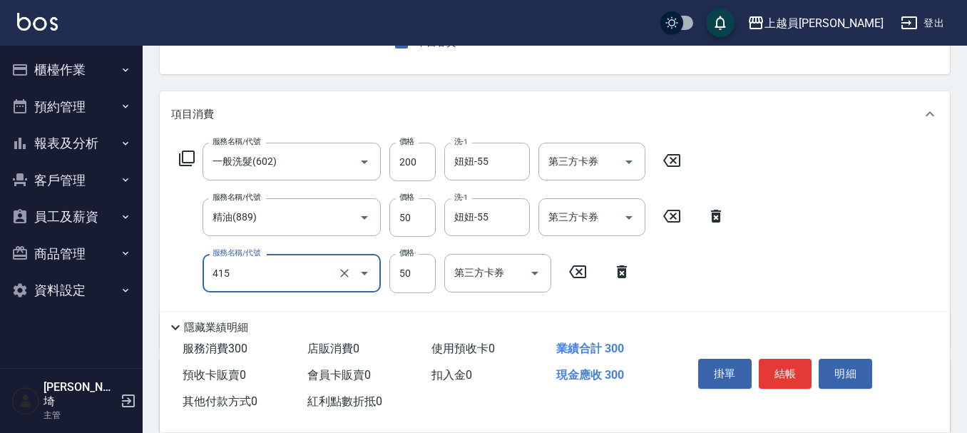
type input "瞬間保養(415)"
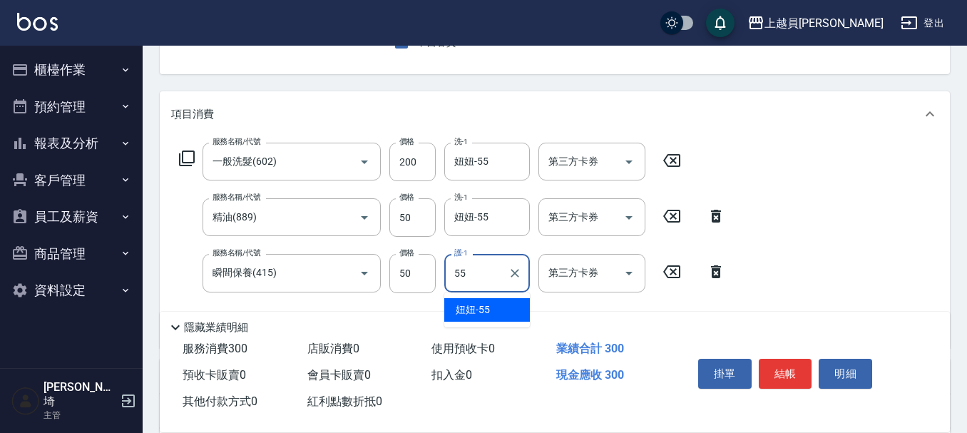
type input "妞妞-55"
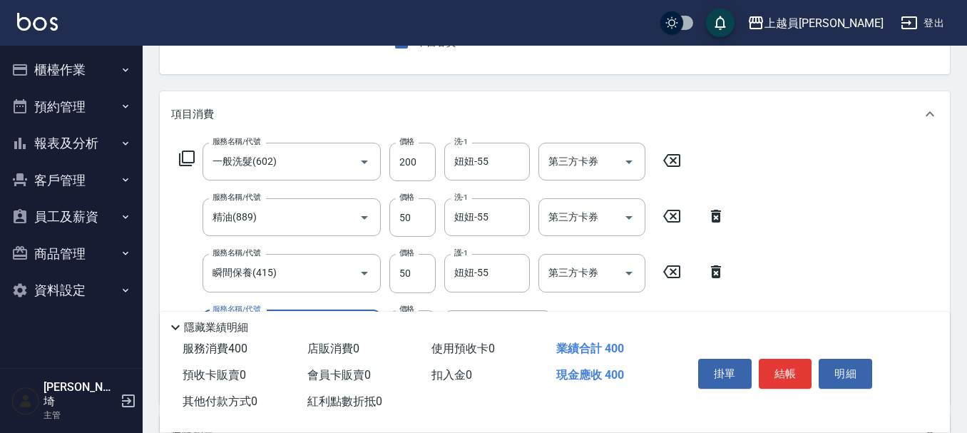
type input "剪髮(302)"
type input "180"
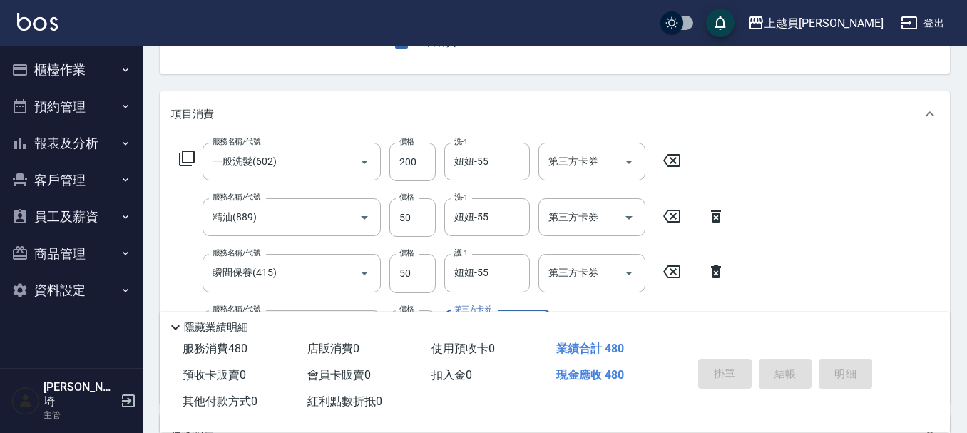
type input "[DATE] 18:53"
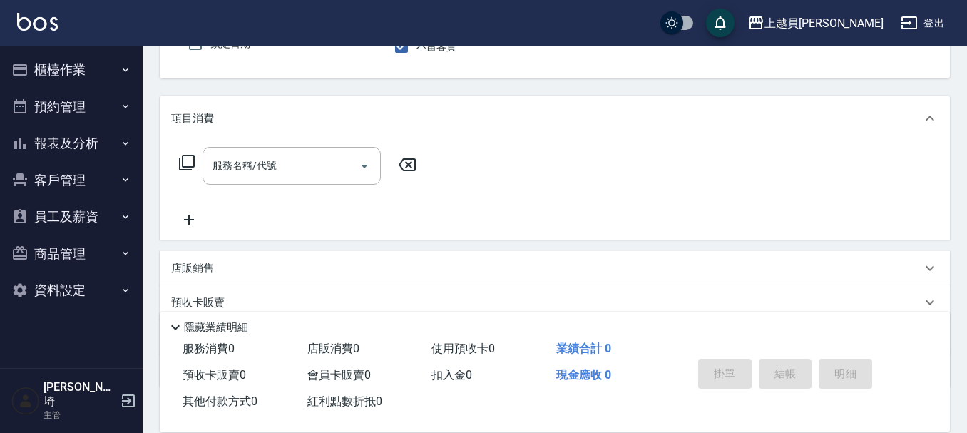
scroll to position [67, 0]
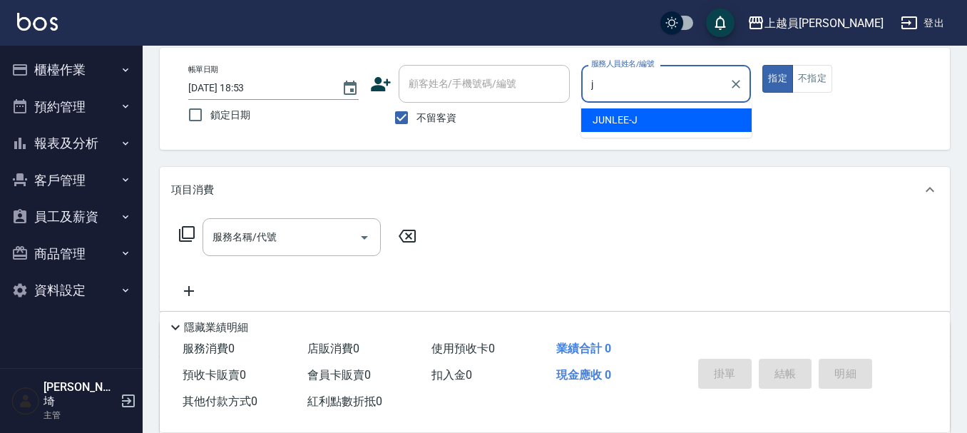
type input "[PERSON_NAME]"
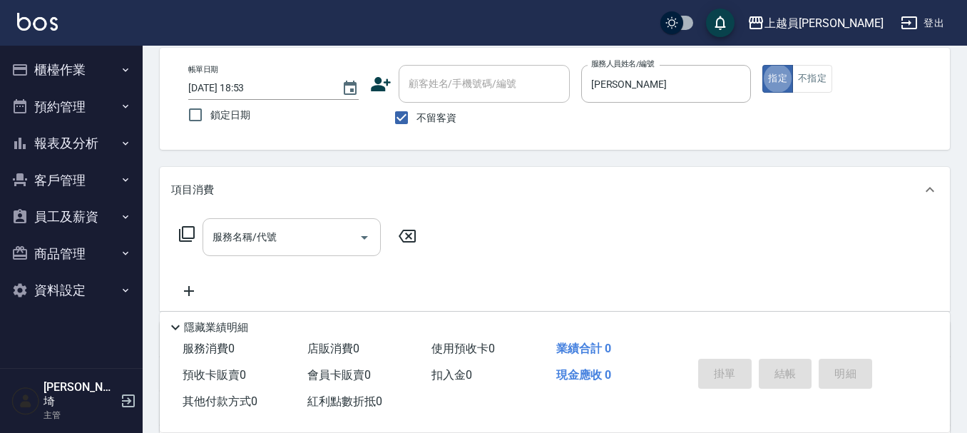
click at [263, 232] on div "服務名稱/代號 服務名稱/代號" at bounding box center [292, 237] width 178 height 38
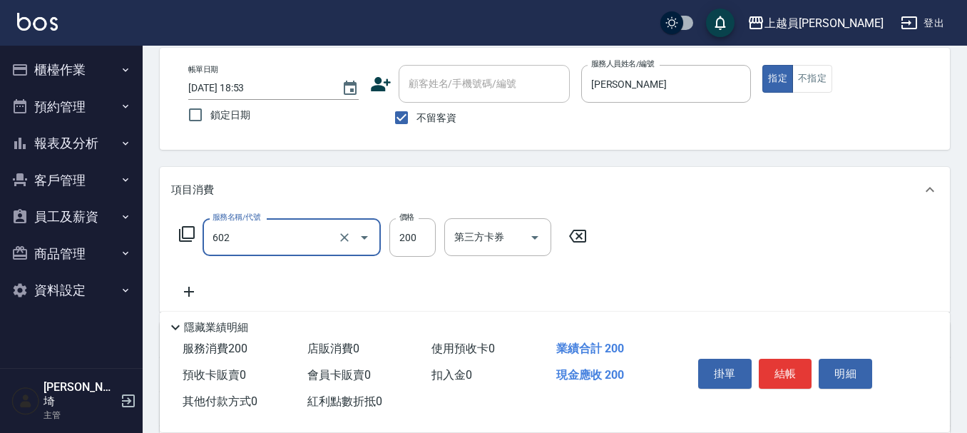
type input "一般洗髮(602)"
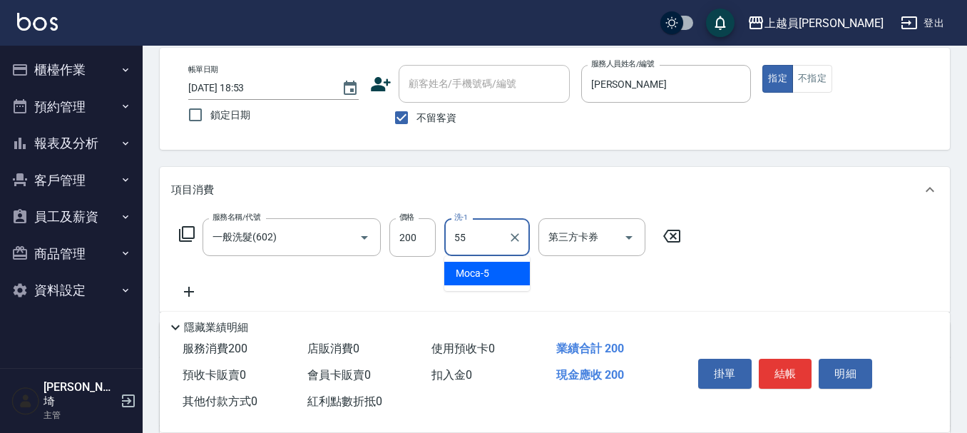
type input "妞妞-55"
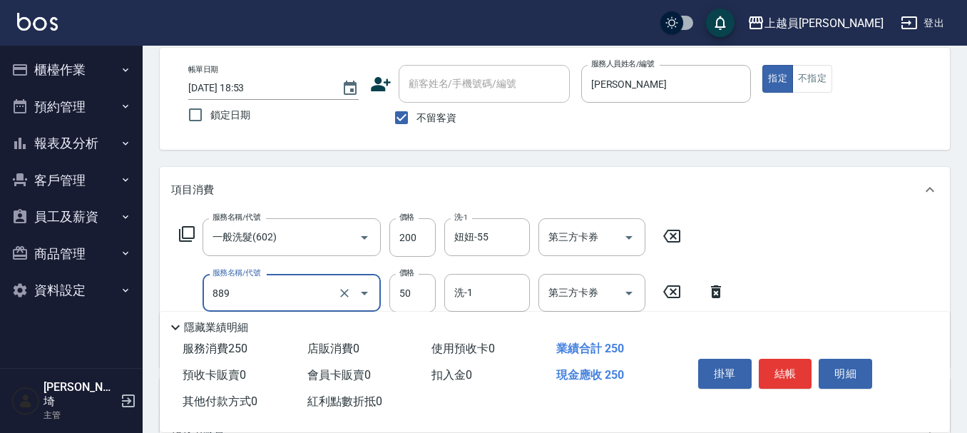
type input "精油(889)"
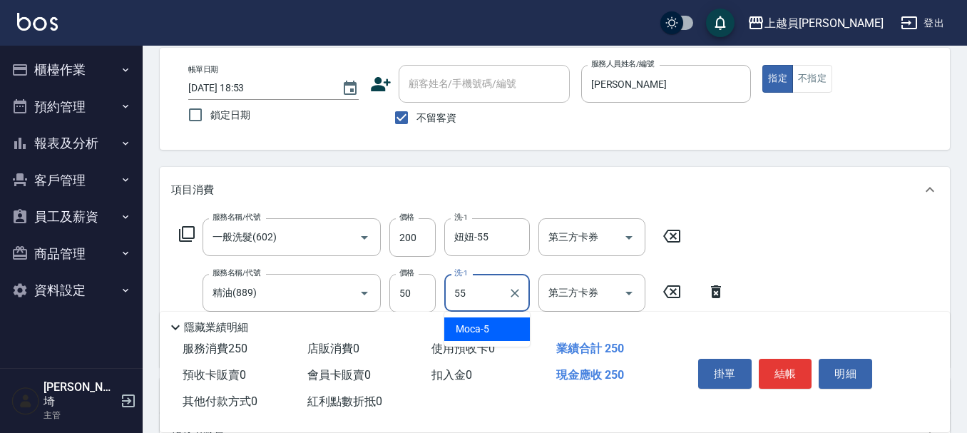
type input "妞妞-55"
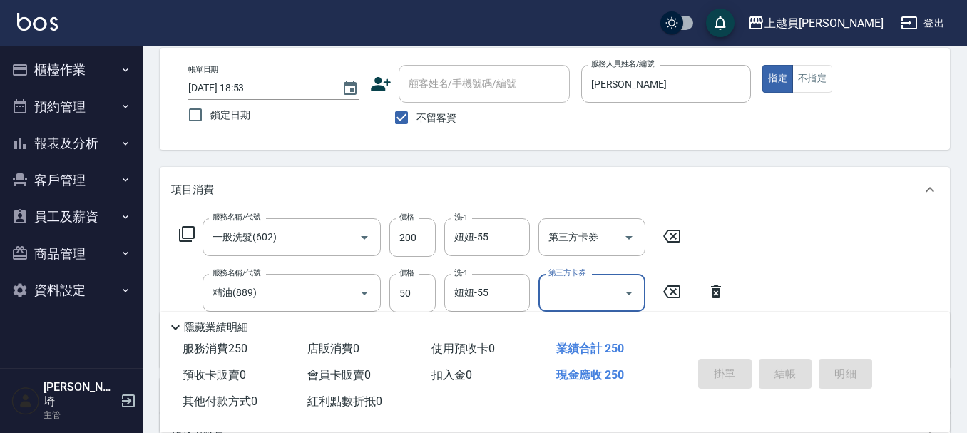
type input "[DATE] 18:54"
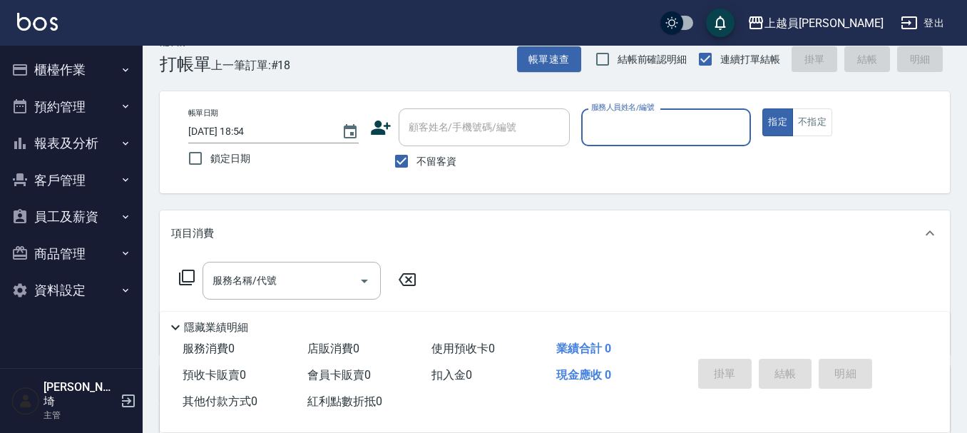
scroll to position [0, 0]
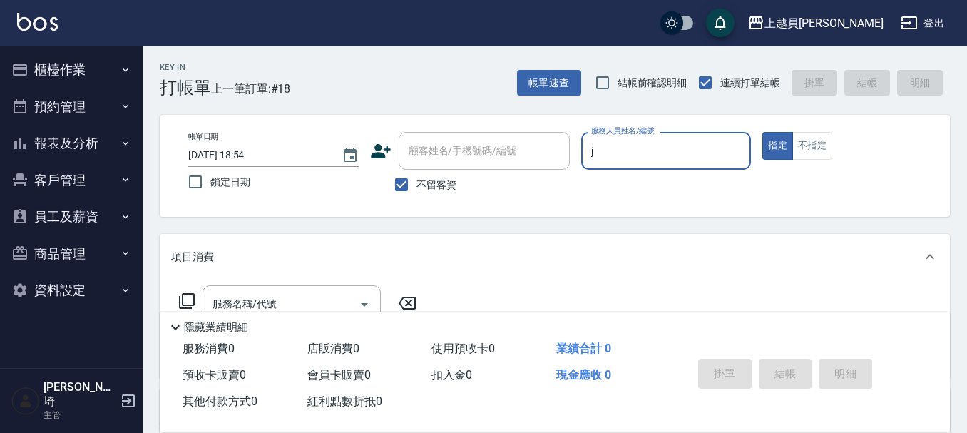
type input "[PERSON_NAME]"
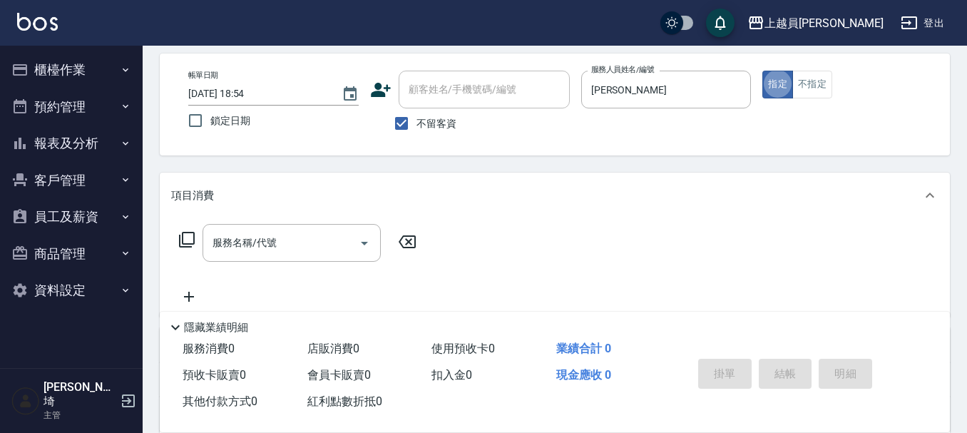
scroll to position [143, 0]
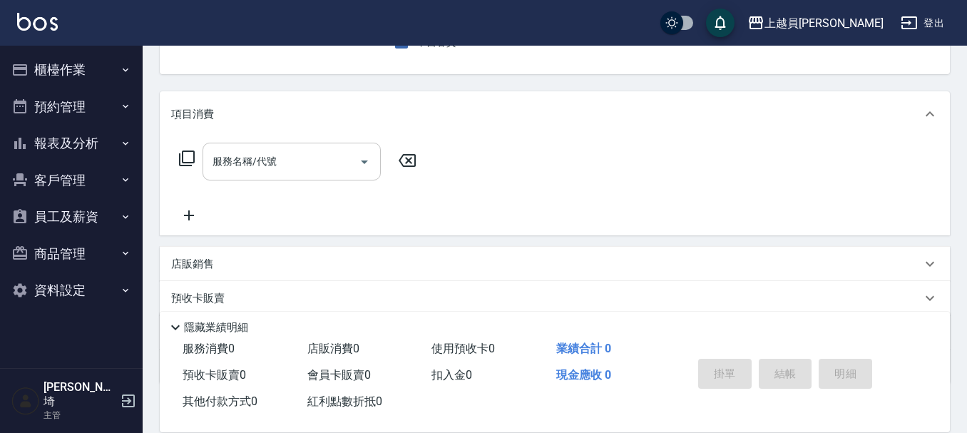
click at [285, 146] on div "服務名稱/代號" at bounding box center [292, 162] width 178 height 38
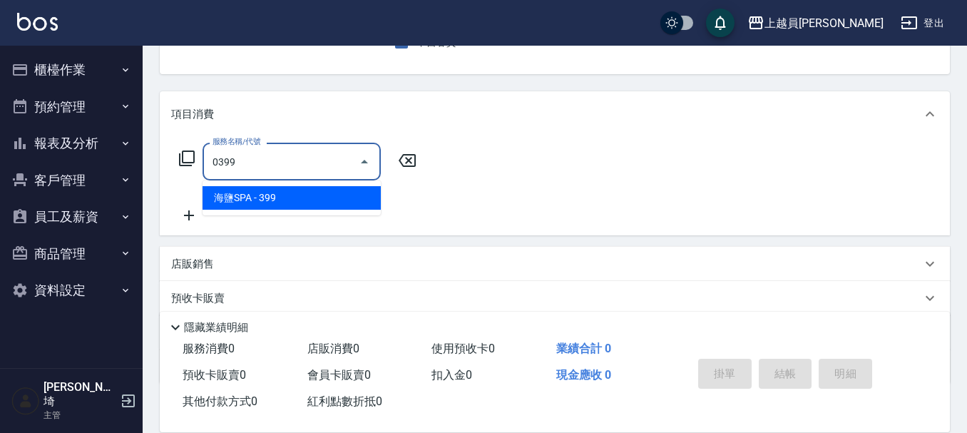
type input "海鹽SPA(0399)"
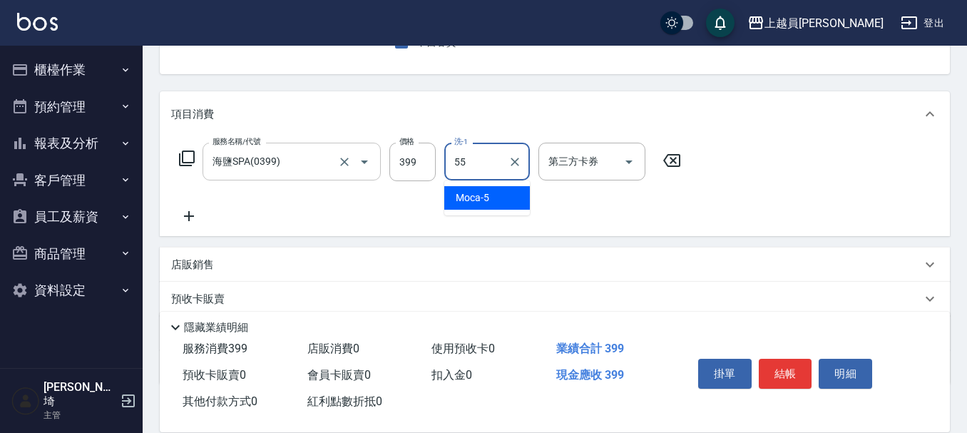
type input "妞妞-55"
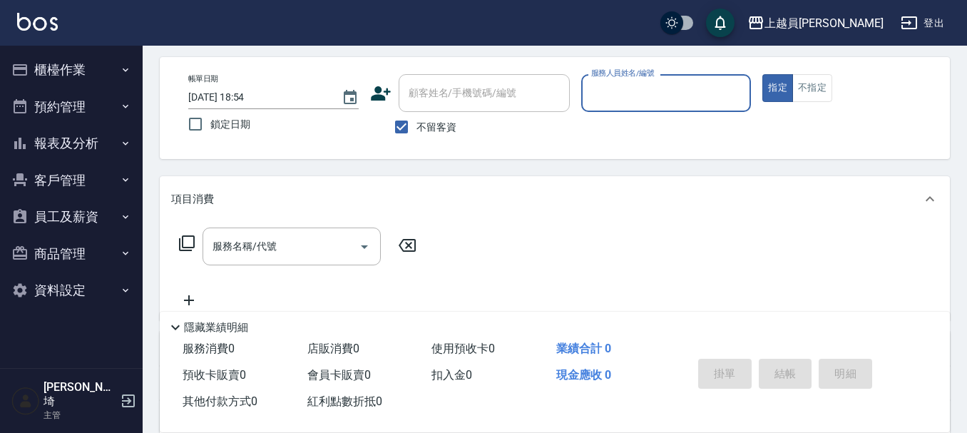
scroll to position [0, 0]
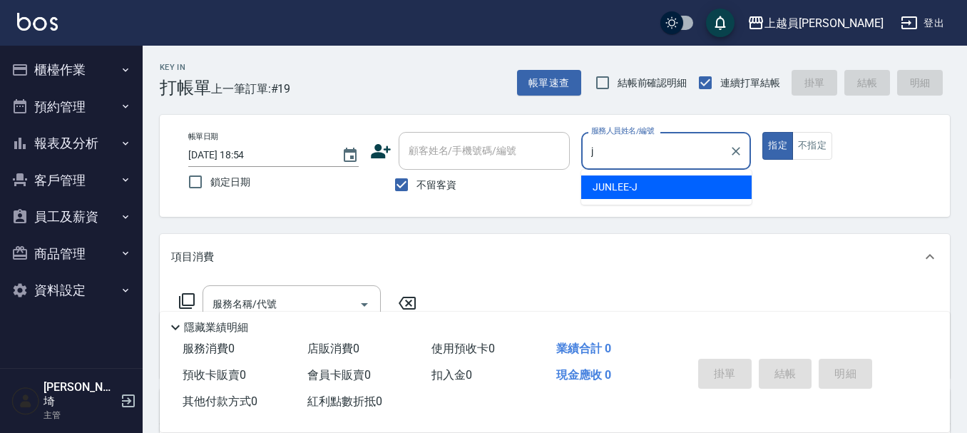
type input "[PERSON_NAME]"
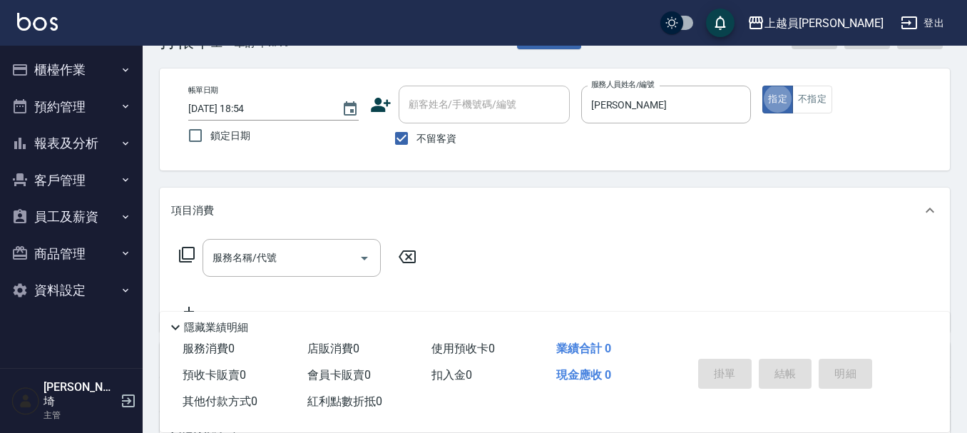
scroll to position [71, 0]
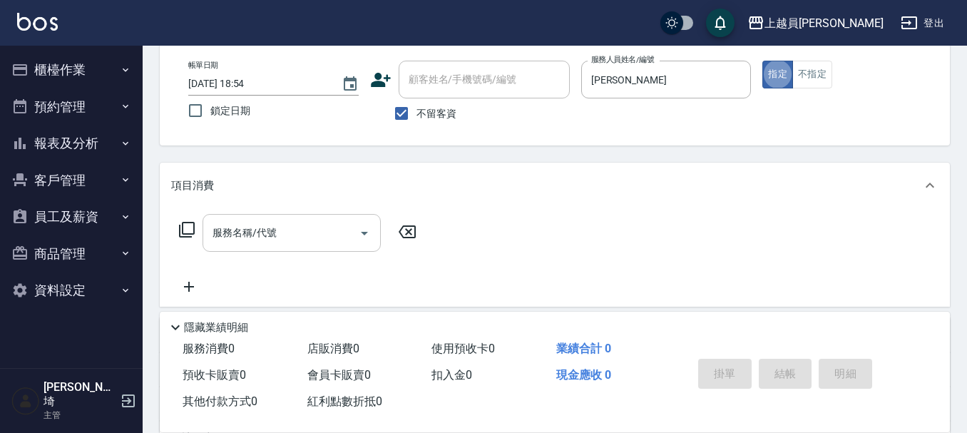
click at [285, 228] on input "服務名稱/代號" at bounding box center [281, 232] width 144 height 25
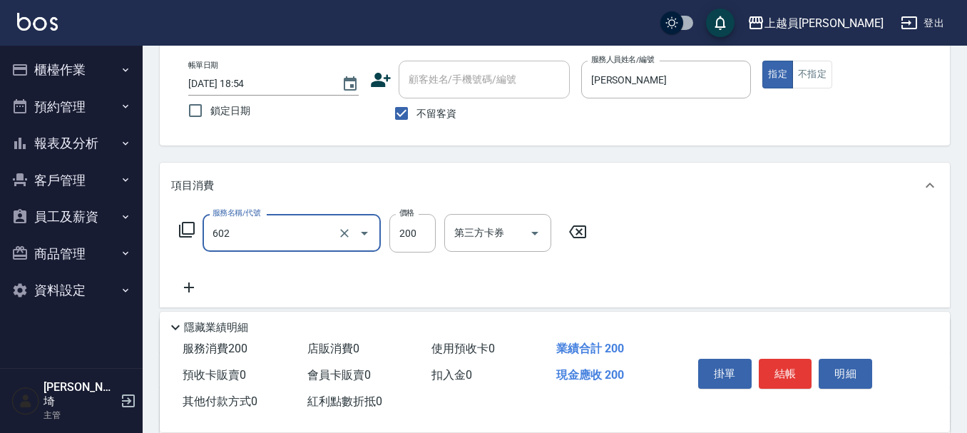
type input "一般洗髮(602)"
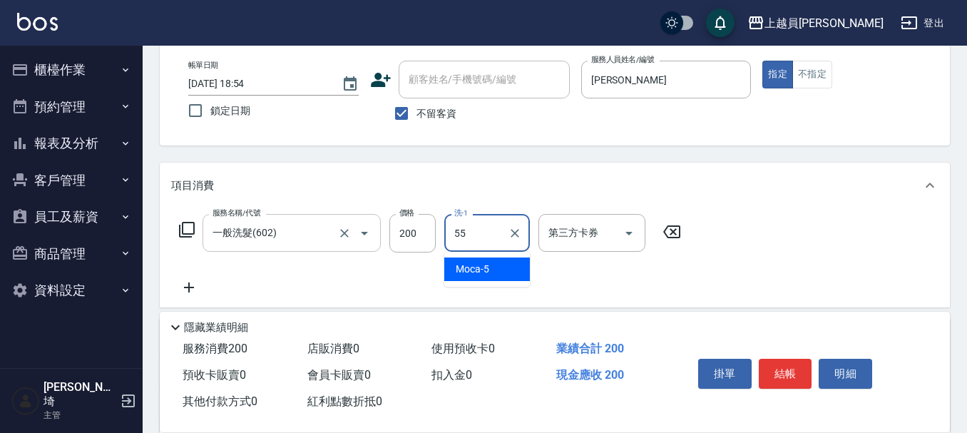
type input "妞妞-55"
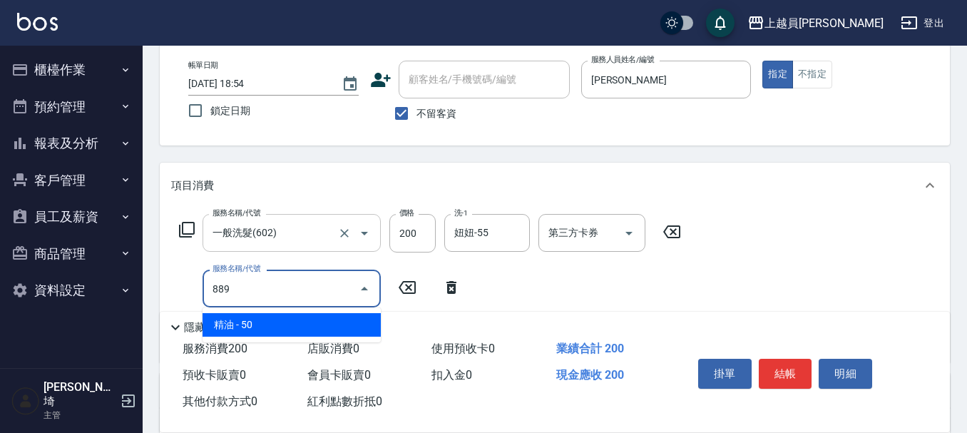
type input "精油(889)"
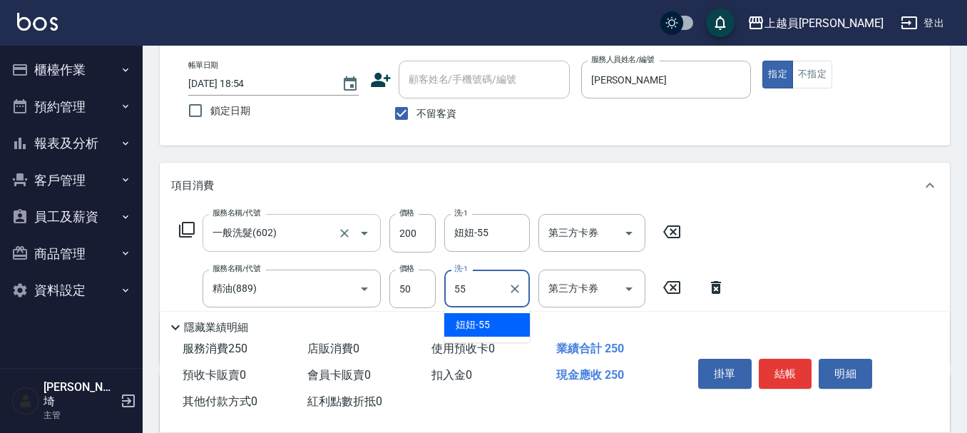
type input "妞妞-55"
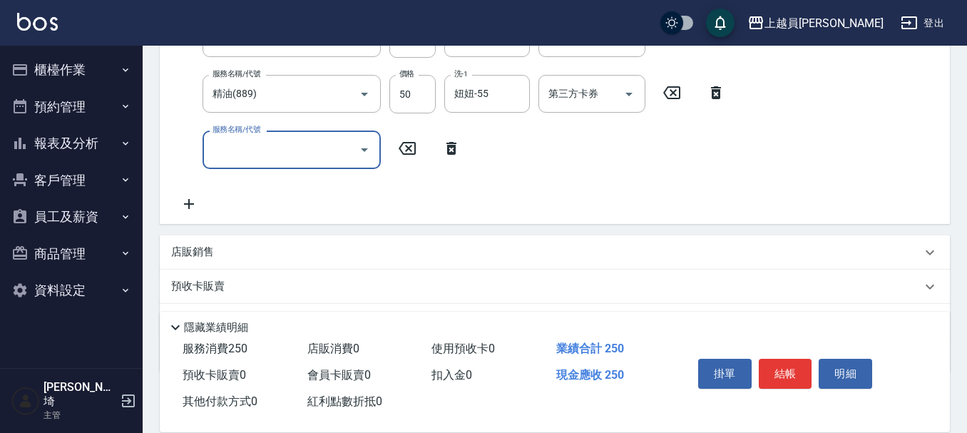
scroll to position [285, 0]
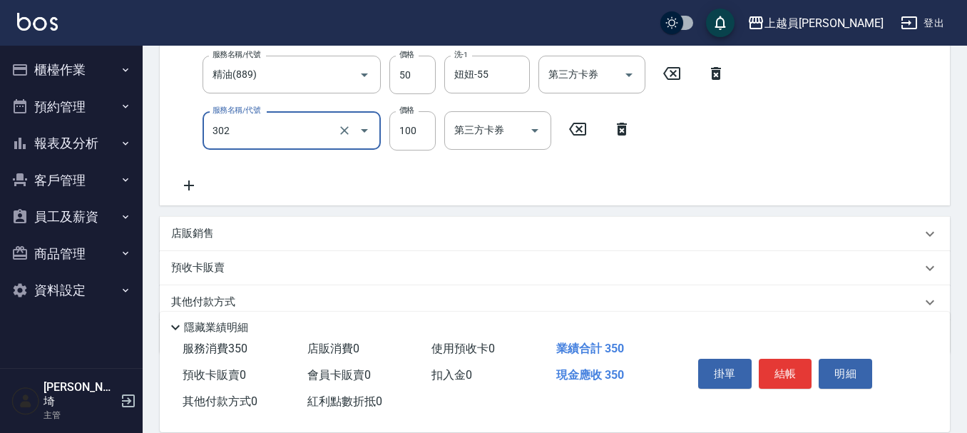
type input "剪髮(302)"
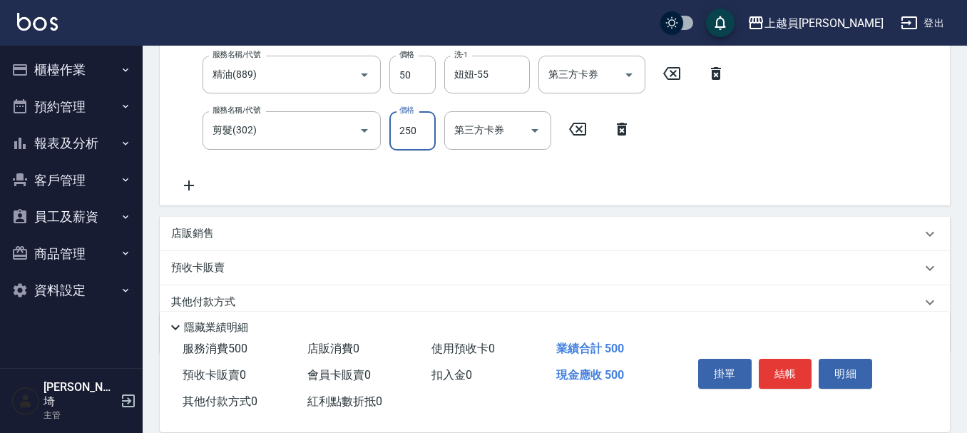
type input "250"
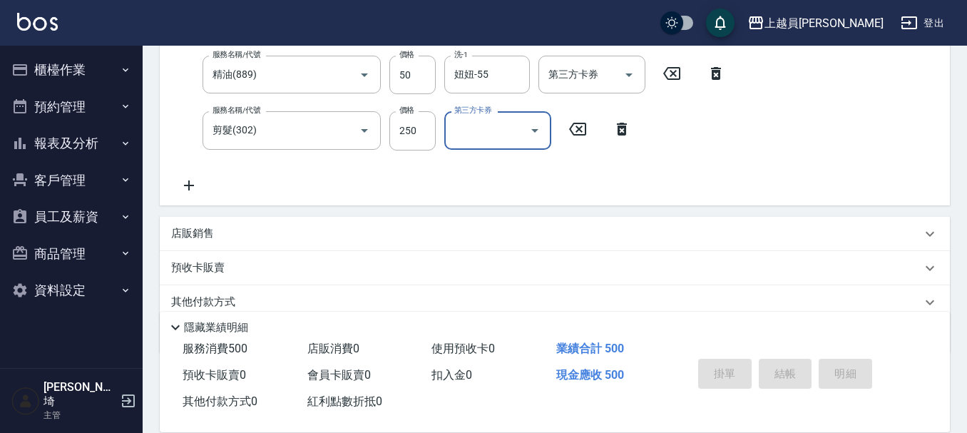
type input "[DATE] 18:55"
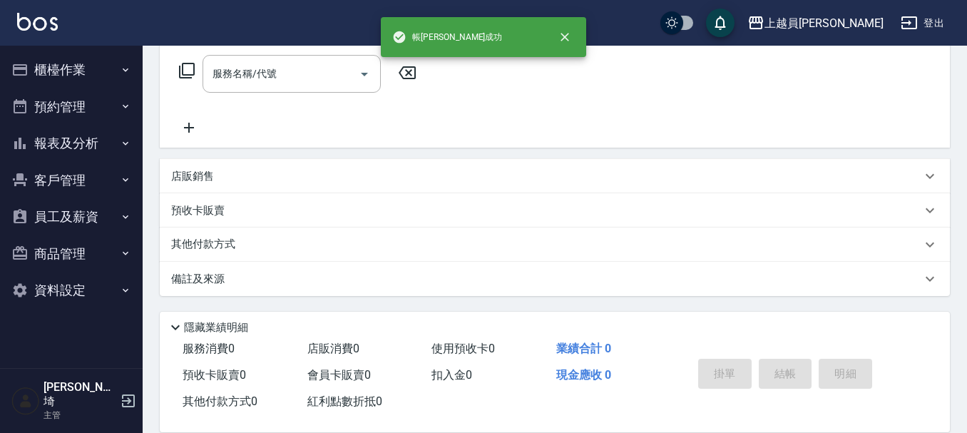
scroll to position [0, 0]
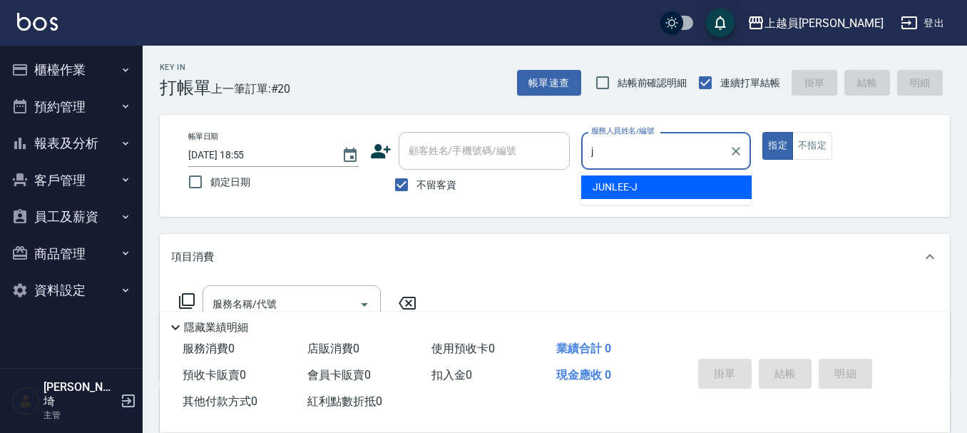
type input "[PERSON_NAME]"
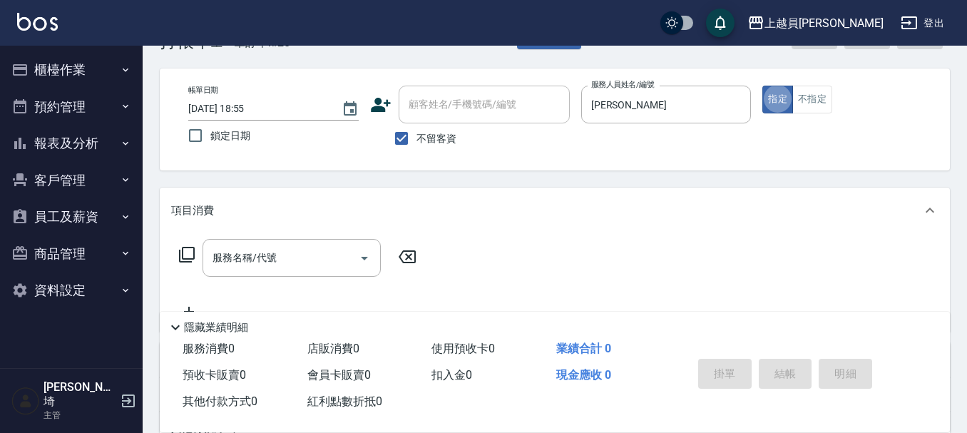
scroll to position [71, 0]
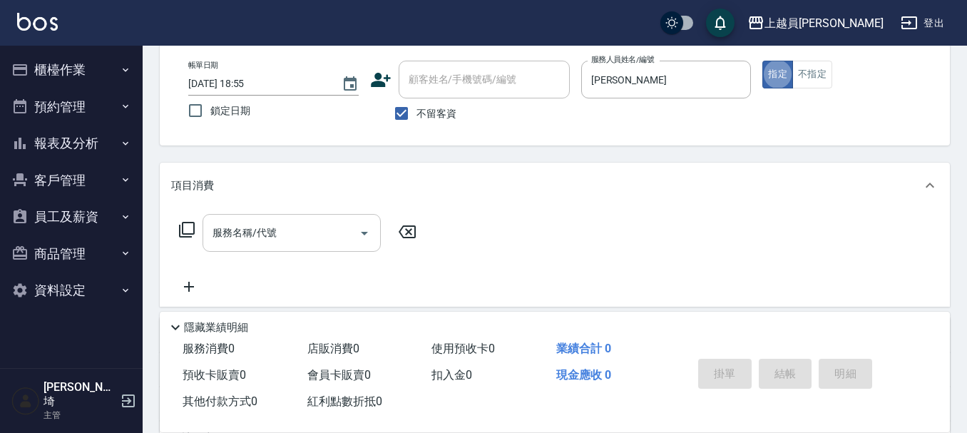
click at [251, 219] on div "服務名稱/代號" at bounding box center [292, 233] width 178 height 38
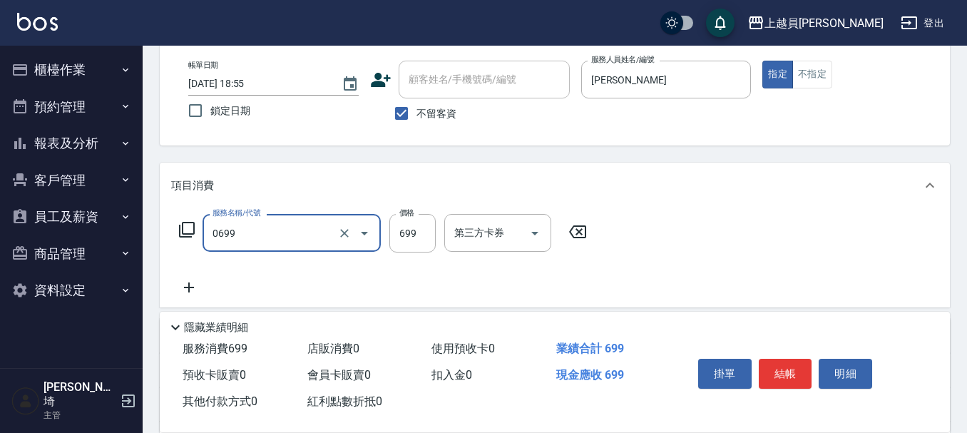
type input "精油洗髮(0699)"
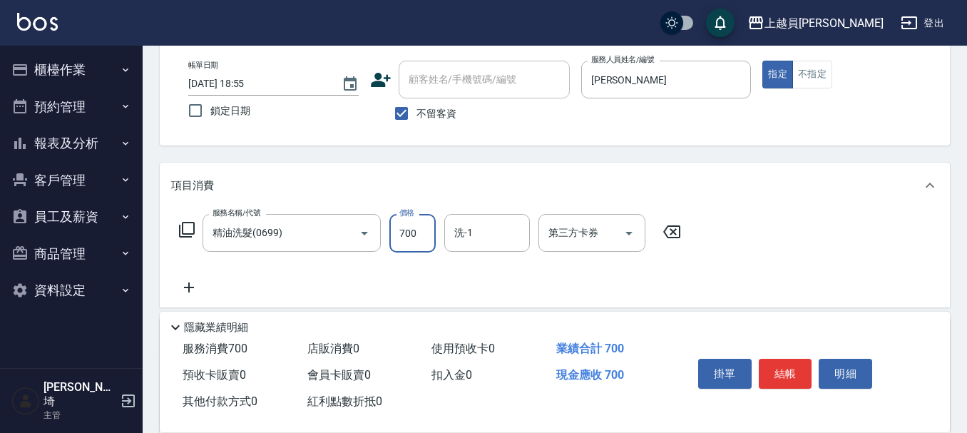
type input "700"
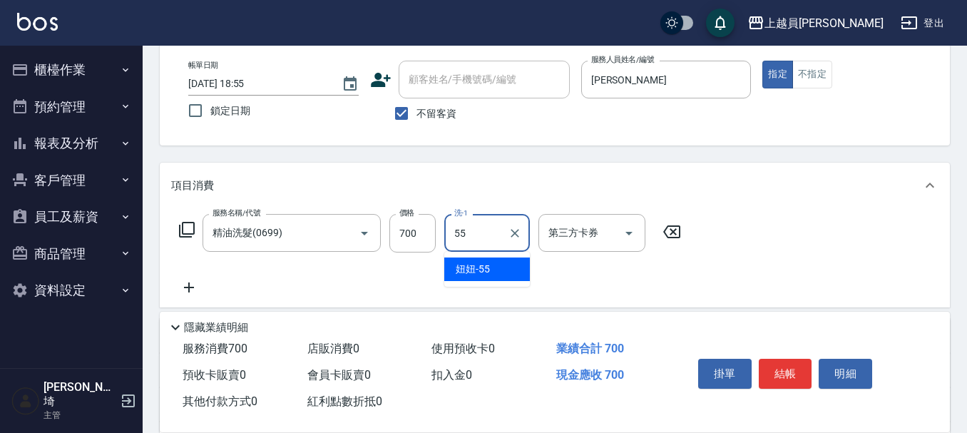
type input "妞妞-55"
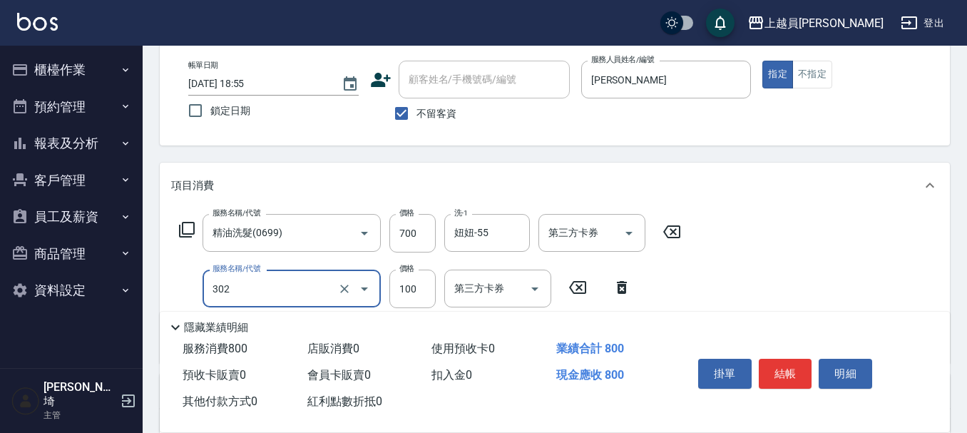
type input "剪髮(302)"
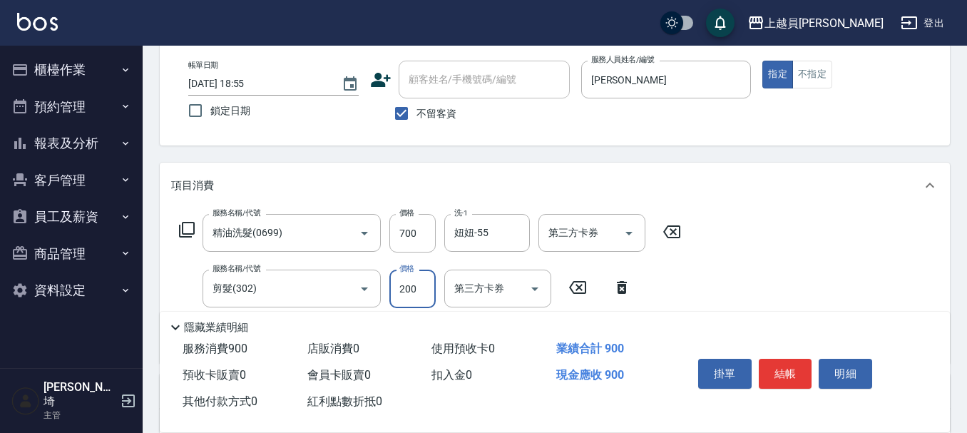
type input "200"
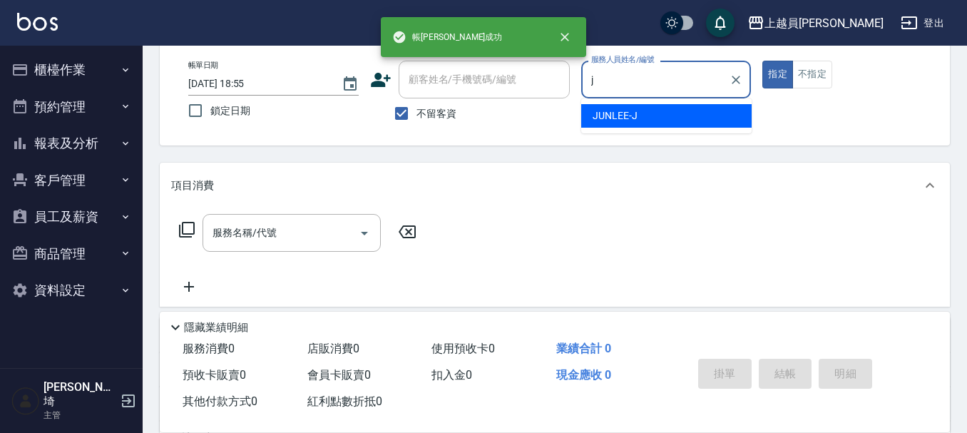
type input "[PERSON_NAME]"
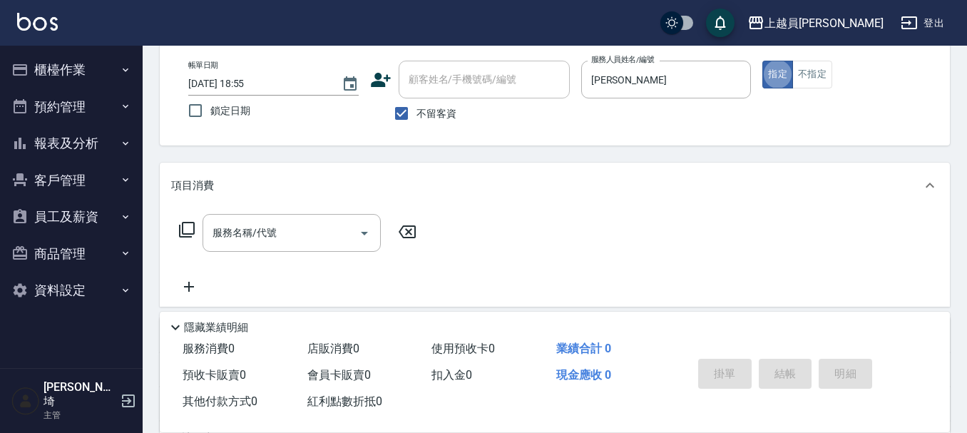
click at [331, 223] on input "服務名稱/代號" at bounding box center [281, 232] width 144 height 25
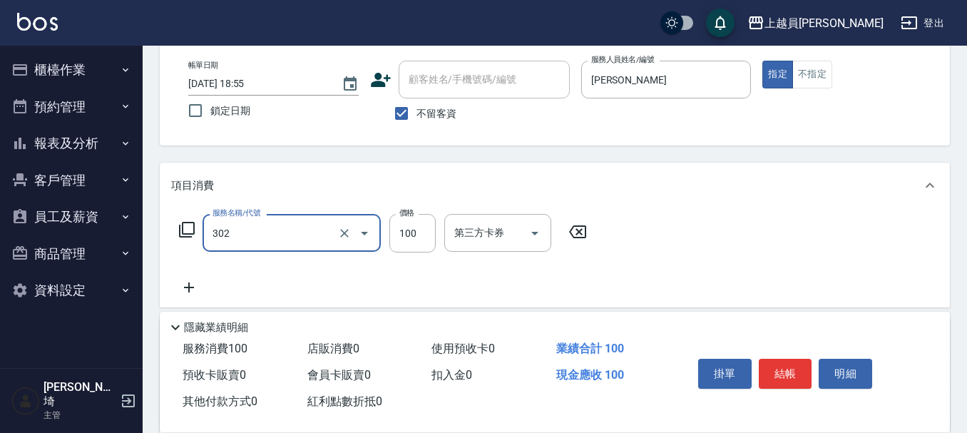
type input "剪髮(302)"
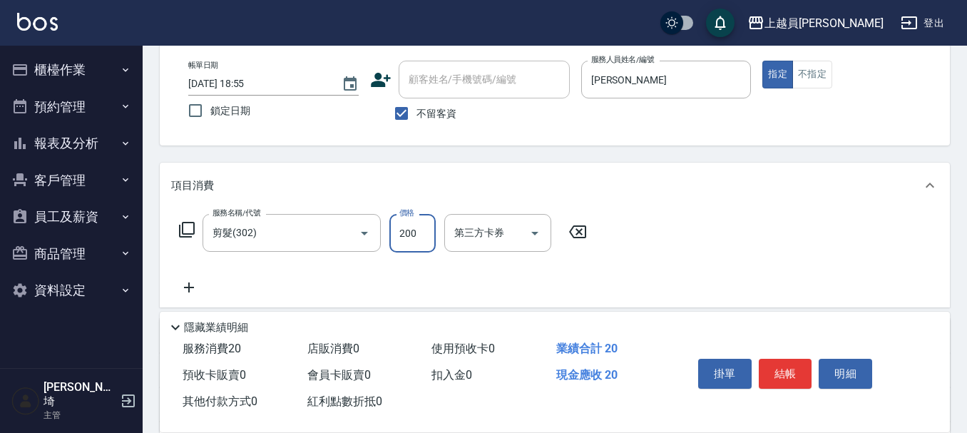
type input "200"
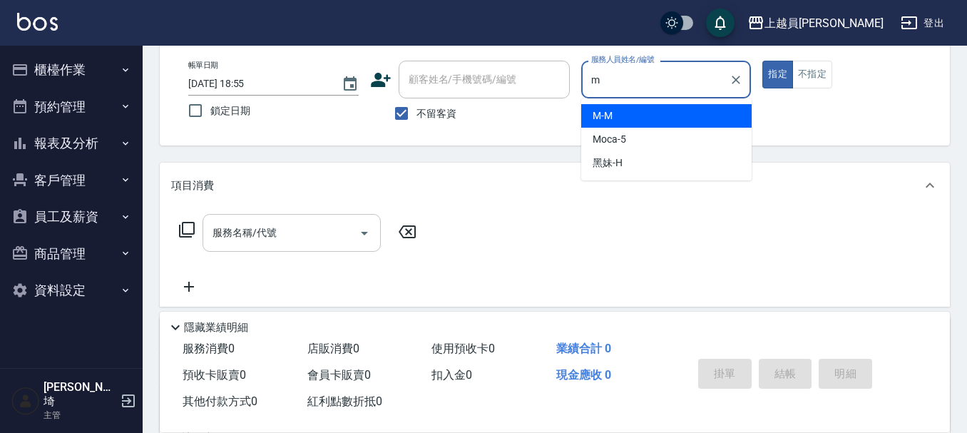
type input "M-M"
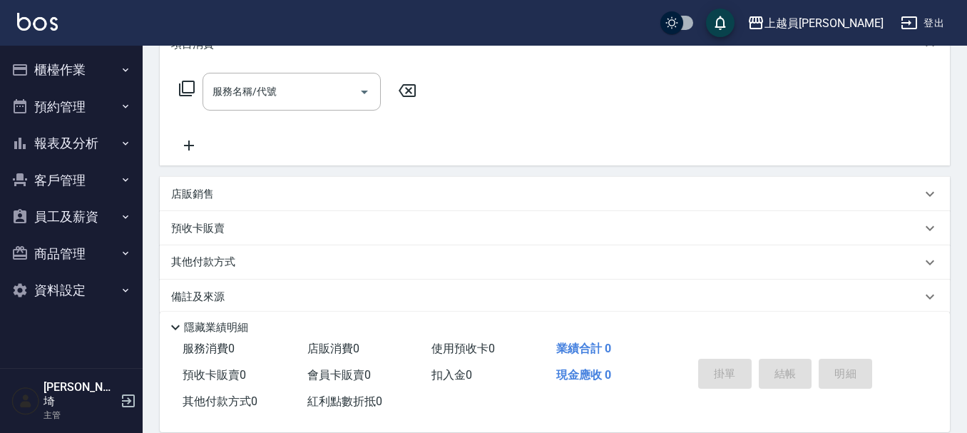
scroll to position [214, 0]
click at [223, 199] on div "店販銷售" at bounding box center [546, 192] width 750 height 15
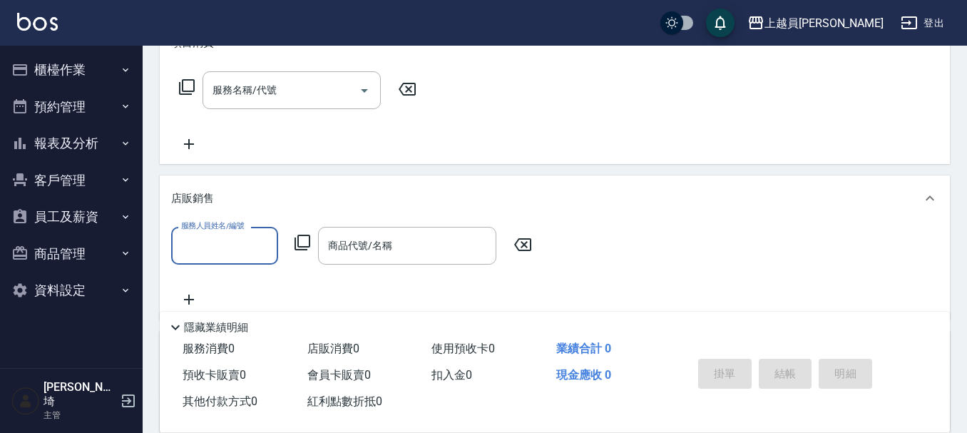
scroll to position [0, 0]
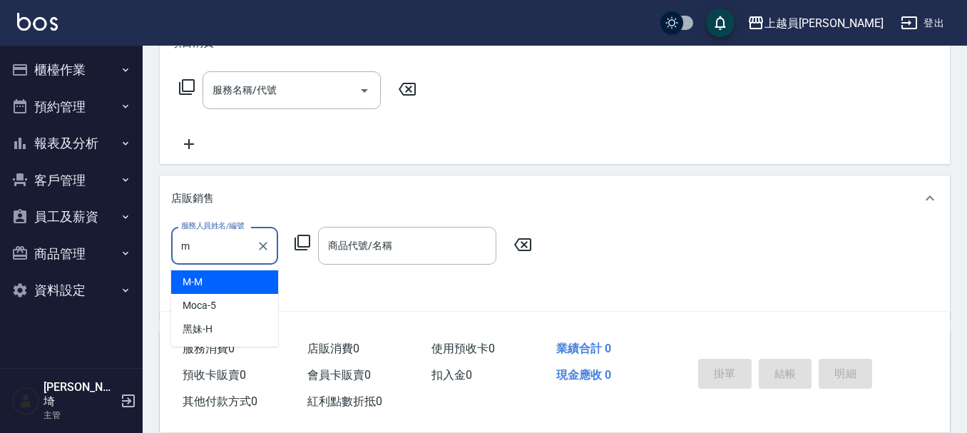
type input "M-M"
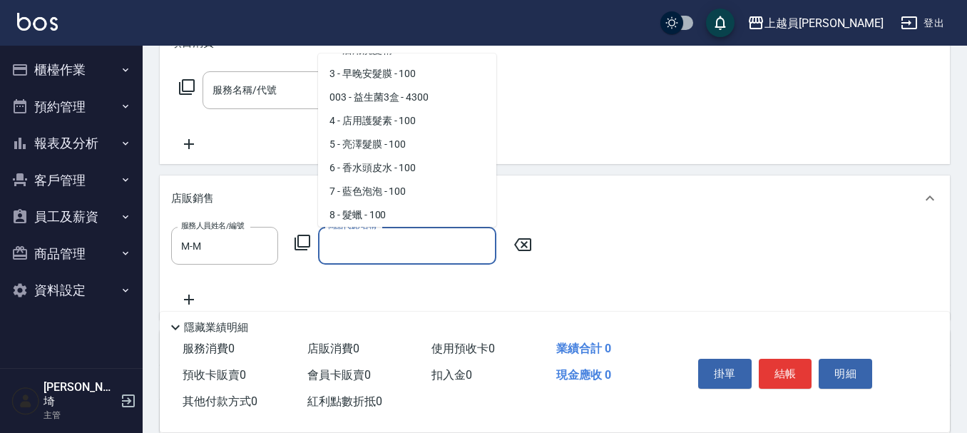
scroll to position [91, 0]
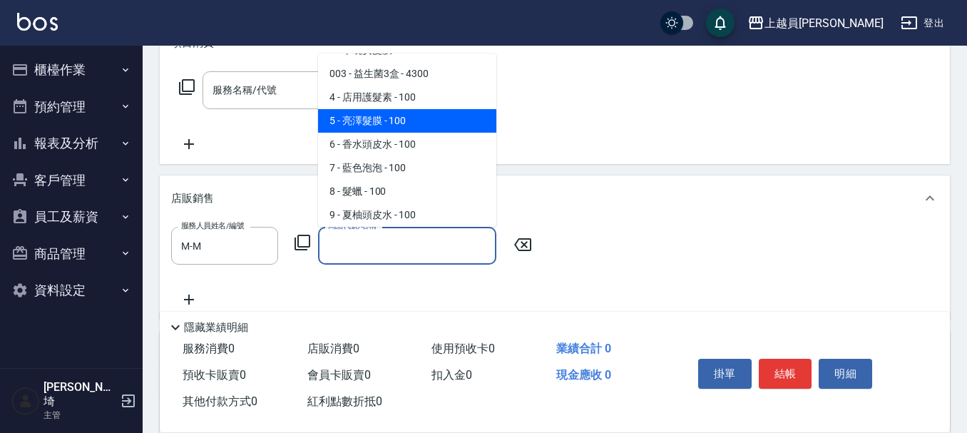
type input "亮澤髮膜"
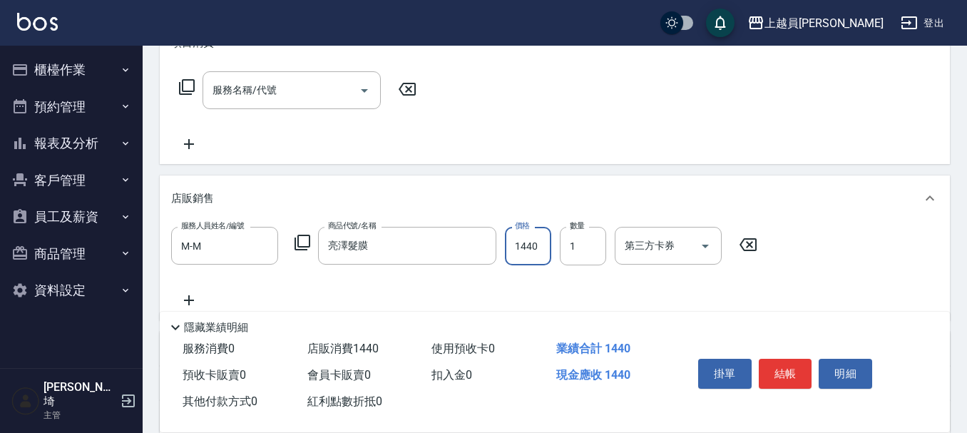
type input "1440"
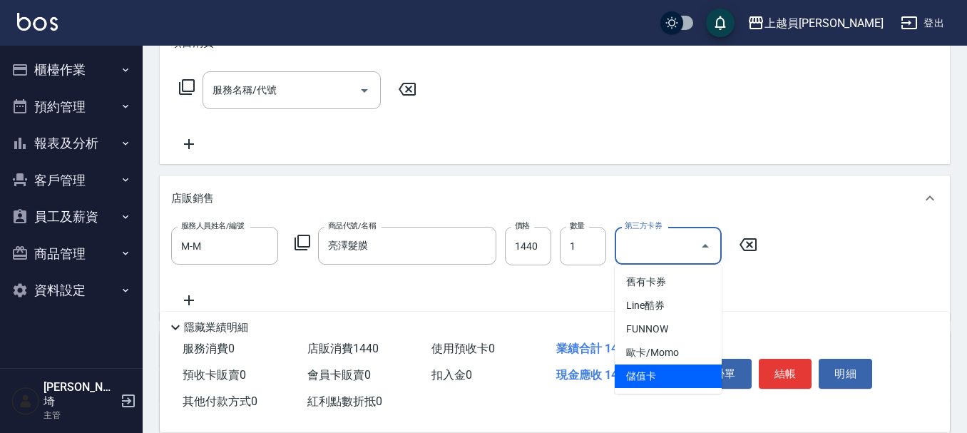
type input "儲值卡"
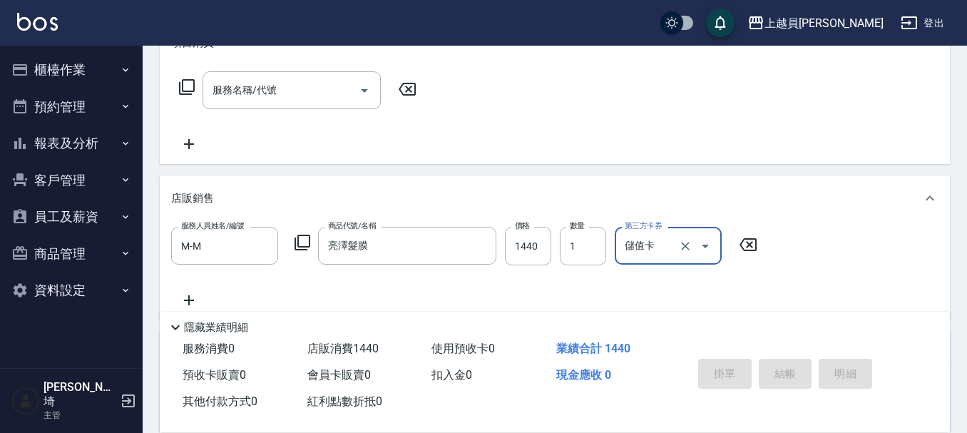
type input "[DATE] 18:56"
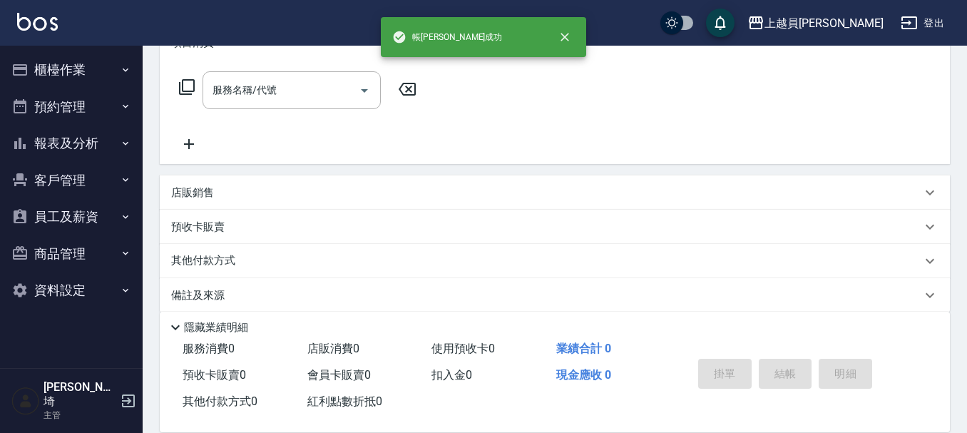
scroll to position [0, 0]
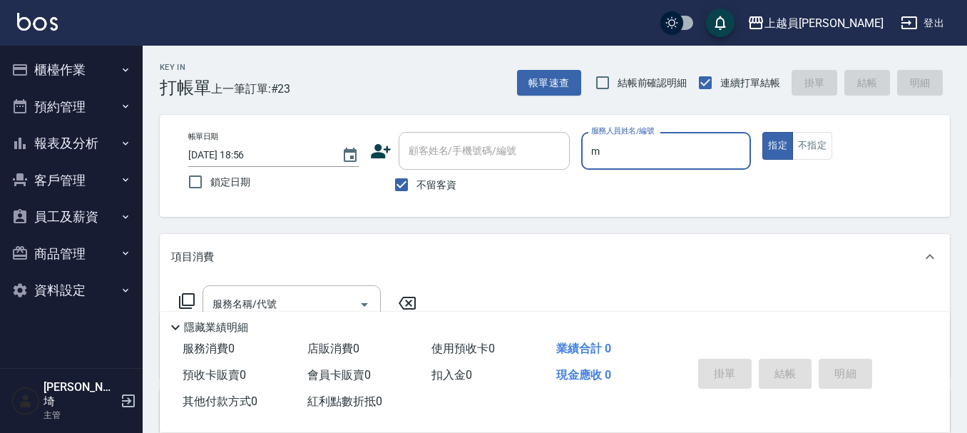
type input "M-M"
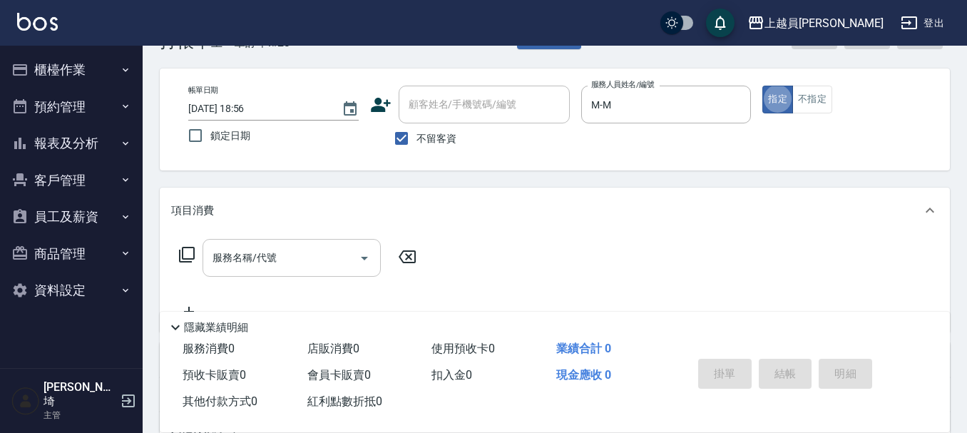
scroll to position [71, 0]
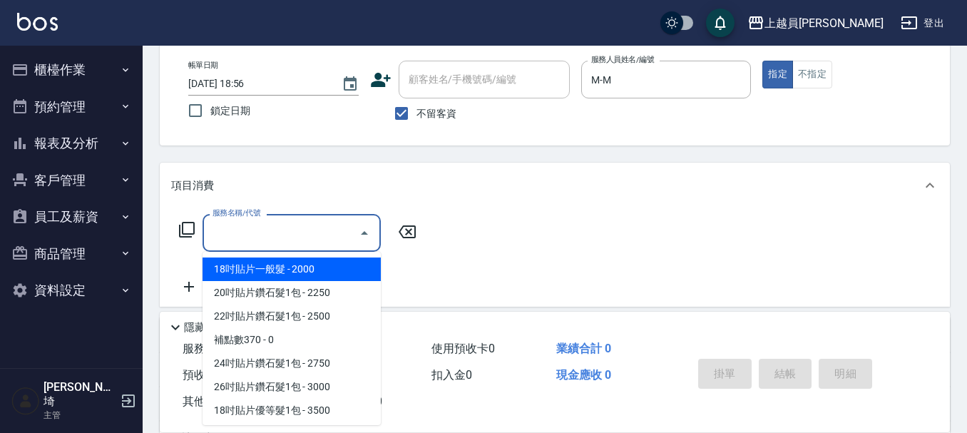
click at [282, 241] on input "服務名稱/代號" at bounding box center [281, 232] width 144 height 25
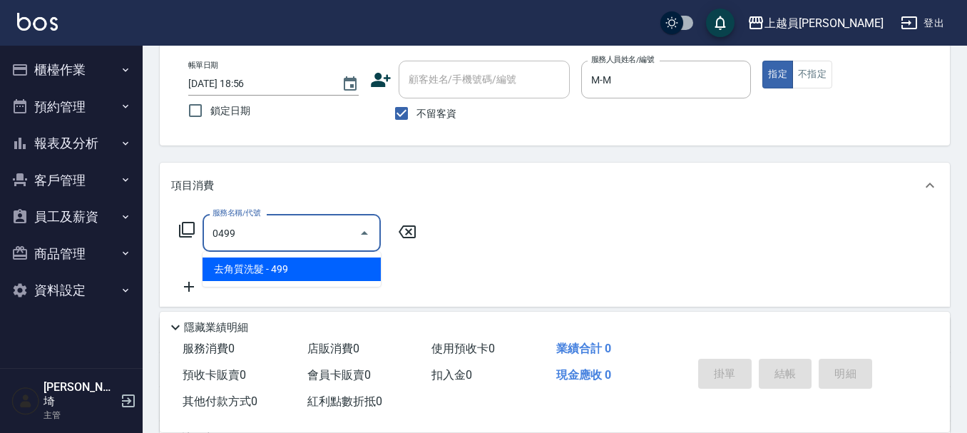
type input "去角質洗髮(0499)"
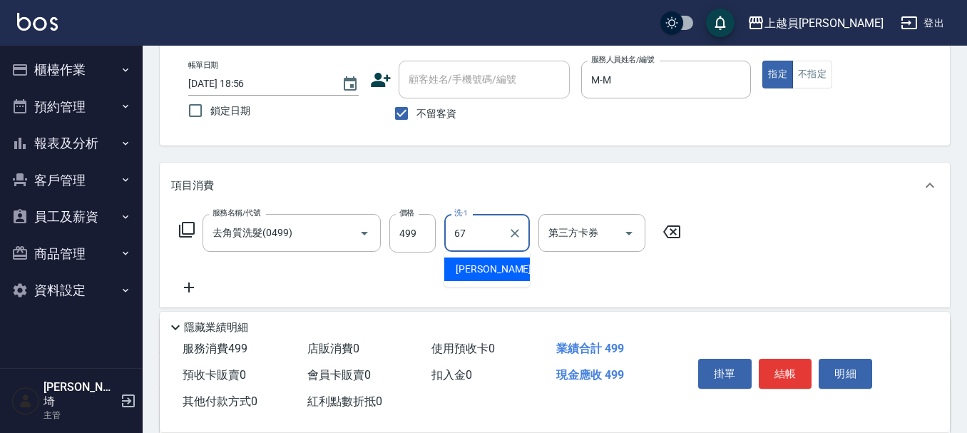
type input "[PERSON_NAME]-67"
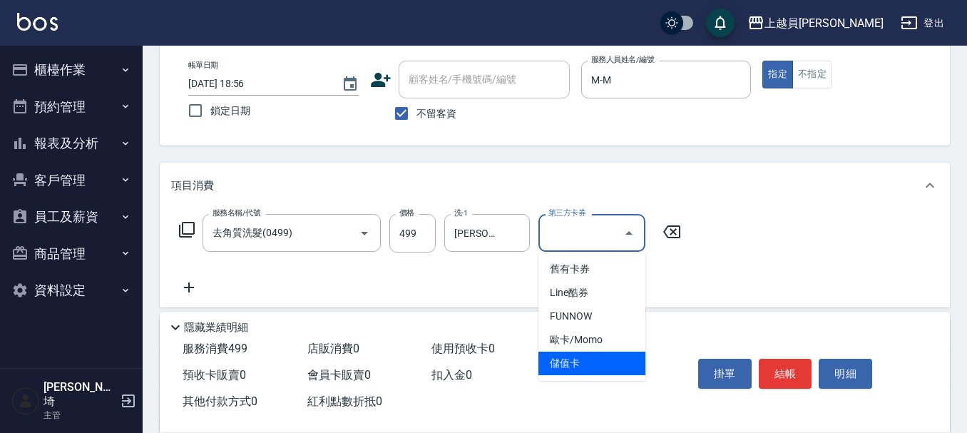
type input "儲值卡"
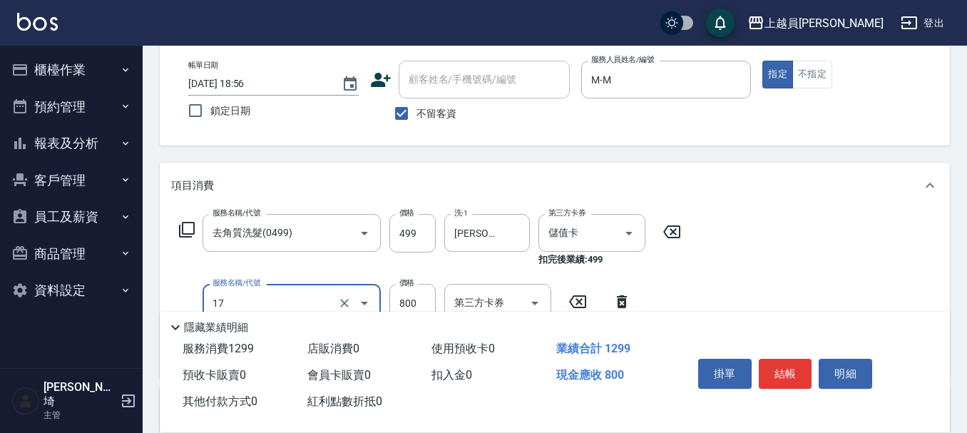
type input "染髮(17)"
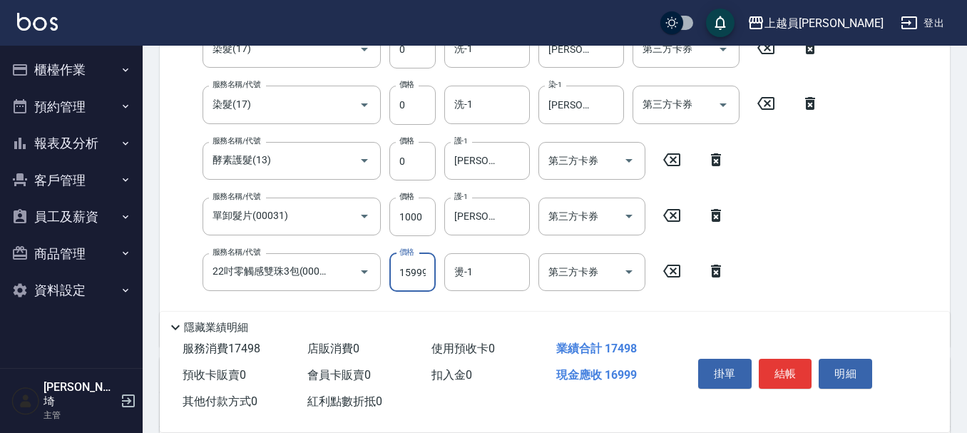
scroll to position [0, 0]
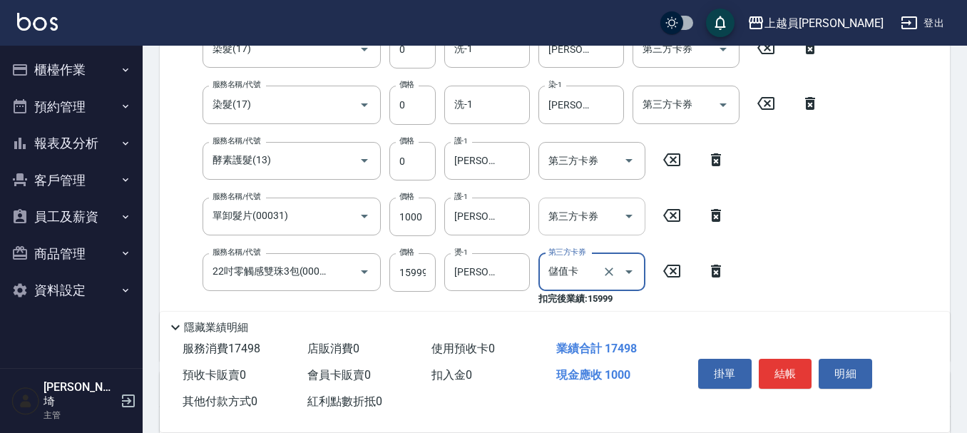
click at [624, 234] on div at bounding box center [628, 217] width 21 height 38
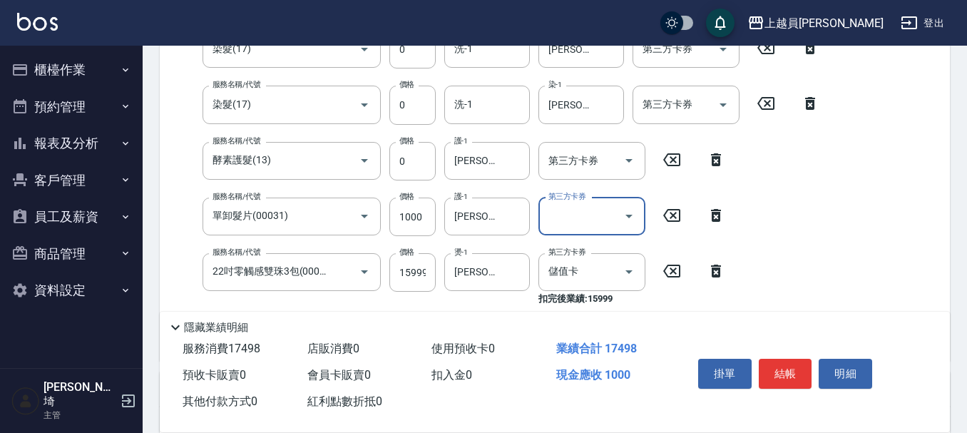
click at [628, 219] on icon "Open" at bounding box center [629, 216] width 17 height 17
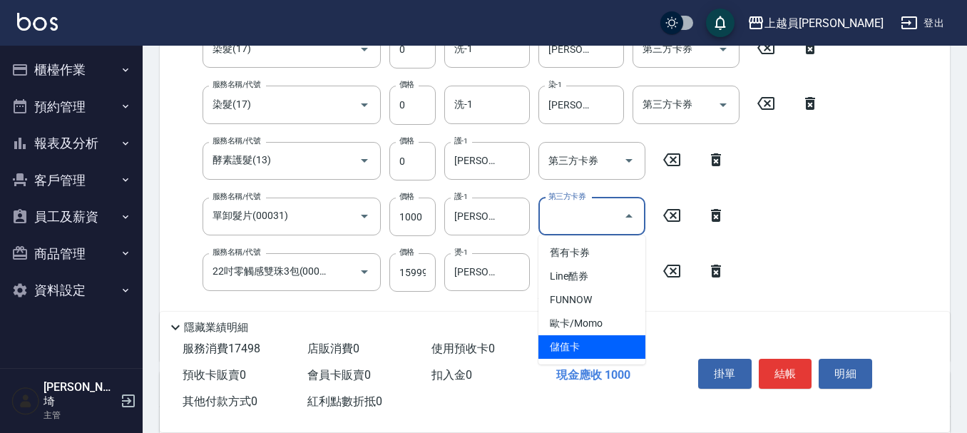
click at [591, 355] on span "儲值卡" at bounding box center [592, 347] width 107 height 24
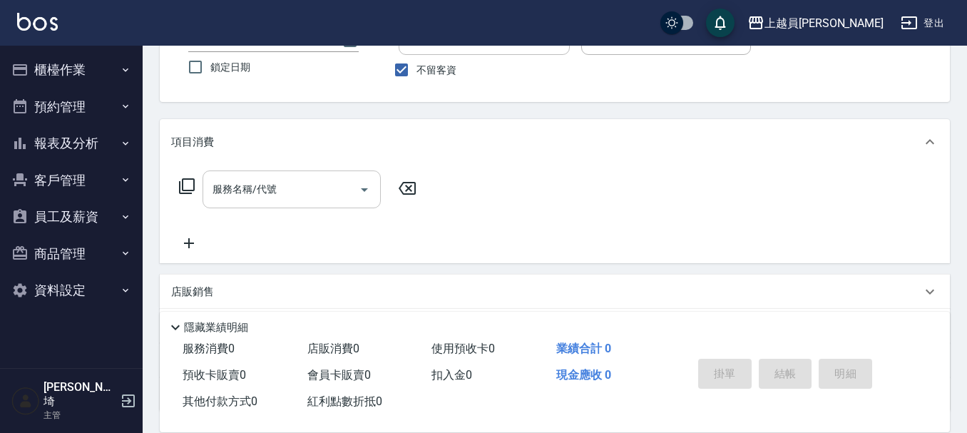
scroll to position [143, 0]
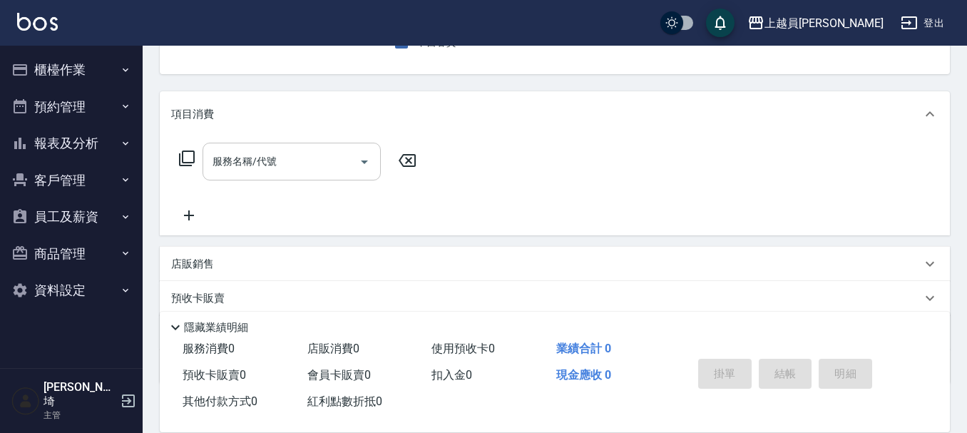
click at [310, 178] on div "服務名稱/代號" at bounding box center [292, 162] width 178 height 38
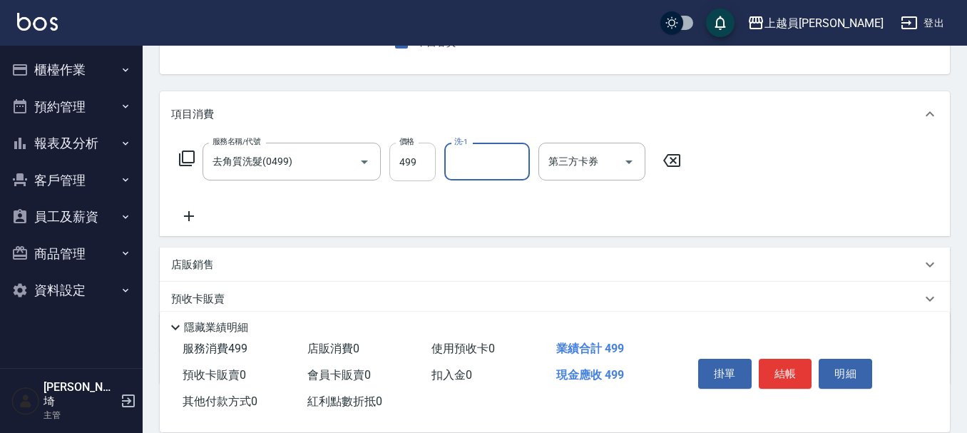
click at [418, 171] on input "499" at bounding box center [413, 162] width 46 height 39
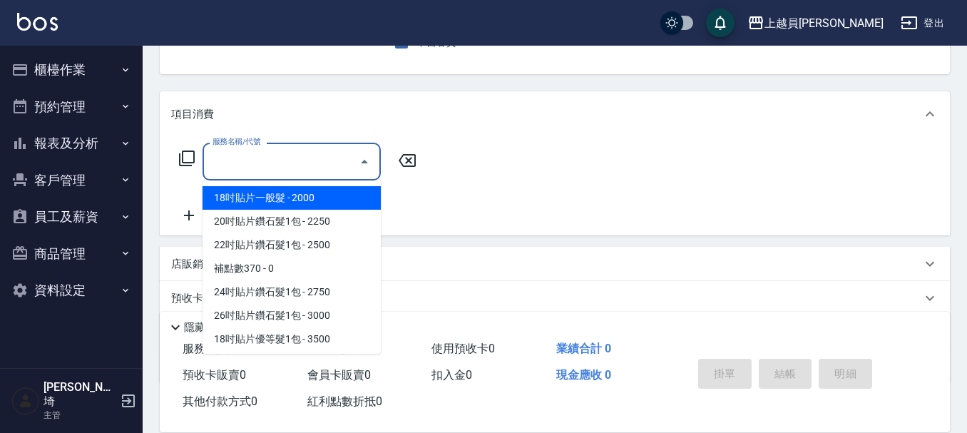
click at [293, 168] on input "服務名稱/代號" at bounding box center [281, 161] width 144 height 25
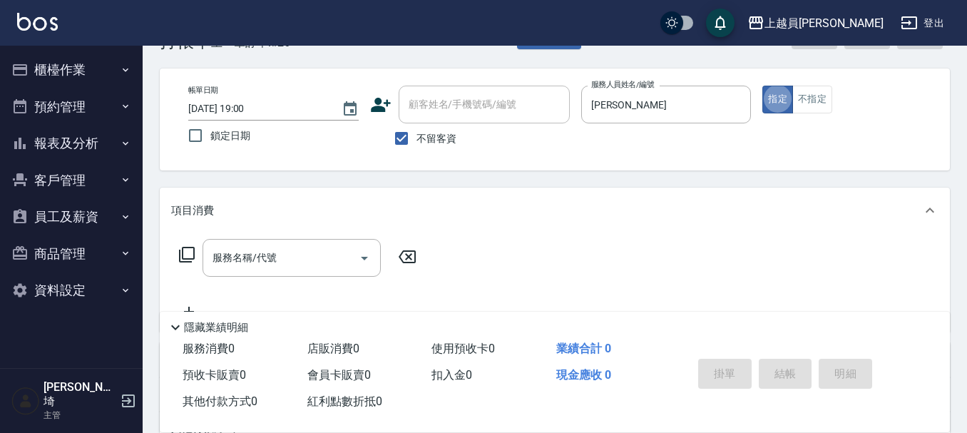
scroll to position [71, 0]
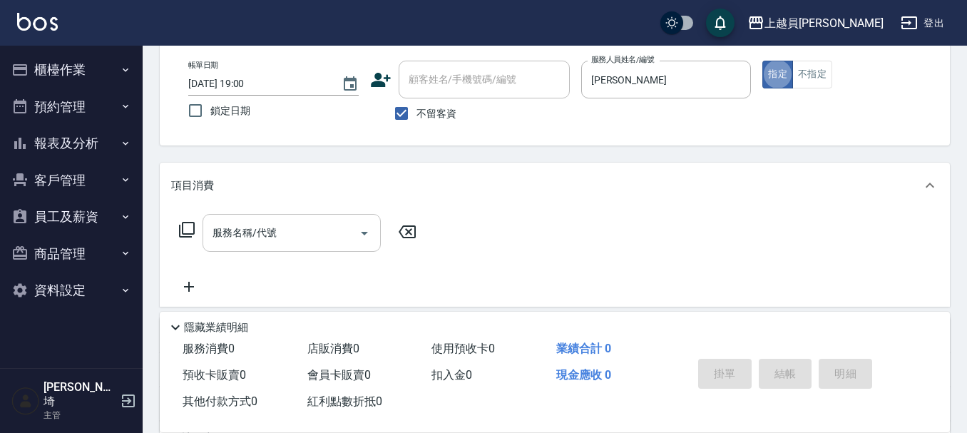
click at [310, 218] on div "服務名稱/代號" at bounding box center [292, 233] width 178 height 38
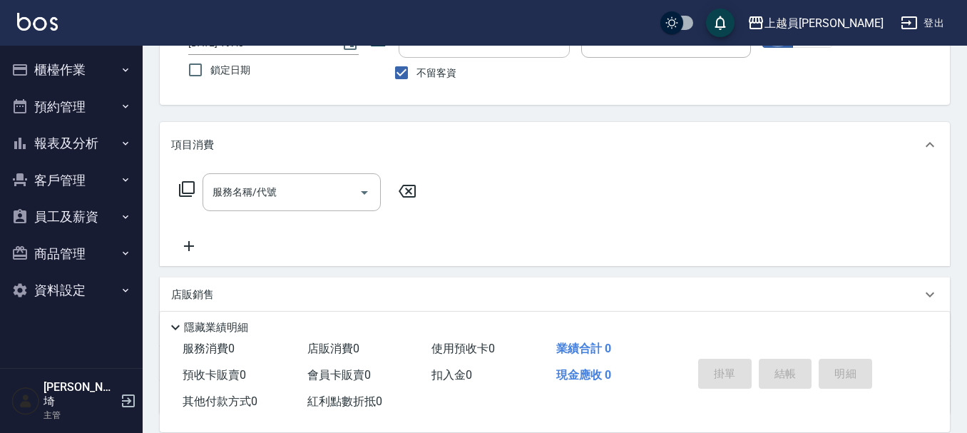
scroll to position [143, 0]
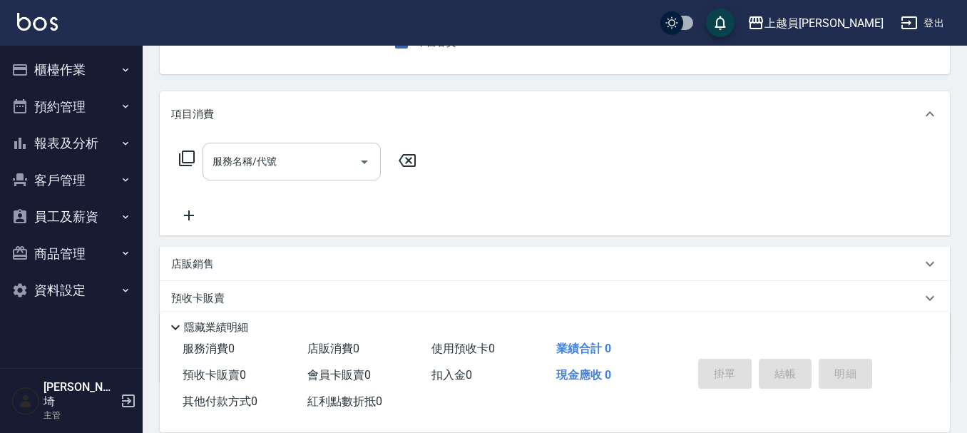
drag, startPoint x: 305, startPoint y: 171, endPoint x: 699, endPoint y: 9, distance: 426.1
click at [308, 171] on input "服務名稱/代號" at bounding box center [281, 161] width 144 height 25
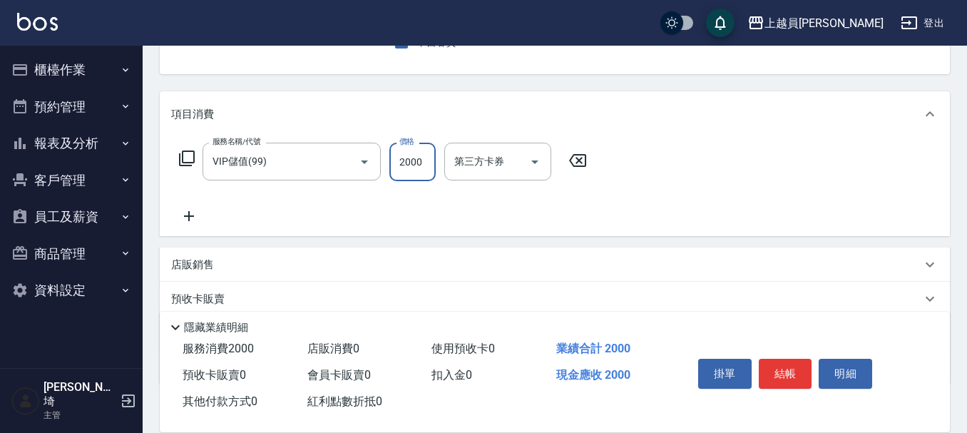
click at [427, 158] on input "2000" at bounding box center [413, 162] width 46 height 39
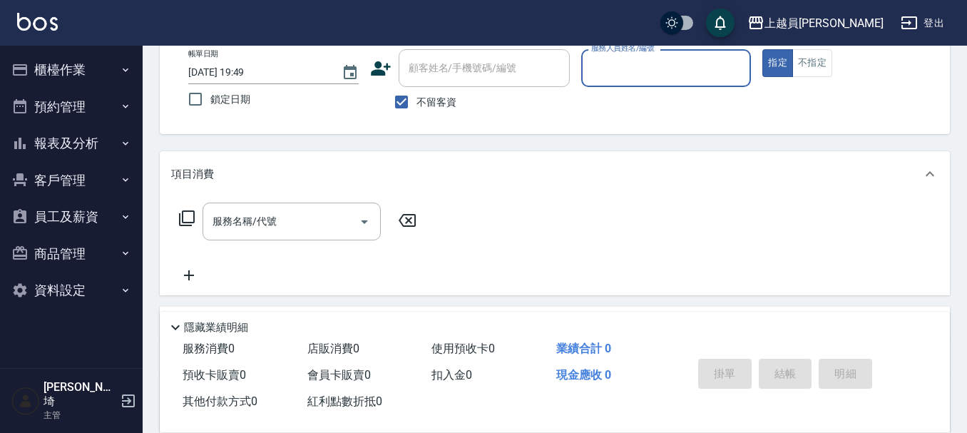
scroll to position [67, 0]
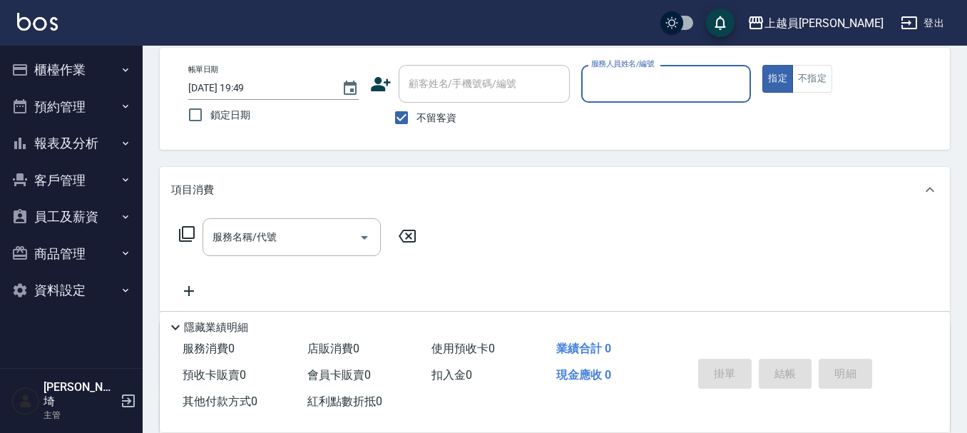
click at [81, 73] on button "櫃檯作業" at bounding box center [71, 69] width 131 height 37
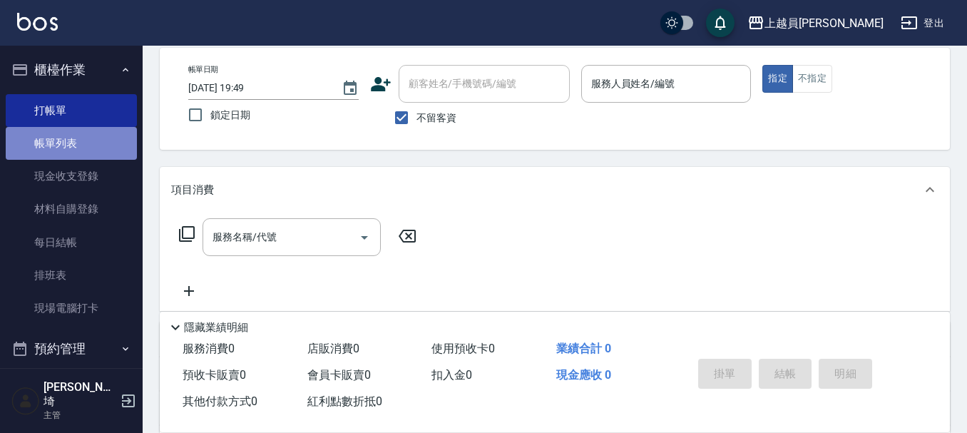
click at [71, 151] on link "帳單列表" at bounding box center [71, 143] width 131 height 33
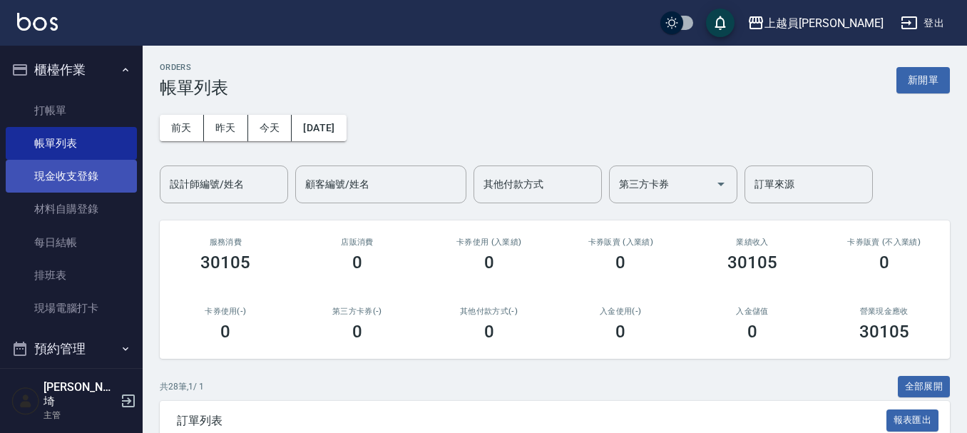
click at [81, 180] on link "現金收支登錄" at bounding box center [71, 176] width 131 height 33
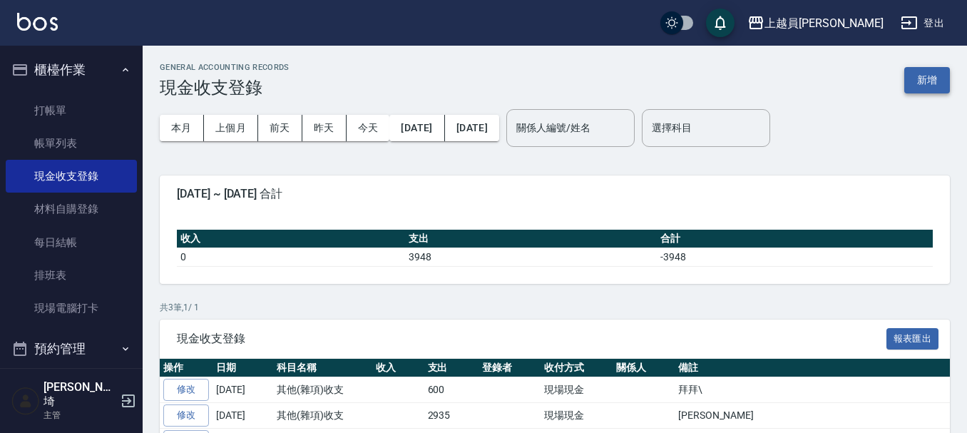
click at [930, 71] on button "新增" at bounding box center [928, 80] width 46 height 26
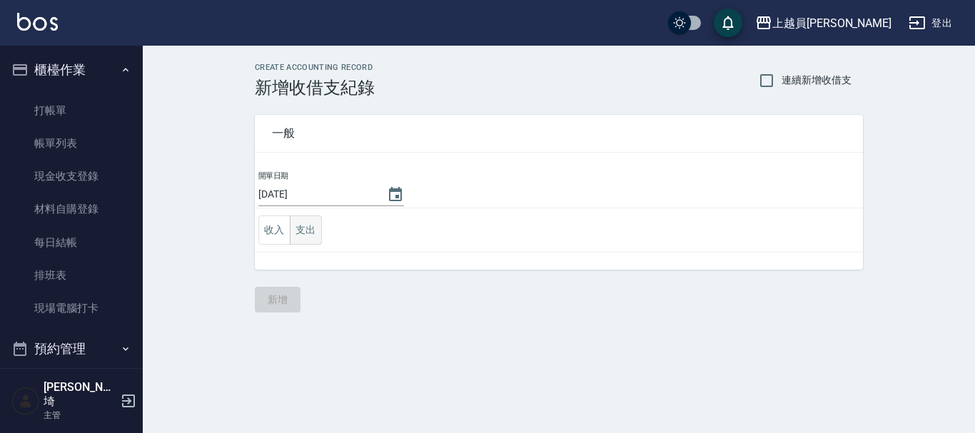
click at [295, 238] on button "支出" at bounding box center [306, 229] width 32 height 29
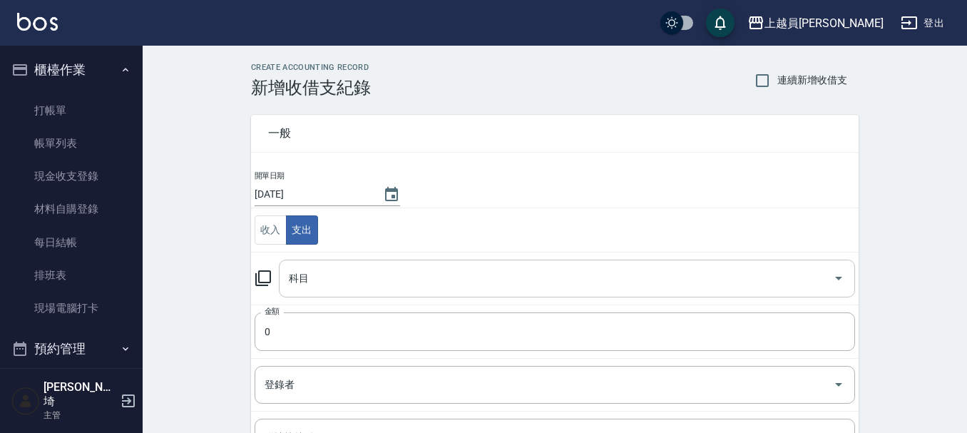
click at [340, 267] on input "科目" at bounding box center [556, 278] width 542 height 25
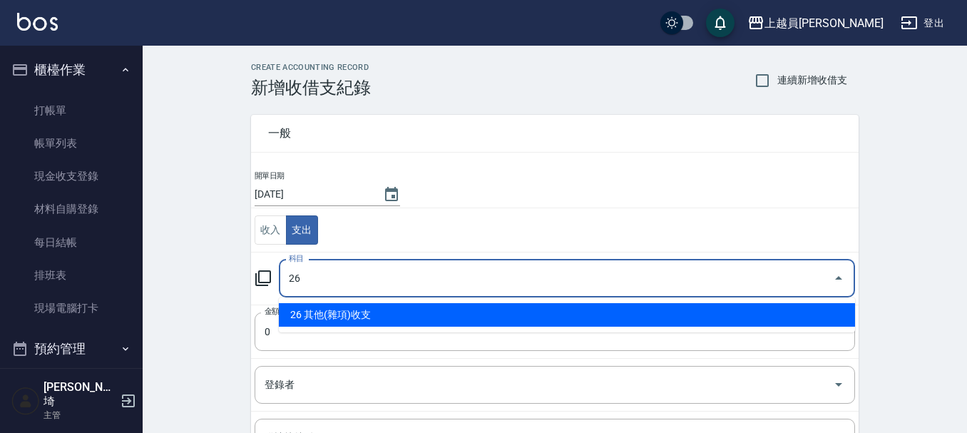
click at [416, 309] on li "26 其他(雜項)收支" at bounding box center [567, 315] width 576 height 24
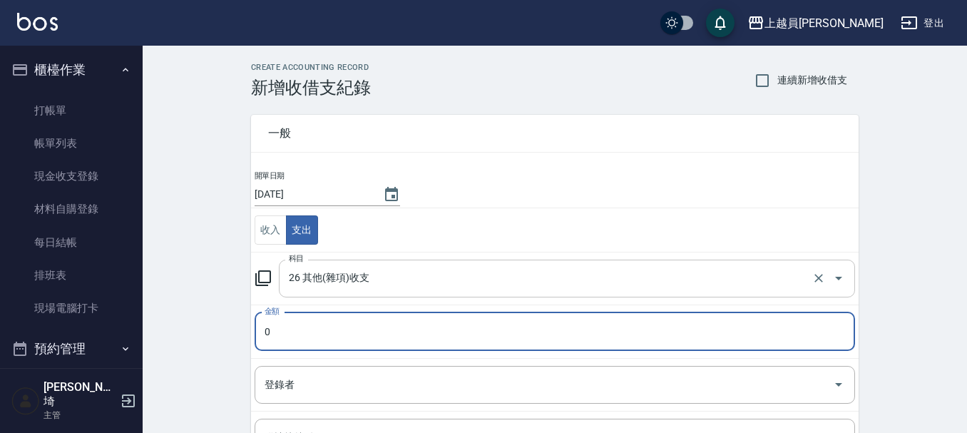
click at [427, 275] on input "26 其他(雜項)收支" at bounding box center [547, 278] width 524 height 25
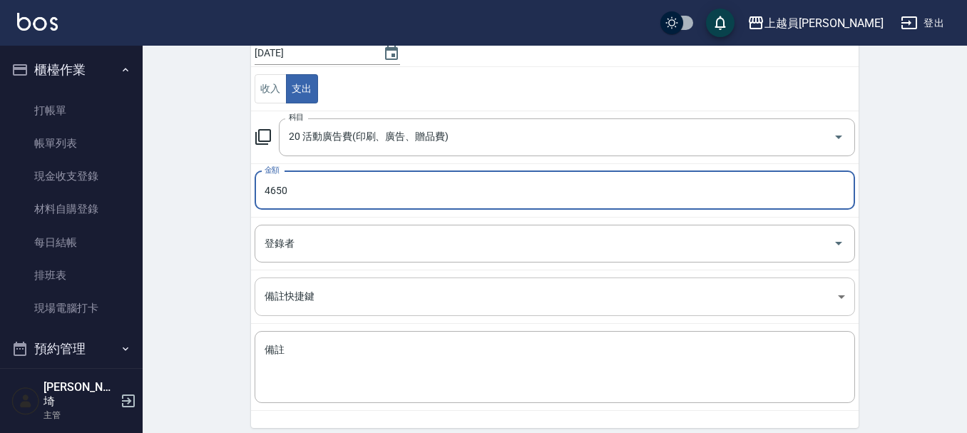
scroll to position [143, 0]
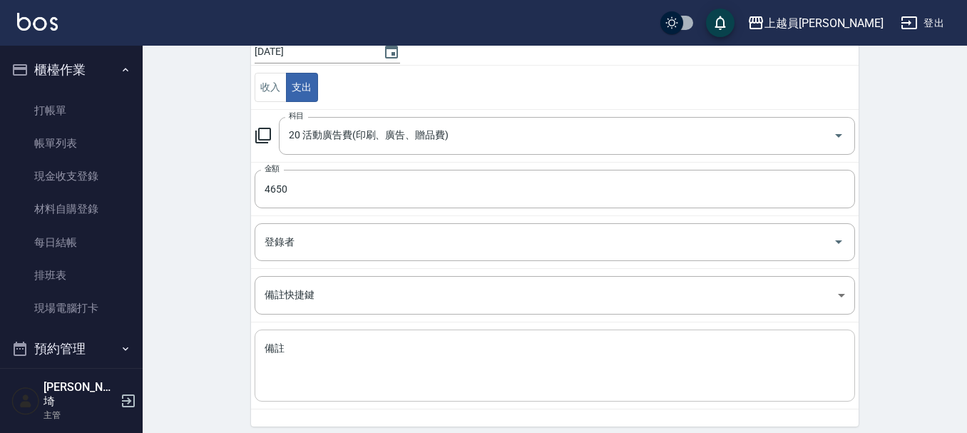
click at [390, 336] on div "x 備註" at bounding box center [555, 366] width 601 height 72
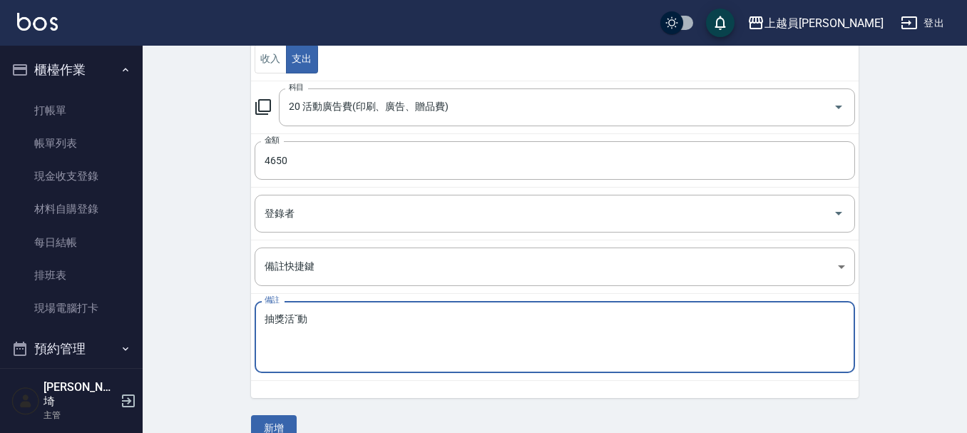
scroll to position [197, 0]
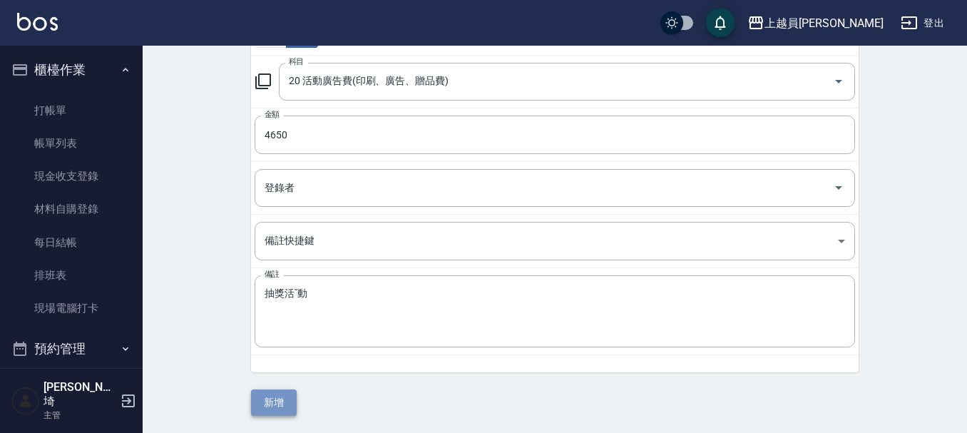
click at [270, 390] on button "新增" at bounding box center [274, 403] width 46 height 26
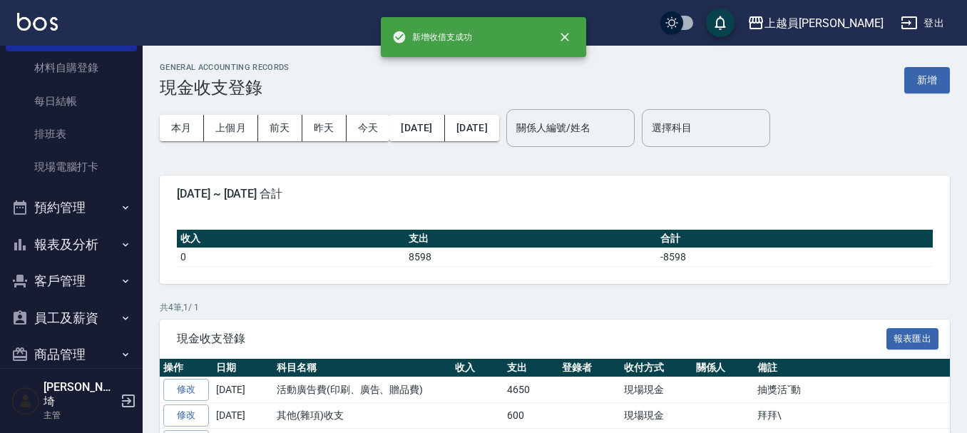
scroll to position [143, 0]
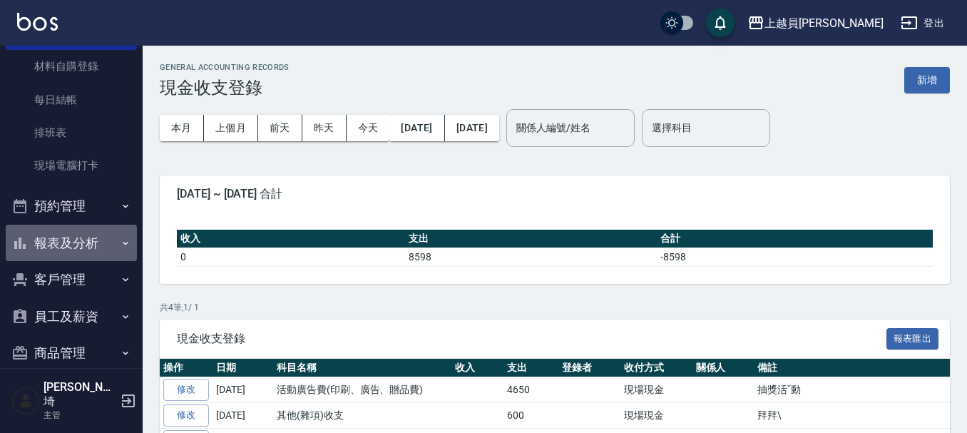
click at [92, 230] on button "報表及分析" at bounding box center [71, 243] width 131 height 37
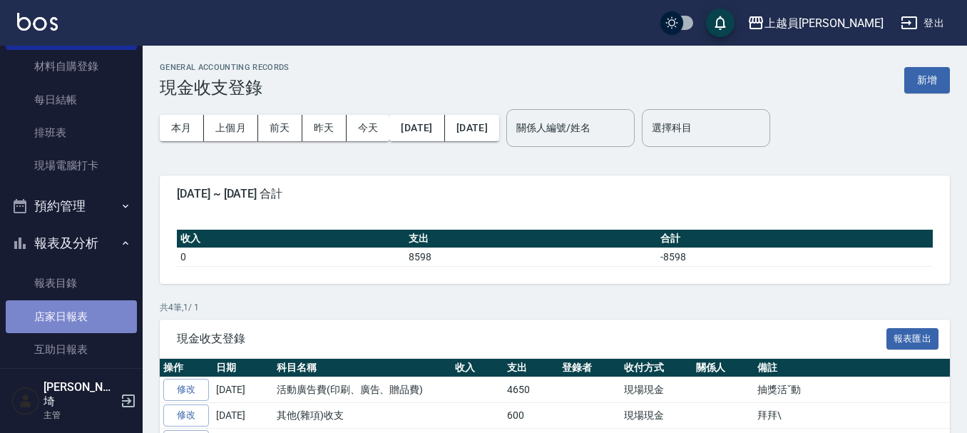
click at [78, 314] on link "店家日報表" at bounding box center [71, 316] width 131 height 33
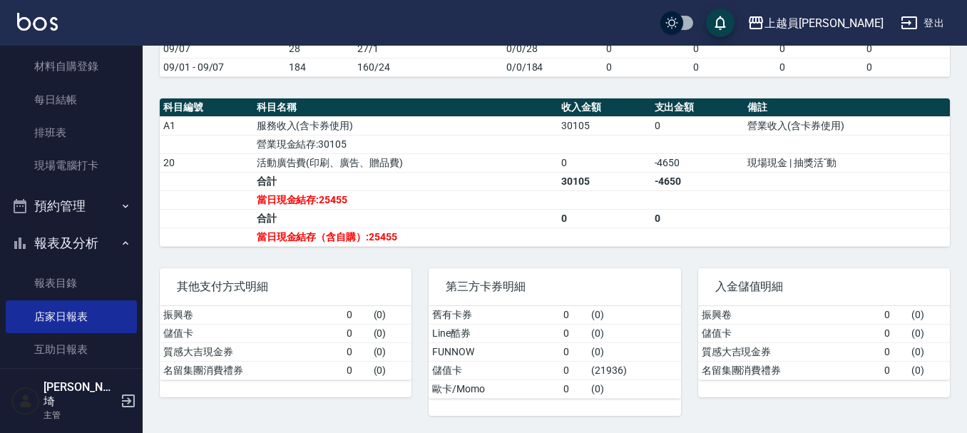
scroll to position [465, 0]
click at [793, 138] on td "a dense table" at bounding box center [847, 144] width 206 height 19
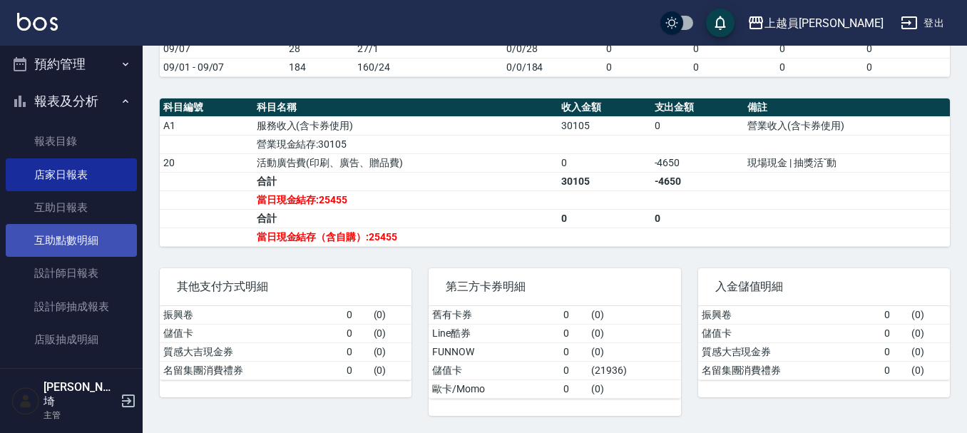
scroll to position [285, 0]
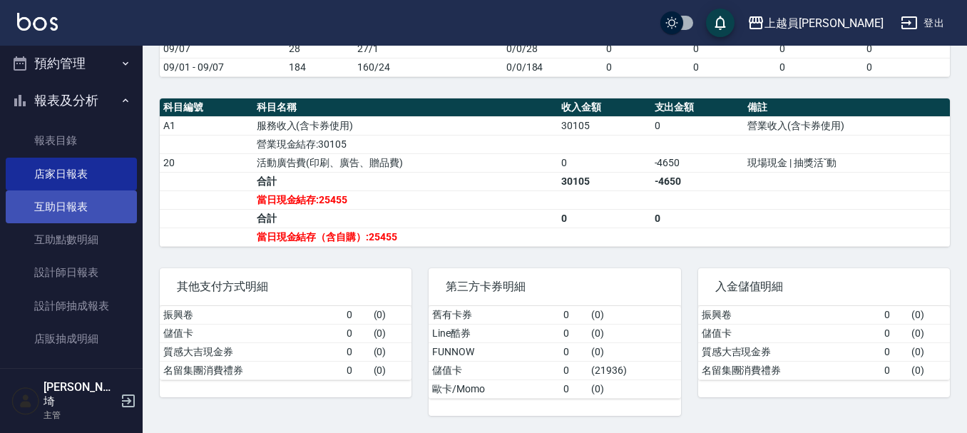
click at [94, 204] on link "互助日報表" at bounding box center [71, 206] width 131 height 33
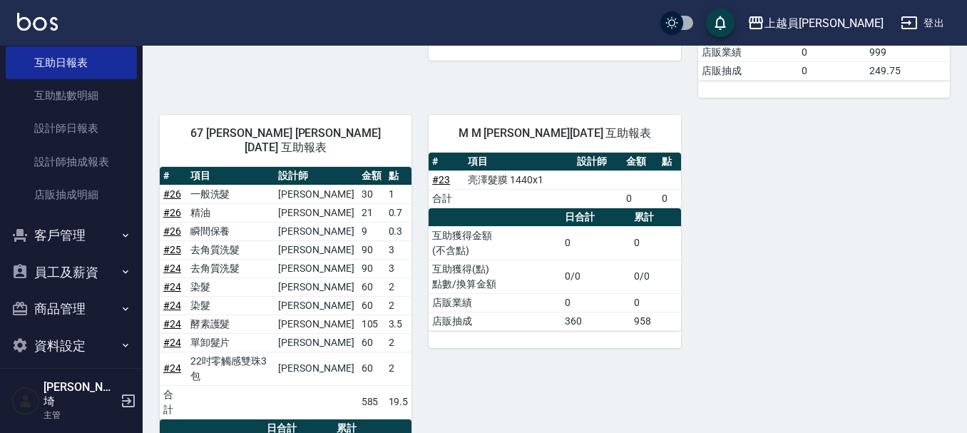
scroll to position [927, 0]
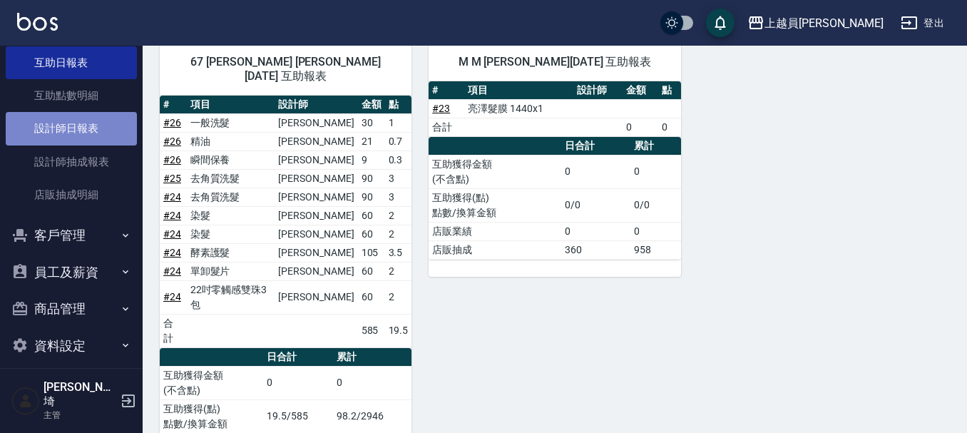
click at [120, 123] on link "設計師日報表" at bounding box center [71, 128] width 131 height 33
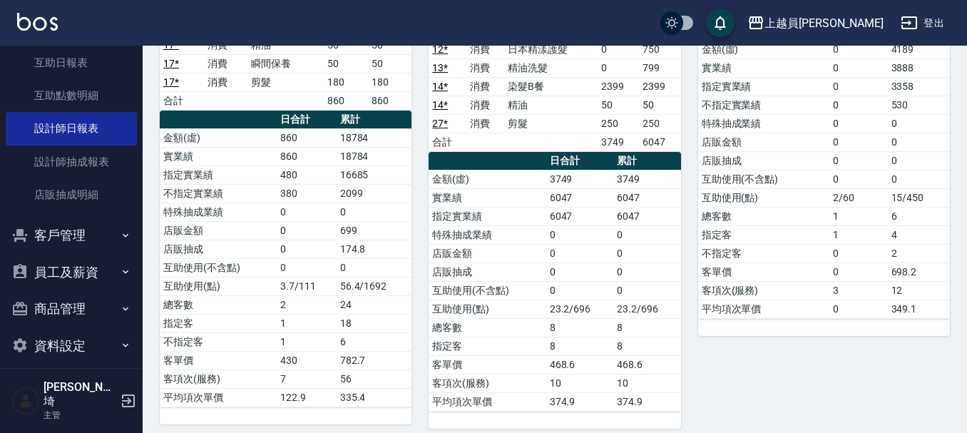
scroll to position [964, 0]
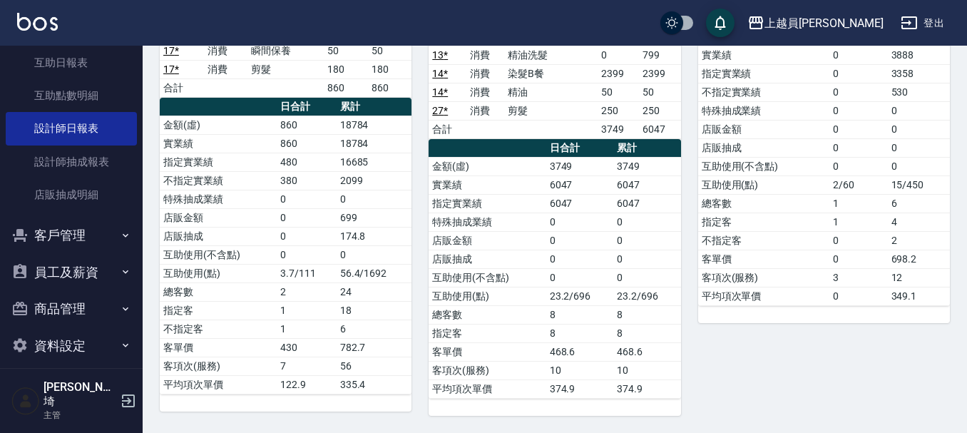
drag, startPoint x: 489, startPoint y: 418, endPoint x: 474, endPoint y: 461, distance: 45.4
drag, startPoint x: 474, startPoint y: 461, endPoint x: 905, endPoint y: 194, distance: 507.4
click at [905, 194] on td "6" at bounding box center [919, 203] width 62 height 19
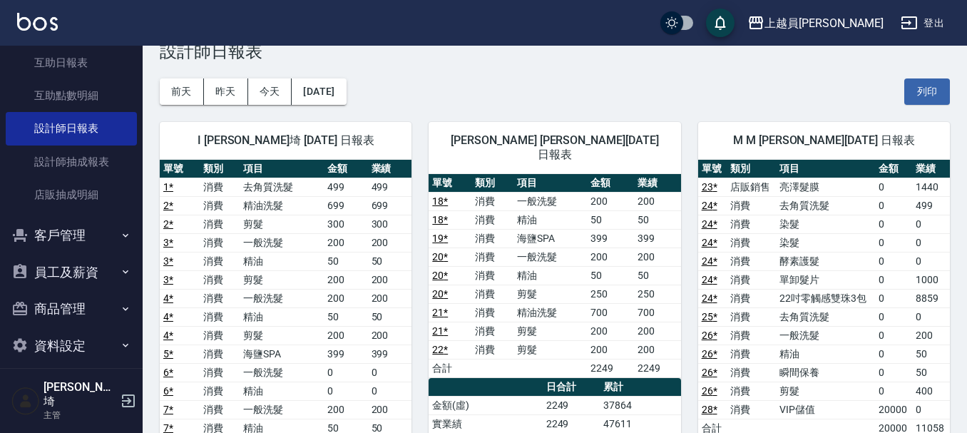
scroll to position [250, 0]
